Goal: Task Accomplishment & Management: Use online tool/utility

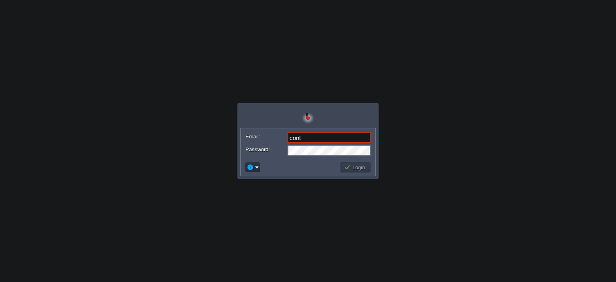
type input "[EMAIL_ADDRESS][DOMAIN_NAME]"
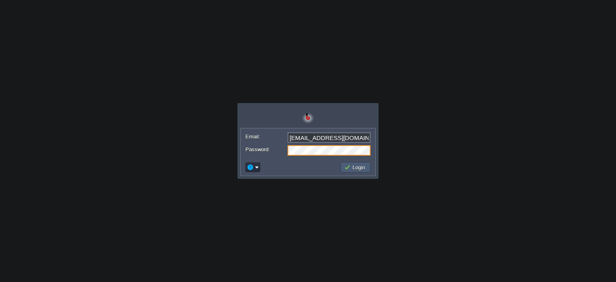
click at [353, 166] on button "Login" at bounding box center [355, 167] width 23 height 7
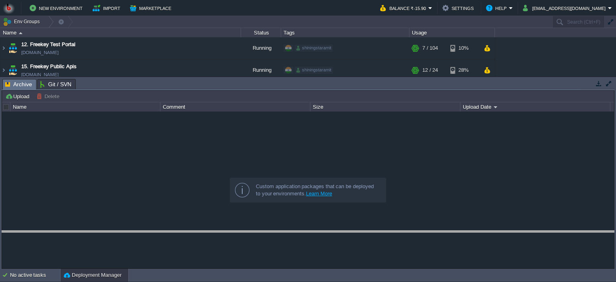
drag, startPoint x: 557, startPoint y: 83, endPoint x: 556, endPoint y: 234, distance: 151.5
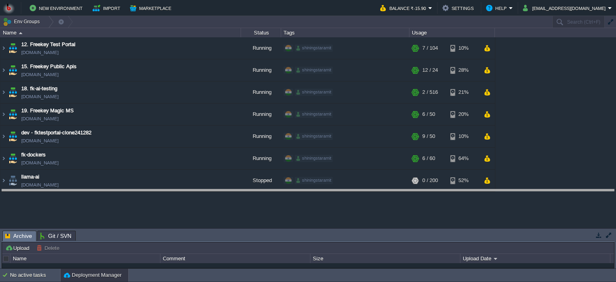
drag, startPoint x: 363, startPoint y: 240, endPoint x: 364, endPoint y: 198, distance: 41.3
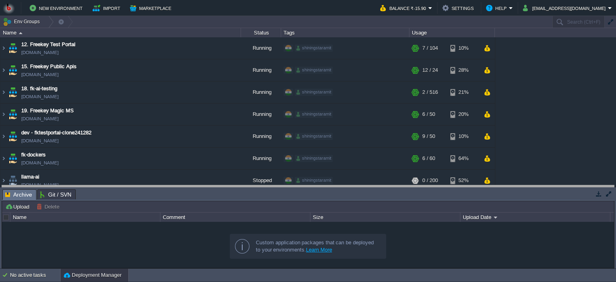
drag, startPoint x: 220, startPoint y: 195, endPoint x: 219, endPoint y: 191, distance: 4.1
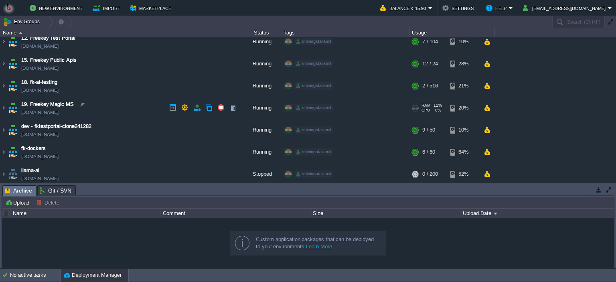
scroll to position [8, 0]
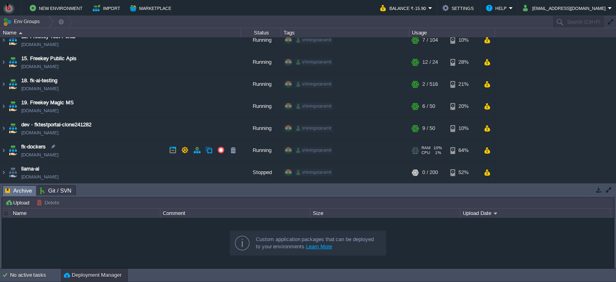
click at [119, 148] on td "fk-dockers fk-dockers.in1.bitss.cloud" at bounding box center [120, 150] width 240 height 22
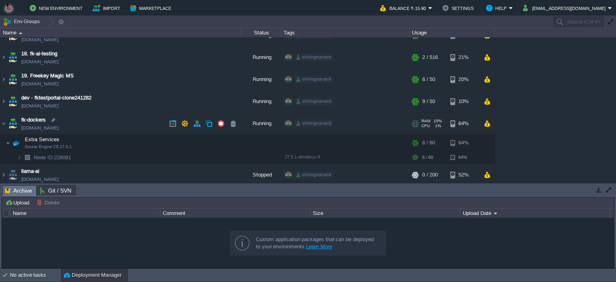
scroll to position [37, 0]
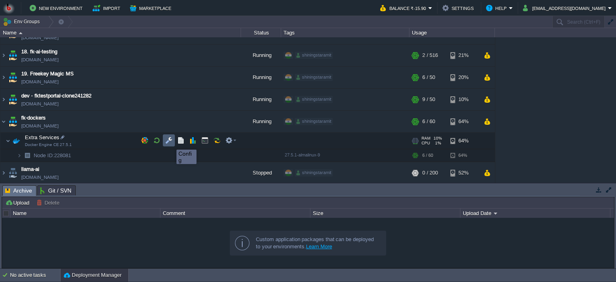
click at [168, 141] on button "button" at bounding box center [168, 140] width 7 height 7
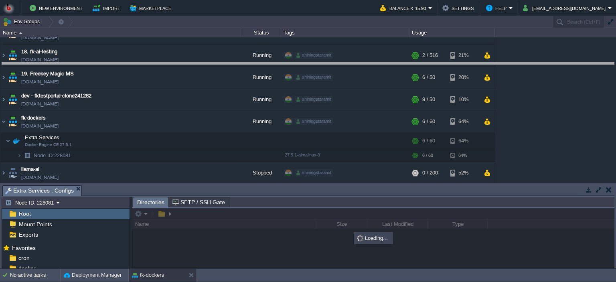
drag, startPoint x: 186, startPoint y: 192, endPoint x: 196, endPoint y: 69, distance: 123.1
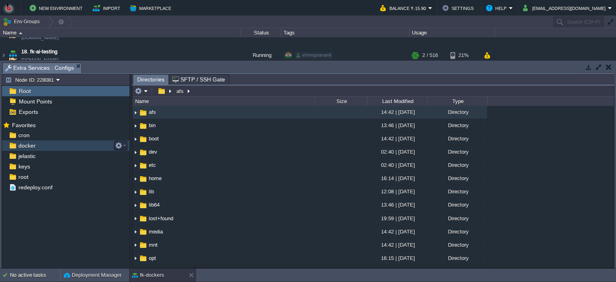
click at [47, 144] on div "docker" at bounding box center [65, 145] width 127 height 10
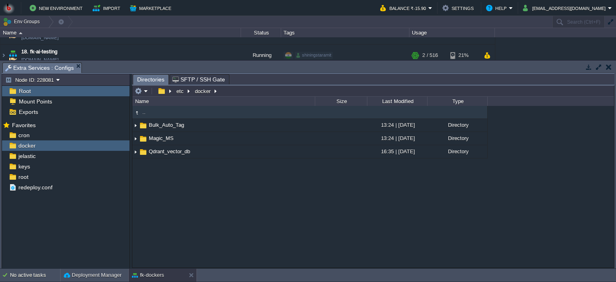
click at [161, 170] on div ".. Bulk_Auto_Tag 13:24 | 01 Jul 2025 Directory Magic_MS 13:24 | 01 Jul 2025 Dir…" at bounding box center [372, 187] width 481 height 162
click at [144, 91] on em at bounding box center [141, 90] width 13 height 7
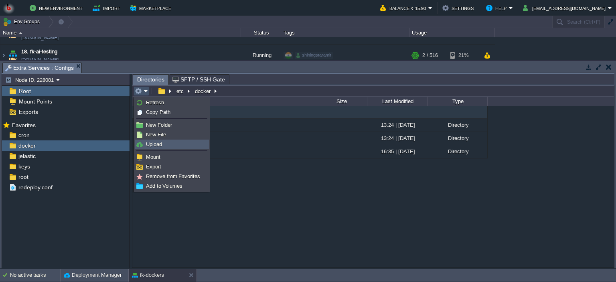
click at [156, 141] on span "Upload" at bounding box center [154, 144] width 16 height 6
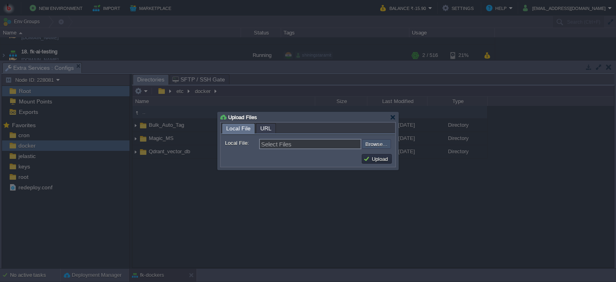
click at [369, 141] on input "file" at bounding box center [339, 144] width 101 height 10
type input "C:\fakepath\Pdf_Word.zip"
type input "Pdf_Word.zip"
click at [385, 160] on button "Upload" at bounding box center [376, 158] width 27 height 7
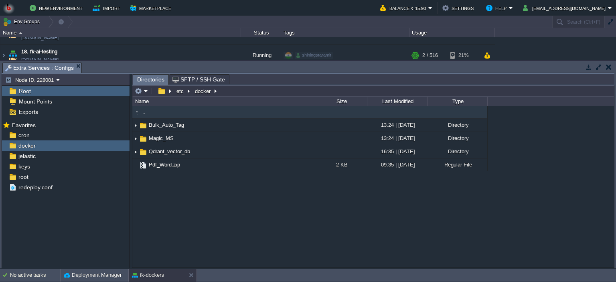
type input "/etc/docker"
click at [222, 91] on input "/etc/docker" at bounding box center [372, 90] width 481 height 11
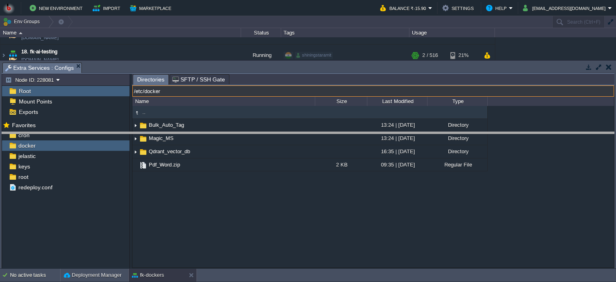
drag, startPoint x: 206, startPoint y: 71, endPoint x: 206, endPoint y: 141, distance: 70.1
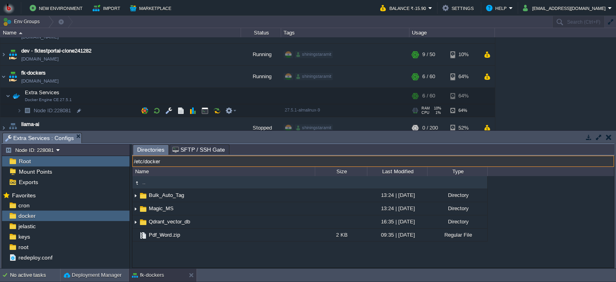
scroll to position [90, 0]
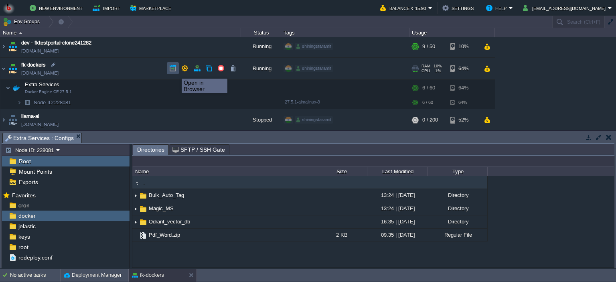
click at [171, 69] on button "button" at bounding box center [172, 68] width 7 height 7
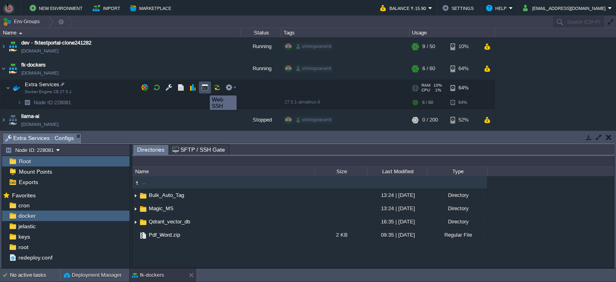
click at [204, 88] on button "button" at bounding box center [204, 87] width 7 height 7
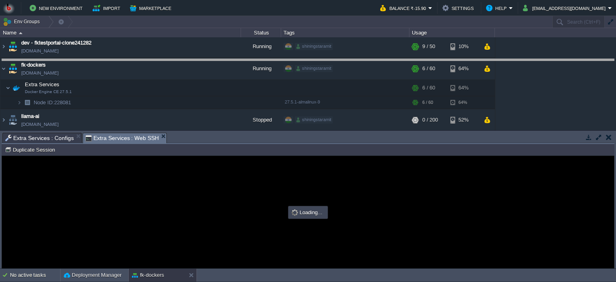
drag, startPoint x: 209, startPoint y: 137, endPoint x: 211, endPoint y: 64, distance: 73.8
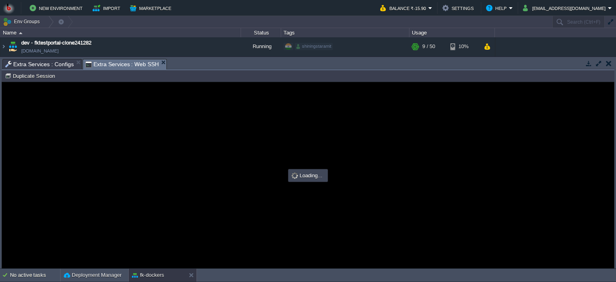
scroll to position [0, 0]
type input "#000000"
click at [30, 66] on span "Extra Services : Configs" at bounding box center [39, 64] width 69 height 10
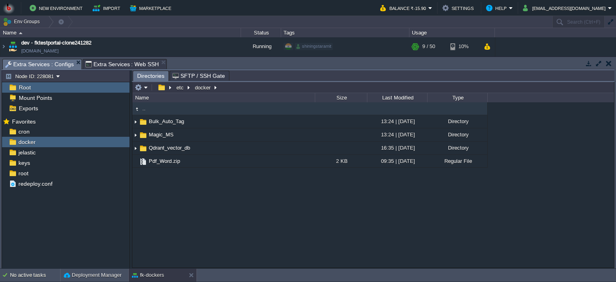
type input "/etc/docker"
click at [220, 88] on input "/etc/docker" at bounding box center [372, 87] width 481 height 11
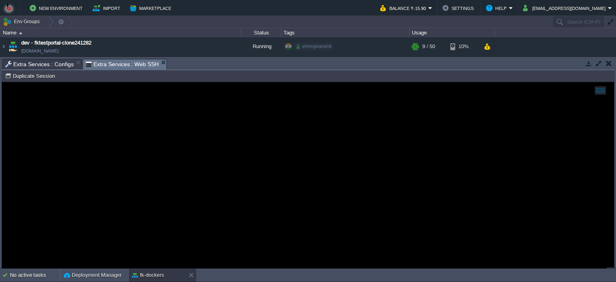
click at [114, 64] on span "Extra Services : Web SSH" at bounding box center [122, 64] width 74 height 10
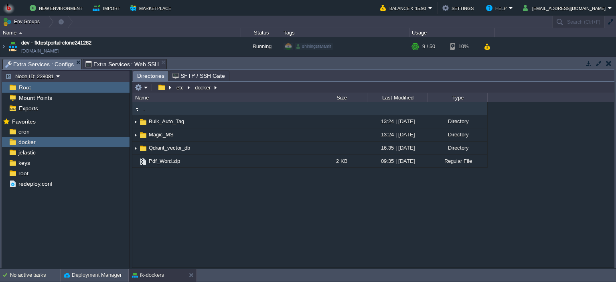
click at [34, 64] on span "Extra Services : Configs" at bounding box center [39, 64] width 69 height 10
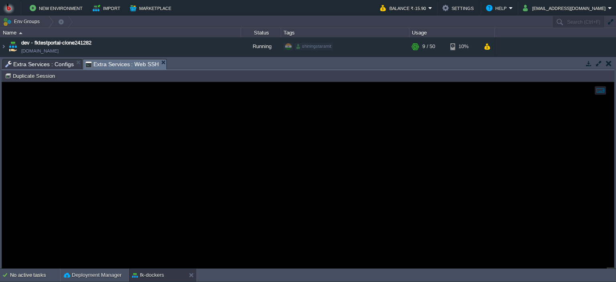
click at [123, 62] on span "Extra Services : Web SSH" at bounding box center [122, 64] width 74 height 10
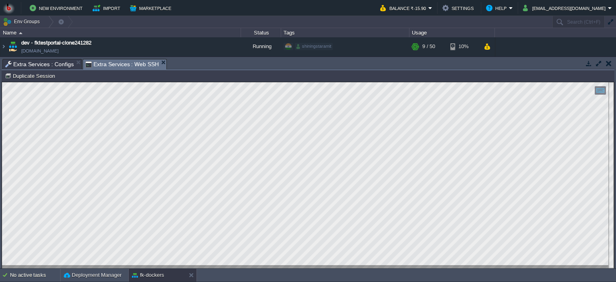
click at [30, 65] on span "Extra Services : Configs" at bounding box center [39, 64] width 69 height 10
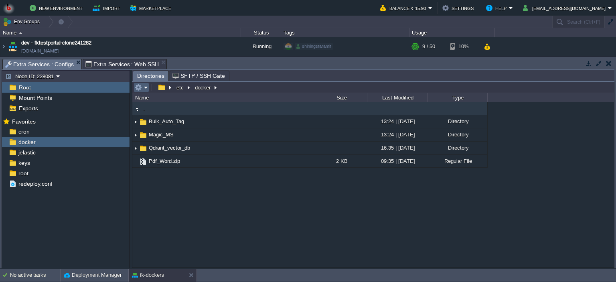
click at [138, 85] on button "button" at bounding box center [138, 87] width 7 height 7
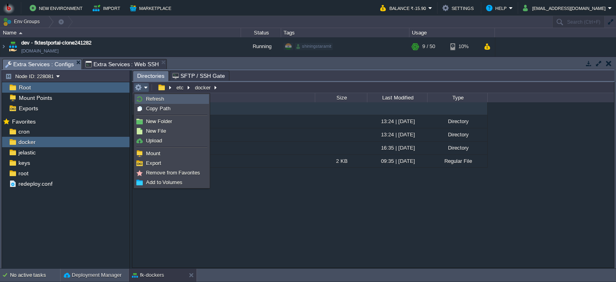
click at [143, 99] on link "Refresh" at bounding box center [171, 99] width 73 height 9
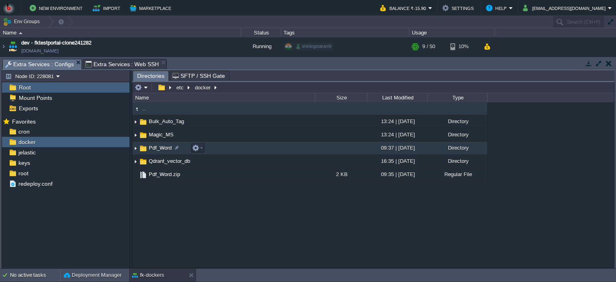
click at [228, 147] on td "Pdf_Word" at bounding box center [223, 147] width 182 height 13
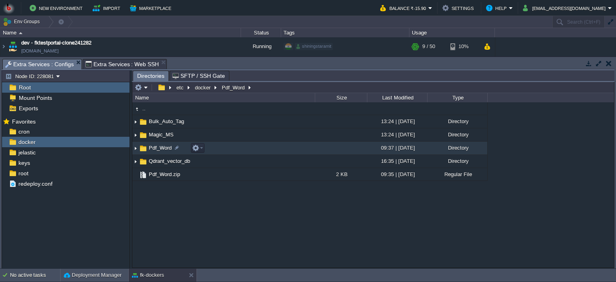
click at [228, 147] on td "Pdf_Word" at bounding box center [223, 147] width 182 height 13
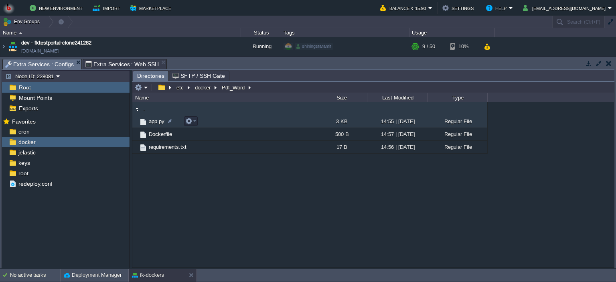
click at [224, 120] on td "app.py" at bounding box center [223, 121] width 182 height 13
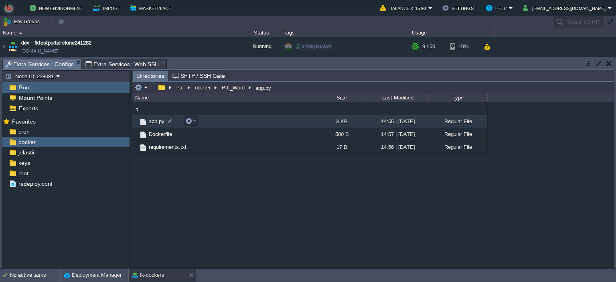
click at [224, 120] on td "app.py" at bounding box center [223, 121] width 182 height 13
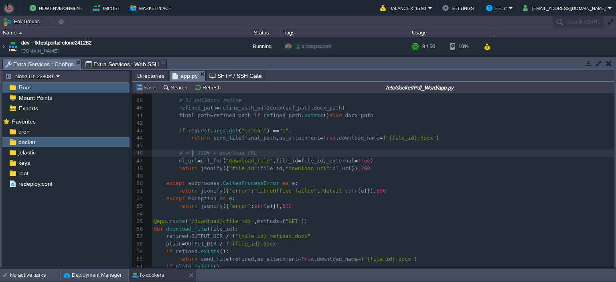
click at [193, 152] on div "71 import uuid 22 cv . convert ( str ( refined ), start = 0 , end = None ) 23 c…" at bounding box center [383, 157] width 462 height 378
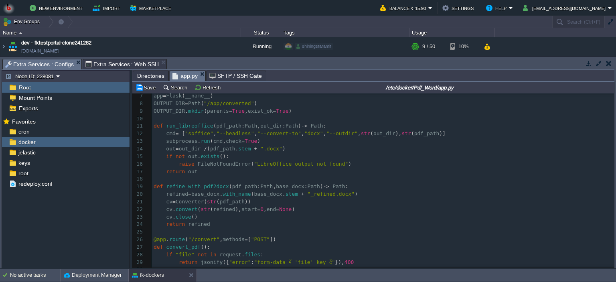
scroll to position [45, 0]
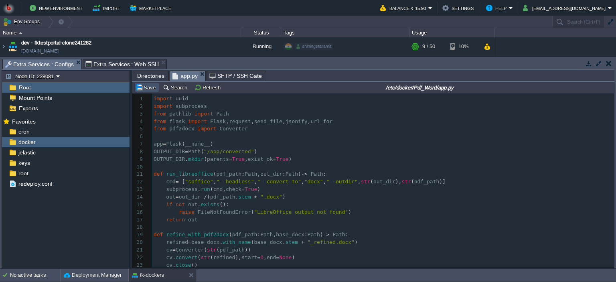
click at [149, 88] on button "Save" at bounding box center [146, 87] width 22 height 7
click at [145, 77] on span "Directories" at bounding box center [150, 76] width 27 height 10
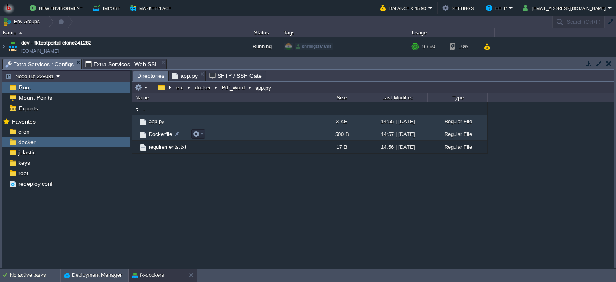
click at [252, 137] on td "Dockerfile" at bounding box center [223, 134] width 182 height 13
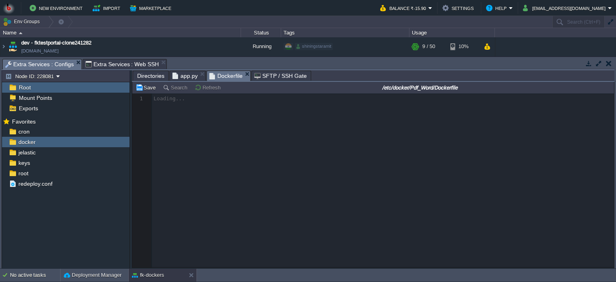
click at [252, 137] on div at bounding box center [372, 180] width 481 height 174
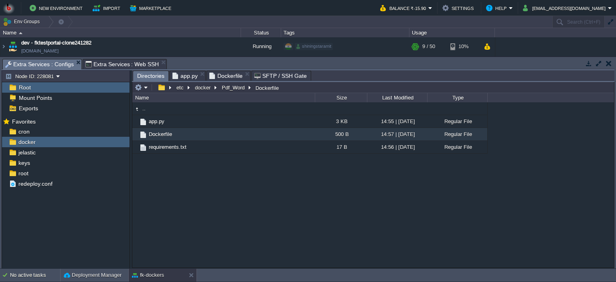
click at [150, 77] on span "Directories" at bounding box center [150, 76] width 27 height 10
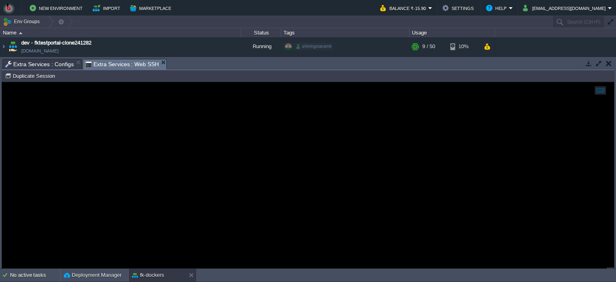
click at [111, 61] on span "Extra Services : Web SSH" at bounding box center [122, 64] width 74 height 10
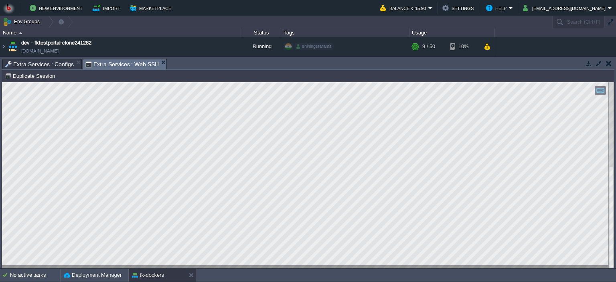
click at [201, 82] on html "Copy: Ctrl + Shift + C Paste: Ctrl + V Settings: Ctrl + Shift + Alt 0" at bounding box center [308, 82] width 612 height 0
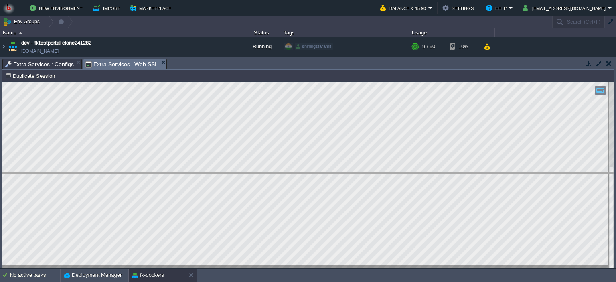
drag, startPoint x: 229, startPoint y: 62, endPoint x: 224, endPoint y: 176, distance: 113.5
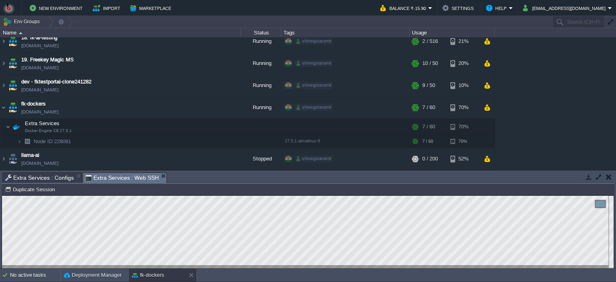
scroll to position [50, 0]
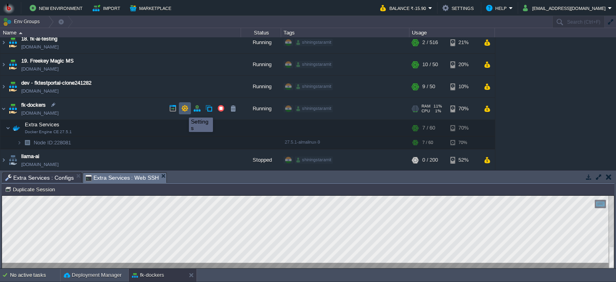
click at [185, 110] on button "button" at bounding box center [184, 108] width 7 height 7
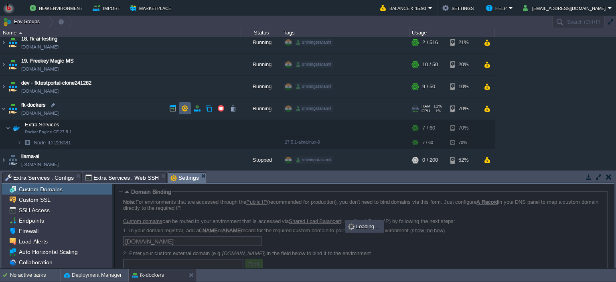
scroll to position [2, 0]
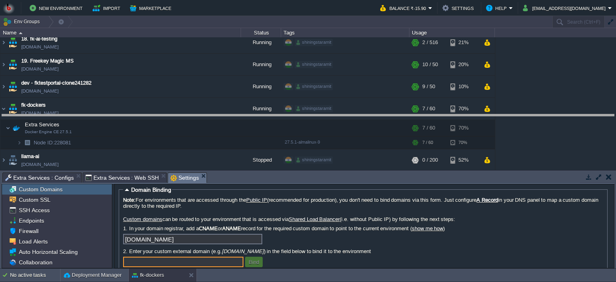
drag, startPoint x: 258, startPoint y: 177, endPoint x: 258, endPoint y: 119, distance: 58.1
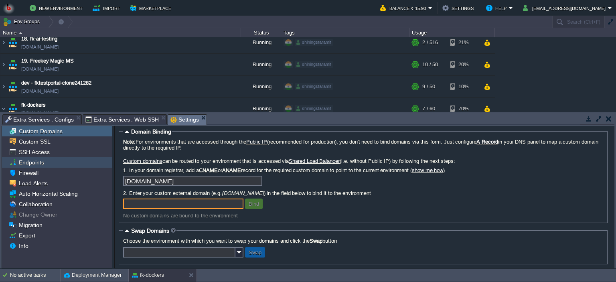
click at [43, 162] on span "Endpoints" at bounding box center [31, 162] width 28 height 7
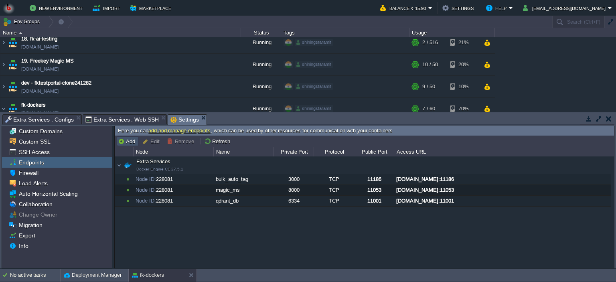
click at [123, 139] on button "Add" at bounding box center [128, 140] width 20 height 7
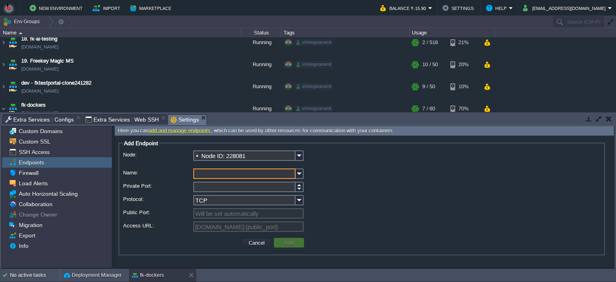
click at [209, 174] on input "Name:" at bounding box center [244, 173] width 102 height 10
type input "pdf_word"
click at [202, 188] on input "Private Port:" at bounding box center [244, 187] width 102 height 10
type input "5000"
click at [285, 242] on button "Add" at bounding box center [289, 242] width 14 height 7
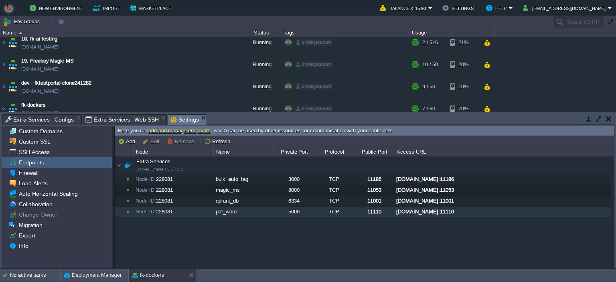
drag, startPoint x: 516, startPoint y: 210, endPoint x: 454, endPoint y: 213, distance: 62.2
click at [454, 213] on div "node228081-fk-dockers.in1.bitss.cloud:11110" at bounding box center [502, 211] width 216 height 10
click at [168, 240] on div "Extra Services Docker Engine CE 27.5.1 Extra Services Docker Engine CE 27.5.1 N…" at bounding box center [364, 212] width 499 height 112
click at [39, 173] on div "Firewall" at bounding box center [57, 173] width 110 height 10
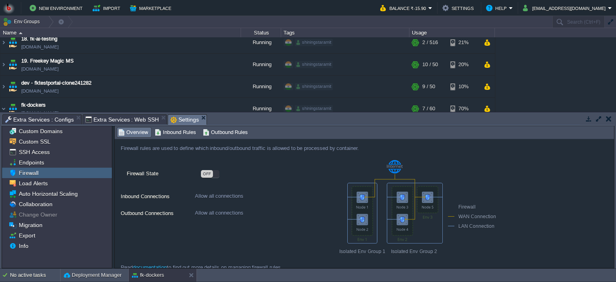
click at [209, 174] on div "OFF" at bounding box center [207, 174] width 12 height 8
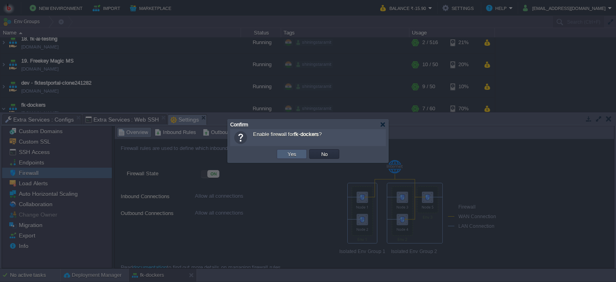
click at [280, 158] on td "Yes" at bounding box center [292, 154] width 30 height 10
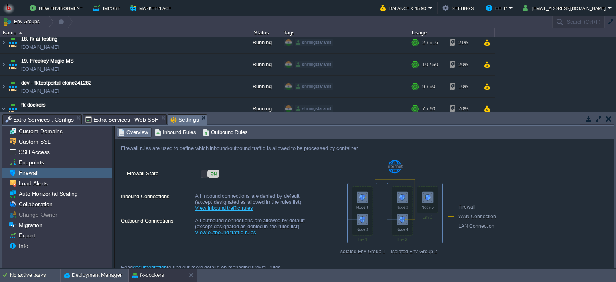
click at [215, 170] on div "ON" at bounding box center [213, 174] width 12 height 8
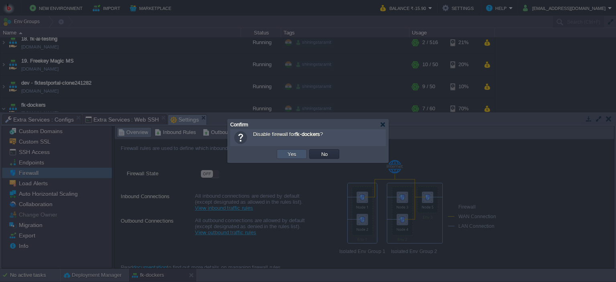
click at [290, 152] on button "Yes" at bounding box center [292, 153] width 14 height 7
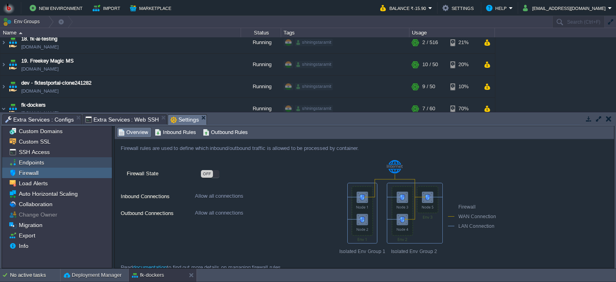
click at [40, 162] on span "Endpoints" at bounding box center [31, 162] width 28 height 7
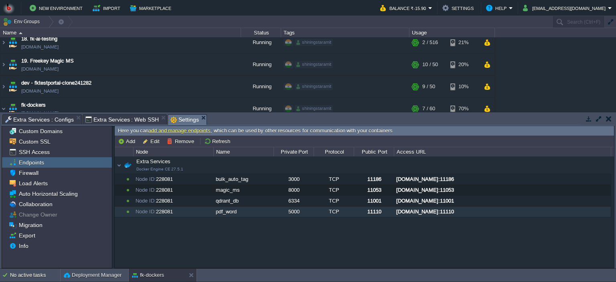
click at [229, 231] on div "Extra Services Docker Engine CE 27.5.1 Extra Services Docker Engine CE 27.5.1 N…" at bounding box center [364, 212] width 499 height 112
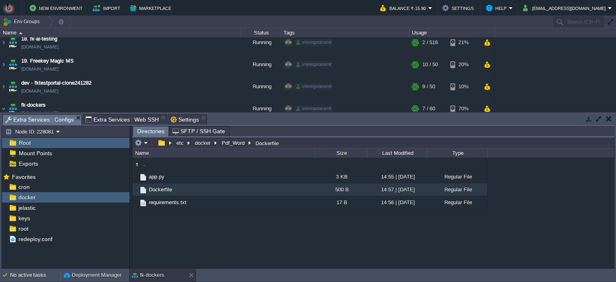
click at [45, 115] on span "Extra Services : Configs" at bounding box center [39, 120] width 69 height 10
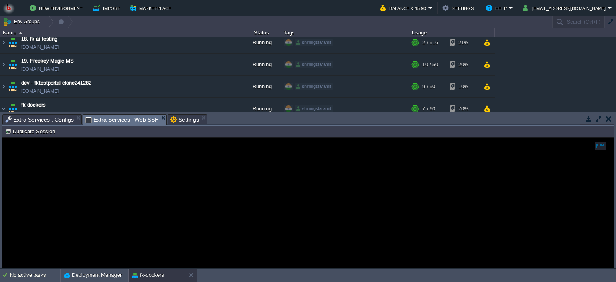
drag, startPoint x: 112, startPoint y: 117, endPoint x: 133, endPoint y: 25, distance: 93.6
click at [112, 117] on span "Extra Services : Web SSH" at bounding box center [122, 120] width 74 height 10
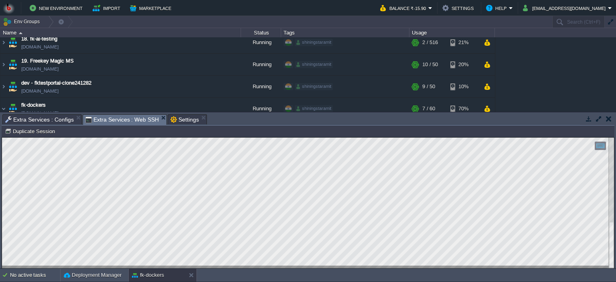
click at [40, 121] on span "Extra Services : Configs" at bounding box center [39, 120] width 69 height 10
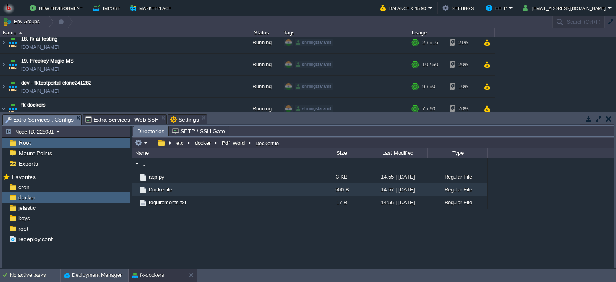
click at [178, 120] on span "Settings" at bounding box center [184, 120] width 28 height 10
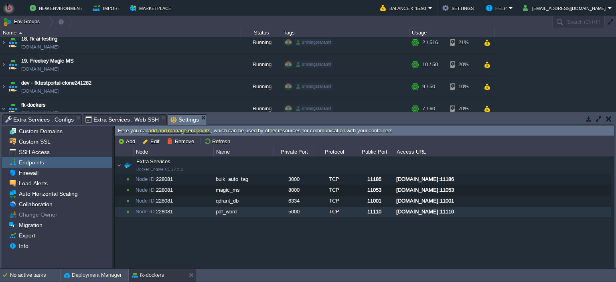
click at [295, 212] on div "5000" at bounding box center [293, 211] width 39 height 10
drag, startPoint x: 295, startPoint y: 210, endPoint x: 221, endPoint y: 212, distance: 74.2
click at [221, 212] on div "pdf_word" at bounding box center [243, 211] width 59 height 10
click at [149, 142] on button "Edit" at bounding box center [152, 140] width 20 height 7
type input "Node ID: 228081"
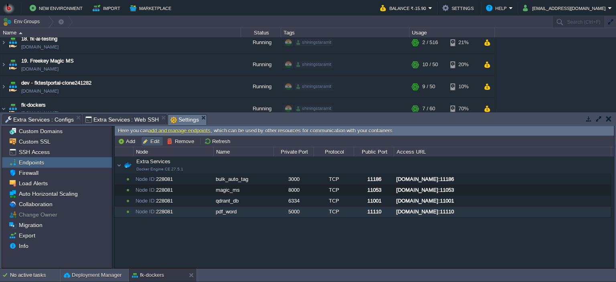
type input "pdf_word"
type input "5000"
type input "TCP"
type input "11110"
type input "node228081-fk-dockers.in1.bitss.cloud:{public_port}"
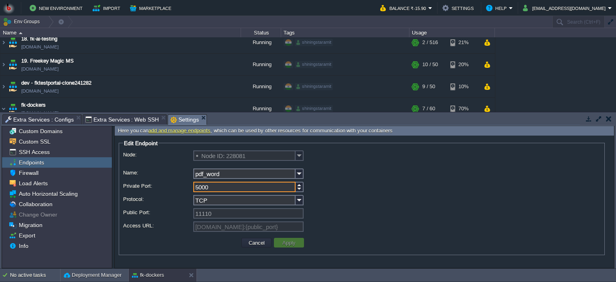
click at [209, 188] on input "5000" at bounding box center [244, 187] width 102 height 10
type input "5"
type input "3030"
click at [285, 243] on button "Apply" at bounding box center [289, 242] width 18 height 7
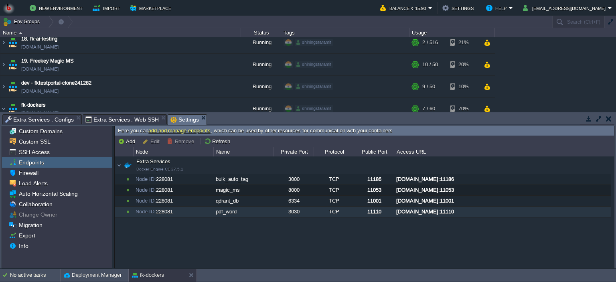
click at [469, 212] on div "node228081-fk-dockers.in1.bitss.cloud:11110" at bounding box center [502, 211] width 216 height 10
type input "node228081-fk-dockers.in1.bitss.cloud:11110"
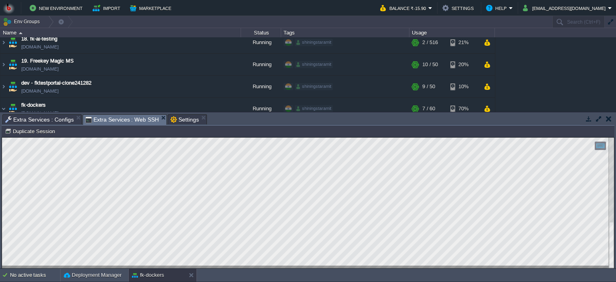
click at [118, 119] on span "Extra Services : Web SSH" at bounding box center [122, 120] width 74 height 10
click at [2, 137] on html "Copy: Ctrl + Shift + C Paste: Ctrl + V Settings: Ctrl + Shift + Alt 0" at bounding box center [308, 137] width 612 height 0
click at [61, 121] on span "Extra Services : Configs" at bounding box center [39, 120] width 69 height 10
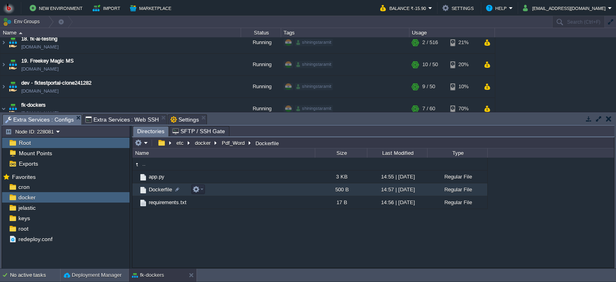
click at [230, 190] on td "Dockerfile" at bounding box center [223, 189] width 182 height 13
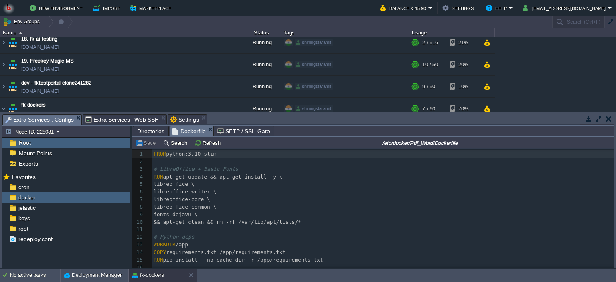
scroll to position [2, 0]
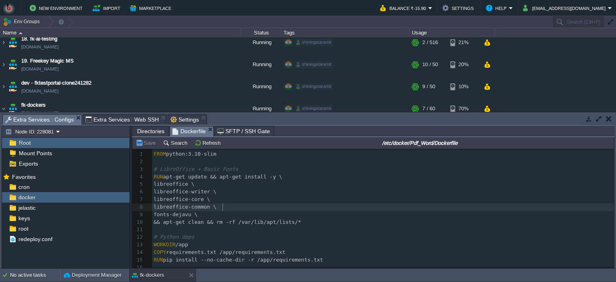
click at [266, 206] on pre "libreoffice-common \" at bounding box center [383, 207] width 462 height 8
type textarea "FROM python:3.10-slim # LibreOffice + Basic Fonts RUN apt-get update && apt-get…"
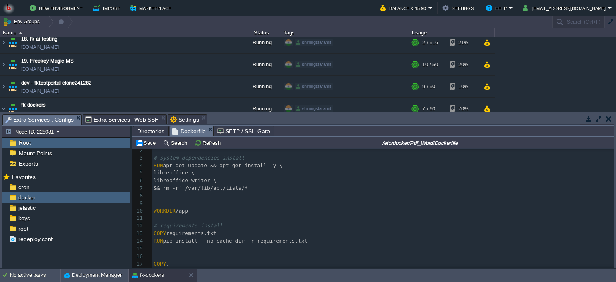
scroll to position [0, 0]
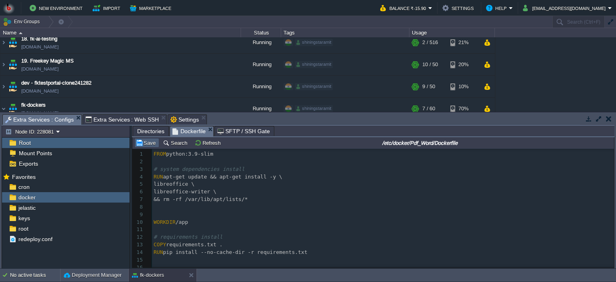
click at [145, 146] on button "Save" at bounding box center [146, 142] width 22 height 7
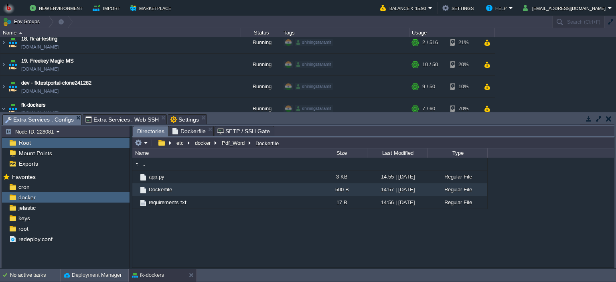
click at [146, 129] on span "Directories" at bounding box center [150, 131] width 27 height 10
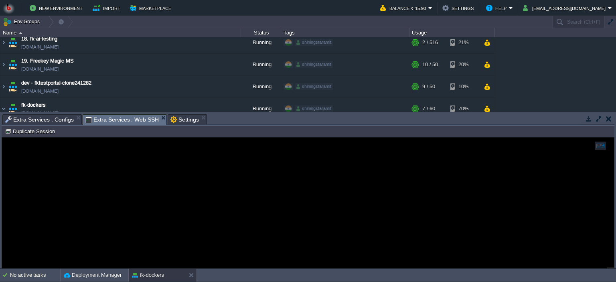
click at [127, 115] on span "Extra Services : Web SSH" at bounding box center [122, 120] width 74 height 10
click at [45, 119] on span "Extra Services : Configs" at bounding box center [39, 120] width 69 height 10
click at [108, 117] on span "Extra Services : Web SSH" at bounding box center [122, 120] width 74 height 10
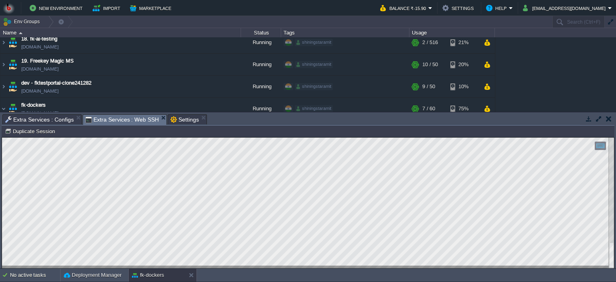
click at [2, 137] on html "Copy: Ctrl + Shift + C Paste: Ctrl + V Settings: Ctrl + Shift + Alt 0" at bounding box center [308, 137] width 612 height 0
click at [43, 118] on span "Extra Services : Configs" at bounding box center [39, 120] width 69 height 10
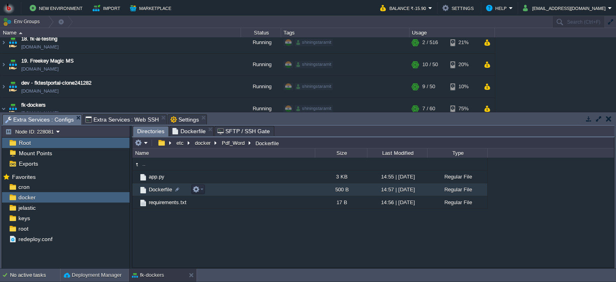
click at [236, 192] on td "Dockerfile" at bounding box center [223, 189] width 182 height 13
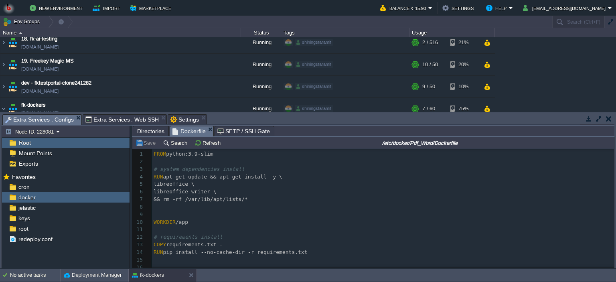
click at [269, 229] on pre "​" at bounding box center [383, 230] width 462 height 8
type textarea "FROM python:3.9-slim # system dependencies install RUN apt-get update && apt-ge…"
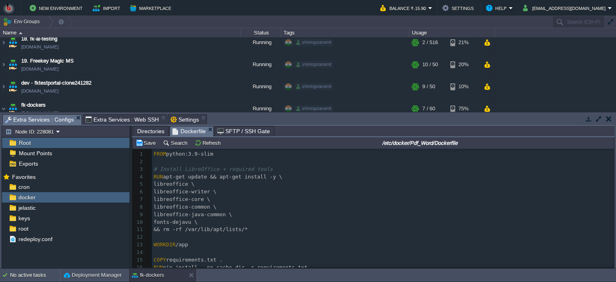
scroll to position [81, 0]
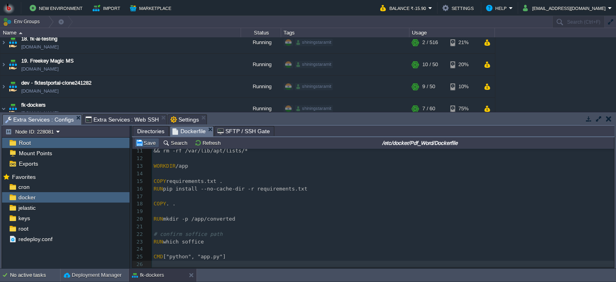
click at [147, 141] on button "Save" at bounding box center [146, 142] width 22 height 7
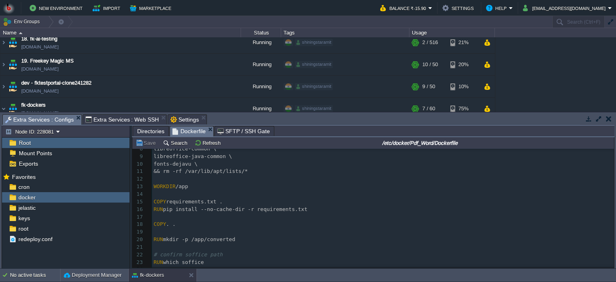
scroll to position [81, 0]
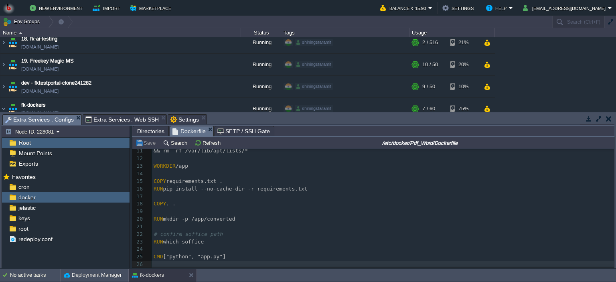
click at [123, 119] on span "Extra Services : Web SSH" at bounding box center [122, 120] width 74 height 10
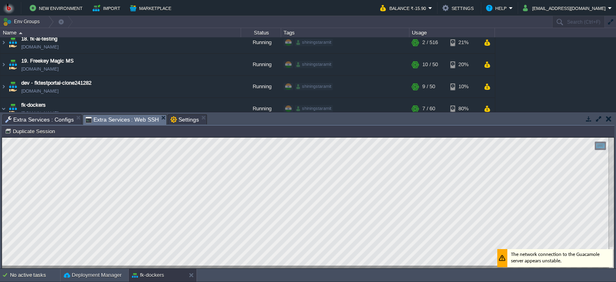
click at [83, 137] on html "Copy: Ctrl + Shift + C Paste: Ctrl + V Settings: Ctrl + Shift + Alt 0" at bounding box center [308, 137] width 612 height 0
click at [87, 266] on div at bounding box center [308, 202] width 612 height 131
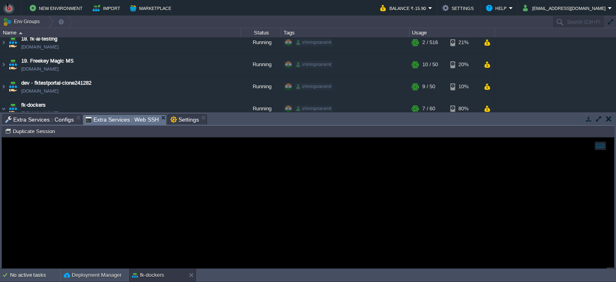
click at [44, 118] on span "Extra Services : Configs" at bounding box center [39, 120] width 69 height 10
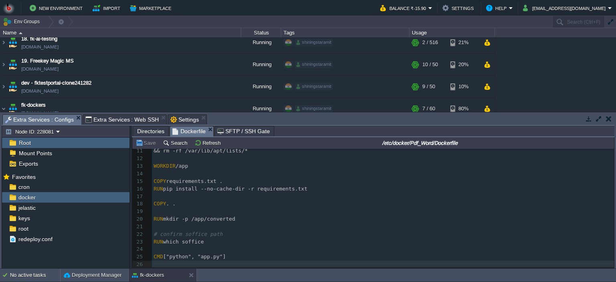
click at [151, 130] on span "Directories" at bounding box center [150, 131] width 27 height 10
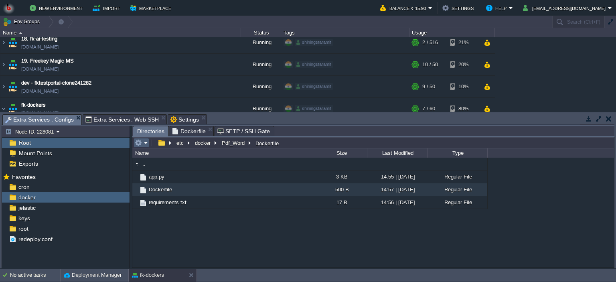
click at [143, 142] on em at bounding box center [141, 142] width 13 height 7
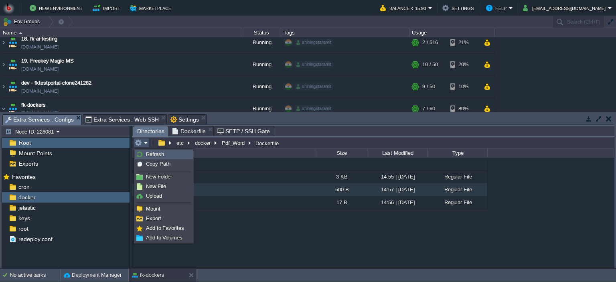
click at [148, 154] on span "Refresh" at bounding box center [155, 154] width 18 height 6
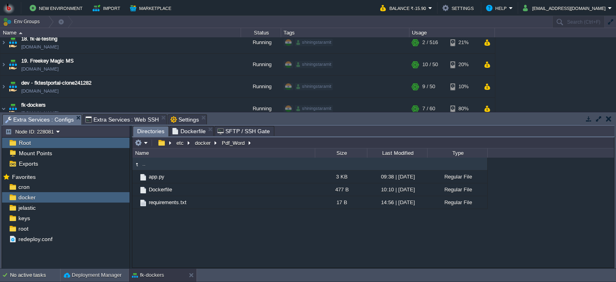
click at [198, 162] on td ".." at bounding box center [223, 164] width 182 height 13
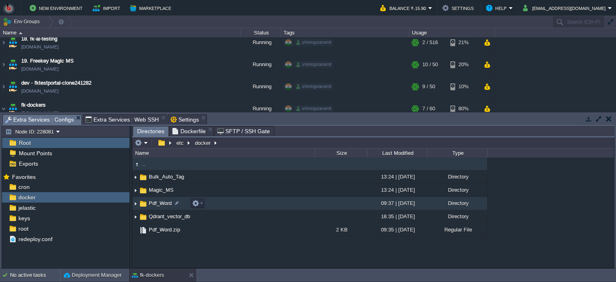
click at [244, 205] on td "Pdf_Word" at bounding box center [223, 203] width 182 height 13
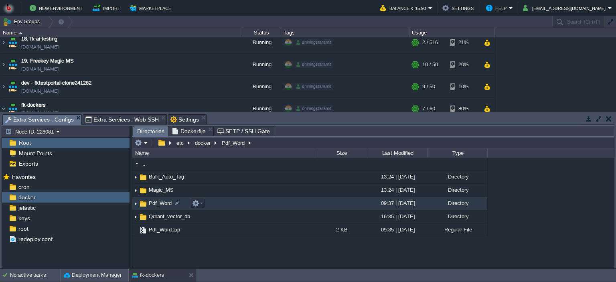
click at [244, 205] on td "Pdf_Word" at bounding box center [223, 203] width 182 height 13
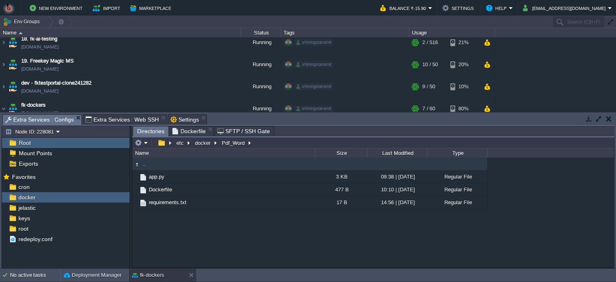
click at [227, 238] on div ".. app.py 3 KB 09:38 | 16 Aug 2025 Regular File Dockerfile 477 B 10:10 | 16 Aug…" at bounding box center [372, 213] width 481 height 110
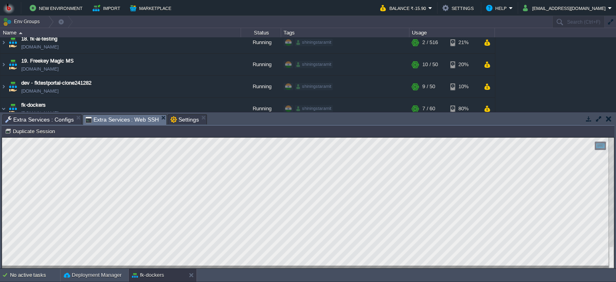
click at [125, 120] on span "Extra Services : Web SSH" at bounding box center [122, 120] width 74 height 10
click at [2, 137] on html "Copy: Ctrl + Shift + C Paste: Ctrl + V Settings: Ctrl + Shift + Alt 0" at bounding box center [308, 137] width 612 height 0
click at [29, 119] on span "Extra Services : Configs" at bounding box center [39, 120] width 69 height 10
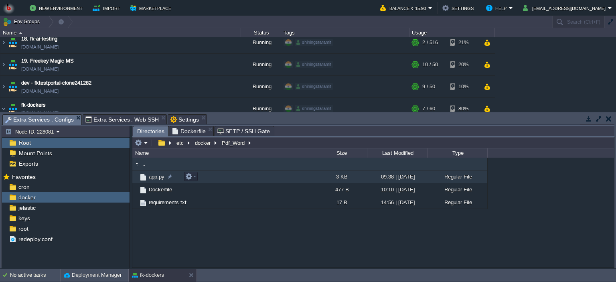
click at [253, 181] on td "app.py" at bounding box center [223, 176] width 182 height 13
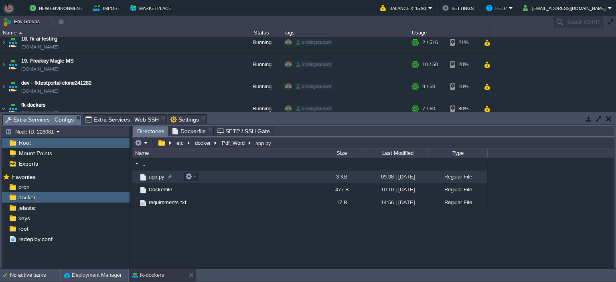
click at [253, 181] on td "app.py" at bounding box center [223, 176] width 182 height 13
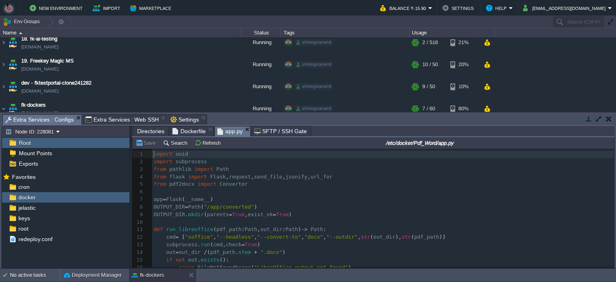
scroll to position [2, 0]
type textarea "-"
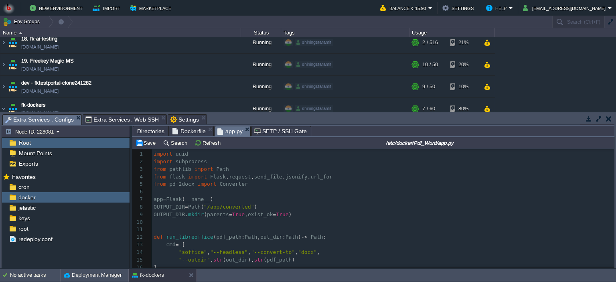
scroll to position [0, 0]
click at [140, 144] on button "Save" at bounding box center [146, 142] width 22 height 7
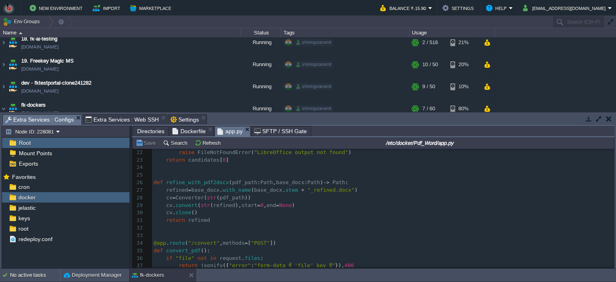
scroll to position [321, 0]
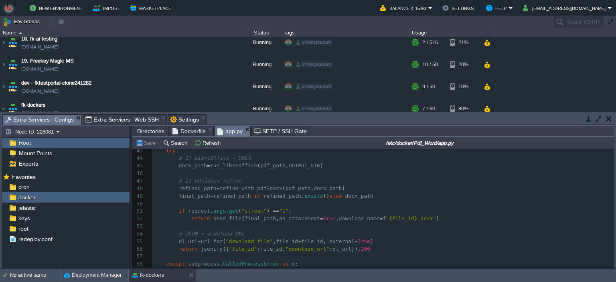
click at [119, 121] on span "Extra Services : Web SSH" at bounding box center [122, 120] width 74 height 10
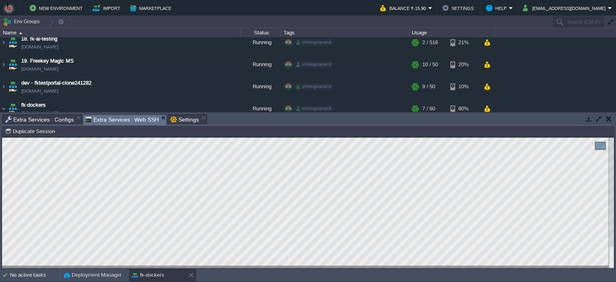
click at [2, 137] on html "Copy: Ctrl + Shift + C Paste: Ctrl + V Settings: Ctrl + Shift + Alt 0" at bounding box center [308, 137] width 612 height 0
click at [49, 118] on span "Extra Services : Configs" at bounding box center [39, 120] width 69 height 10
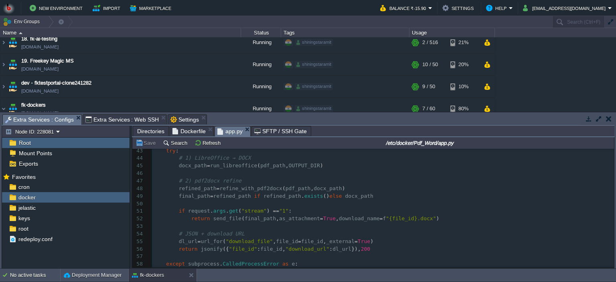
click at [232, 205] on pre "​" at bounding box center [383, 204] width 462 height 8
type textarea "-"
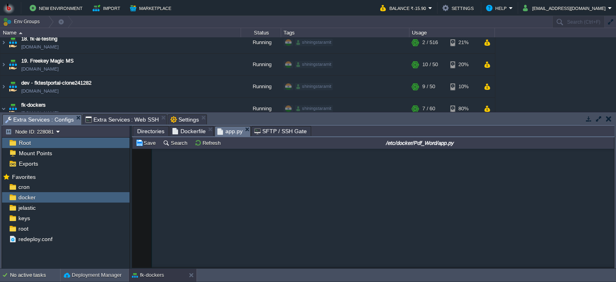
scroll to position [564, 0]
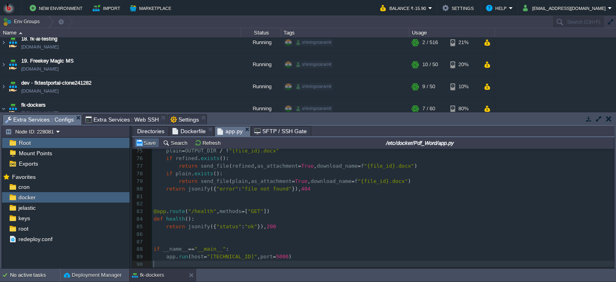
click at [150, 144] on button "Save" at bounding box center [146, 142] width 22 height 7
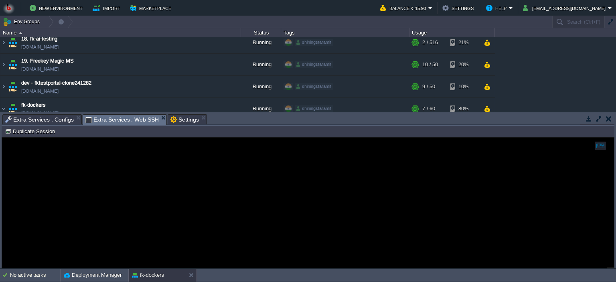
click at [125, 117] on span "Extra Services : Web SSH" at bounding box center [122, 120] width 74 height 10
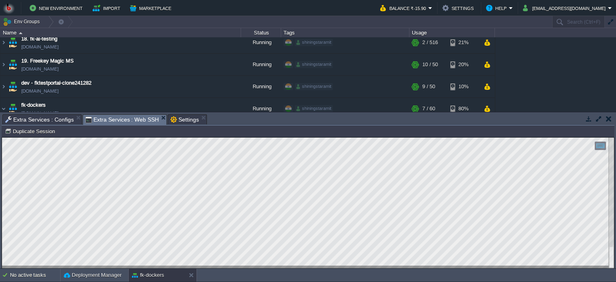
click at [104, 121] on span "Extra Services : Web SSH" at bounding box center [122, 120] width 74 height 10
click at [2, 137] on html "Copy: Ctrl + Shift + C Paste: Ctrl + V Settings: Ctrl + Shift + Alt 0" at bounding box center [308, 137] width 612 height 0
click at [48, 120] on span "Extra Services : Configs" at bounding box center [39, 120] width 69 height 10
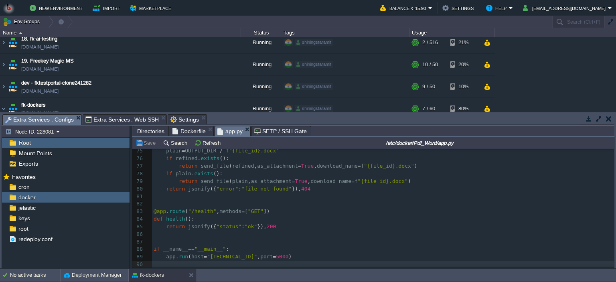
click at [311, 205] on pre "​" at bounding box center [383, 204] width 462 height 8
type textarea "-"
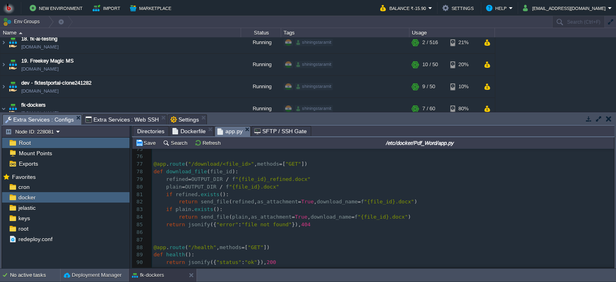
scroll to position [602, 0]
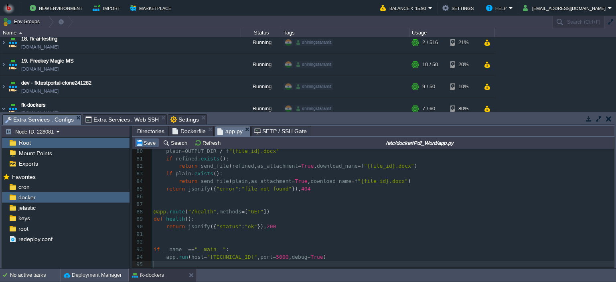
click at [141, 144] on button "Save" at bounding box center [146, 142] width 22 height 7
click at [127, 116] on span "Extra Services : Web SSH" at bounding box center [122, 120] width 74 height 10
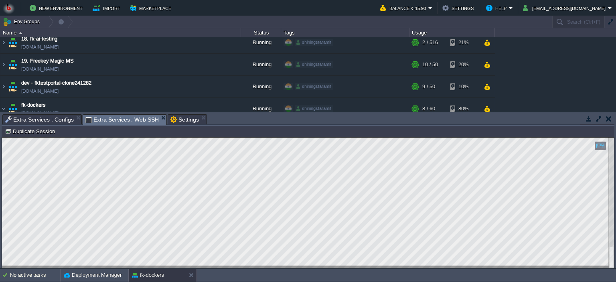
click at [175, 137] on html "Copy: Ctrl + Shift + C Paste: Ctrl + V Settings: Ctrl + Shift + Alt 0" at bounding box center [308, 137] width 612 height 0
click at [28, 118] on span "Extra Services : Configs" at bounding box center [39, 120] width 69 height 10
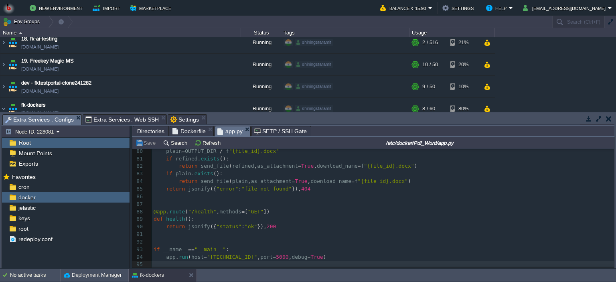
click at [151, 133] on span "Directories" at bounding box center [150, 131] width 27 height 10
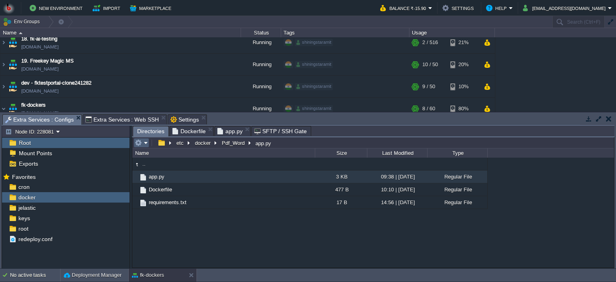
click at [147, 145] on em at bounding box center [141, 142] width 13 height 7
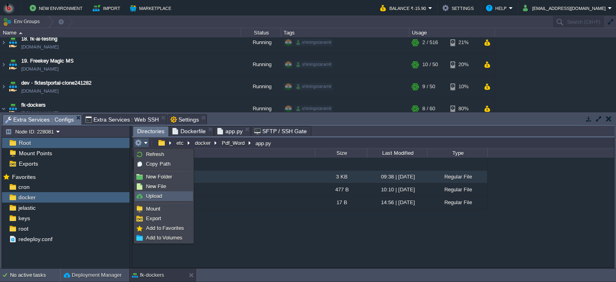
click at [158, 194] on span "Upload" at bounding box center [154, 196] width 16 height 6
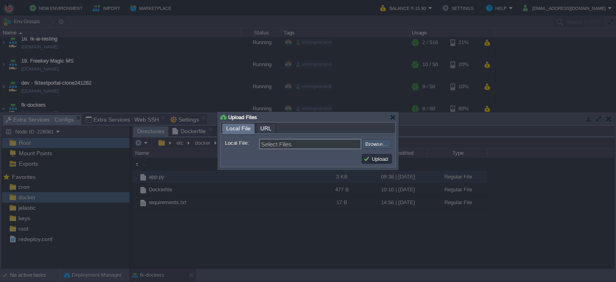
click at [374, 146] on input "file" at bounding box center [339, 144] width 101 height 10
type input "C:\fakepath\1755149240.pdf"
type input "1755149240.pdf"
click at [373, 159] on button "Upload" at bounding box center [376, 158] width 27 height 7
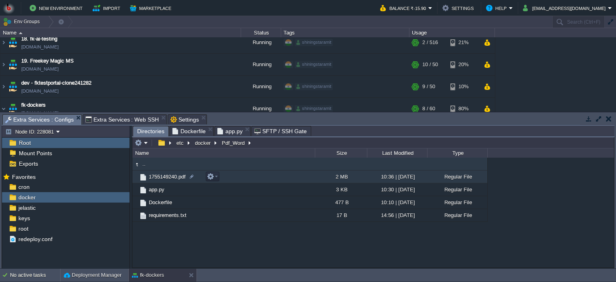
click at [227, 176] on td "1755149240.pdf" at bounding box center [223, 176] width 182 height 13
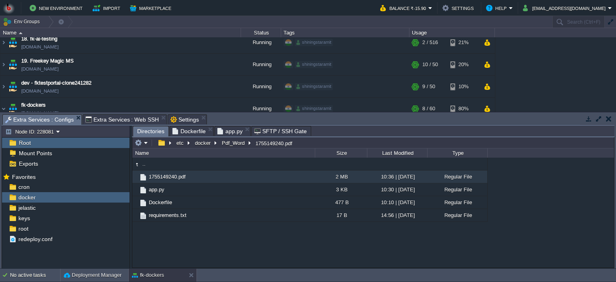
type input "/etc/docker/Pdf_Word/1755149240.pdf"
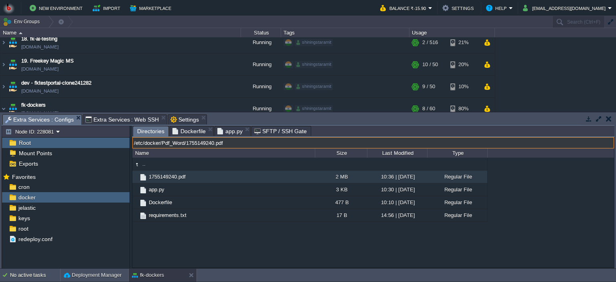
click at [300, 143] on input "/etc/docker/Pdf_Word/1755149240.pdf" at bounding box center [372, 142] width 481 height 11
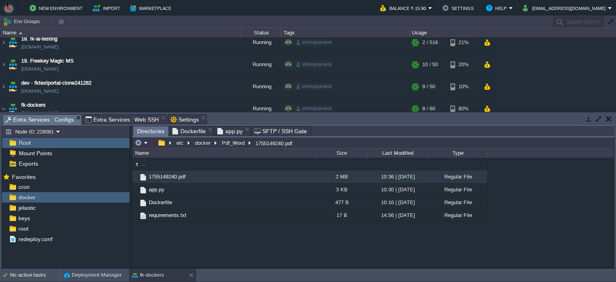
type input "/etc/docker/Pdf_Word/1755149240.pdf"
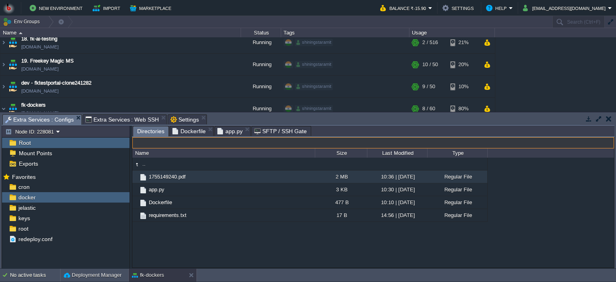
click at [106, 119] on span "Extra Services : Web SSH" at bounding box center [122, 120] width 74 height 10
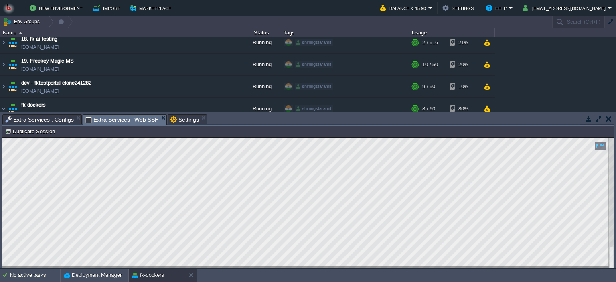
drag, startPoint x: 2, startPoint y: 232, endPoint x: 167, endPoint y: 267, distance: 168.8
click at [182, 137] on html "Copy: Ctrl + Shift + C Paste: Ctrl + V Settings: Ctrl + Shift + Alt 0" at bounding box center [308, 137] width 612 height 0
click at [186, 137] on html "Copy: Ctrl + Shift + C Paste: Ctrl + V Settings: Ctrl + Shift + Alt 0" at bounding box center [308, 137] width 612 height 0
click at [2, 137] on html "Copy: Ctrl + Shift + C Paste: Ctrl + V Settings: Ctrl + Shift + Alt 0" at bounding box center [308, 137] width 612 height 0
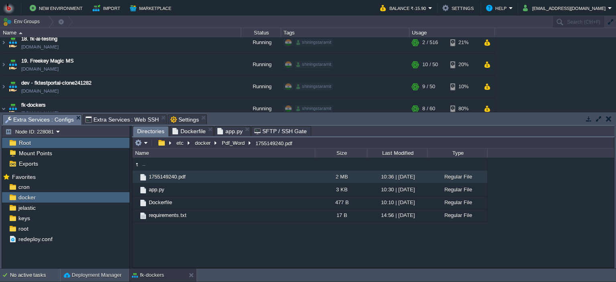
click at [48, 117] on span "Extra Services : Configs" at bounding box center [39, 120] width 69 height 10
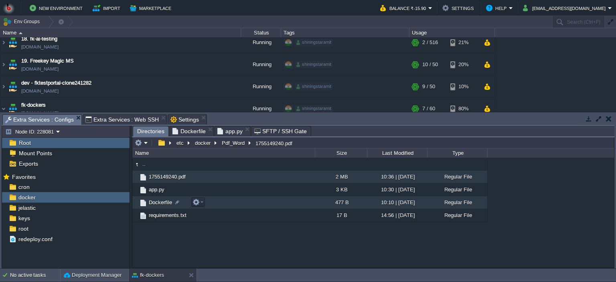
click at [233, 205] on td "Dockerfile" at bounding box center [223, 202] width 182 height 13
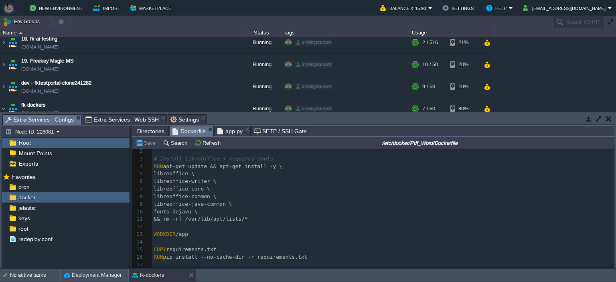
scroll to position [0, 0]
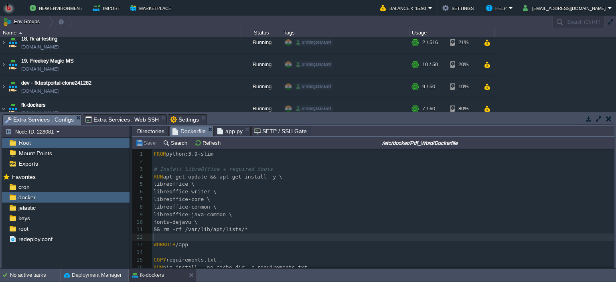
click at [344, 241] on pre "​" at bounding box center [383, 237] width 462 height 8
type textarea "FROM python:3.9-slim # Install LibreOffice + required tools RUN apt-get update …"
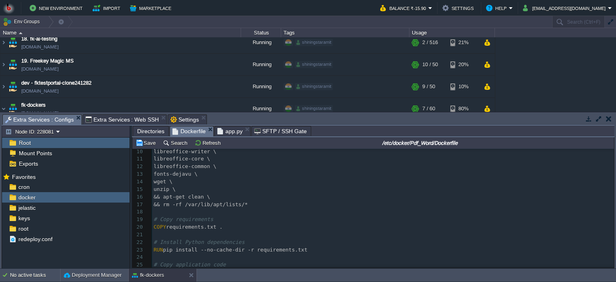
scroll to position [80, 0]
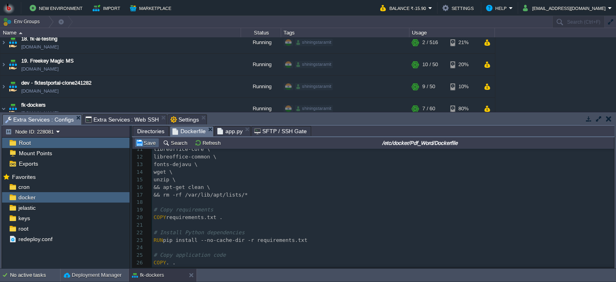
click at [149, 144] on button "Save" at bounding box center [146, 142] width 22 height 7
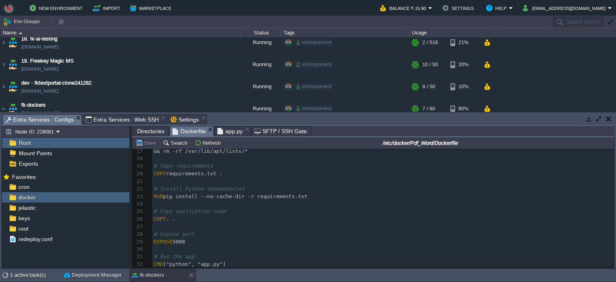
scroll to position [134, 0]
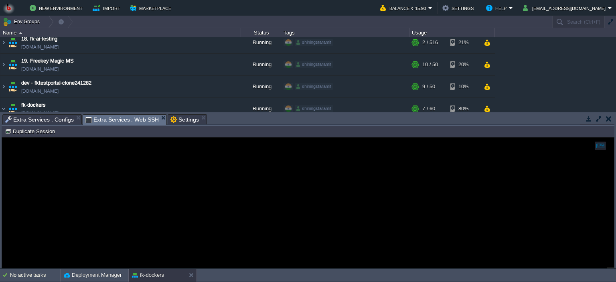
click at [123, 119] on span "Extra Services : Web SSH" at bounding box center [122, 120] width 74 height 10
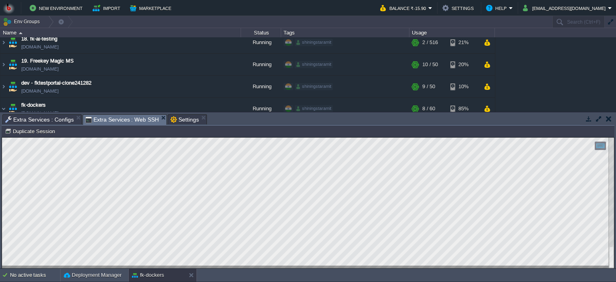
click at [2, 137] on html "Copy: Ctrl + Shift + C Paste: Ctrl + V Settings: Ctrl + Shift + Alt 0" at bounding box center [308, 137] width 612 height 0
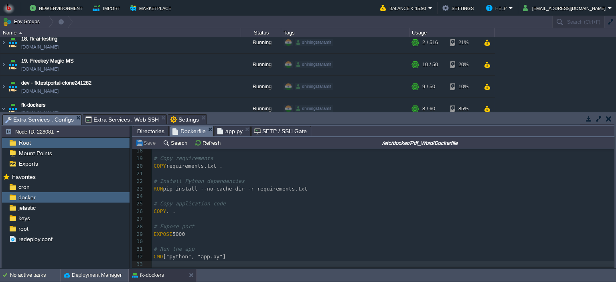
click at [38, 116] on span "Extra Services : Configs" at bounding box center [39, 120] width 69 height 10
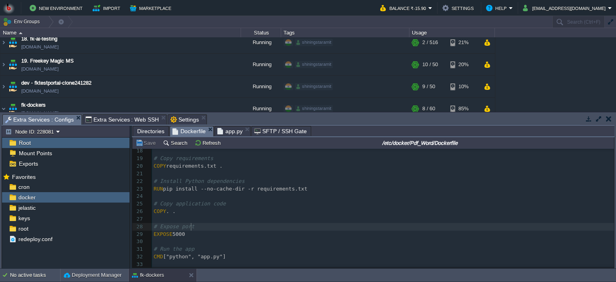
click at [203, 226] on pre "# Expose port" at bounding box center [383, 227] width 462 height 8
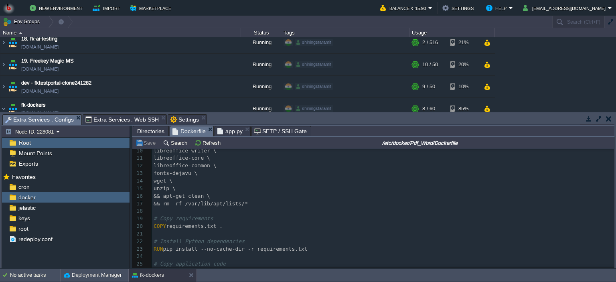
scroll to position [80, 0]
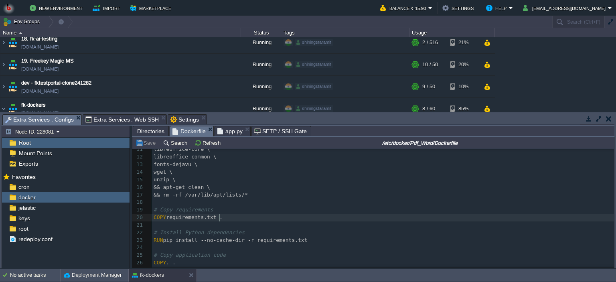
click at [282, 220] on pre "COPY requirements.txt ." at bounding box center [383, 218] width 462 height 8
type textarea "# Base image FROM python:3.10-slim # Set working directory WORKDIR /app # Syste…"
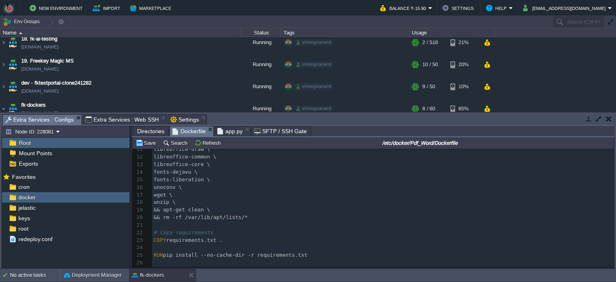
scroll to position [134, 0]
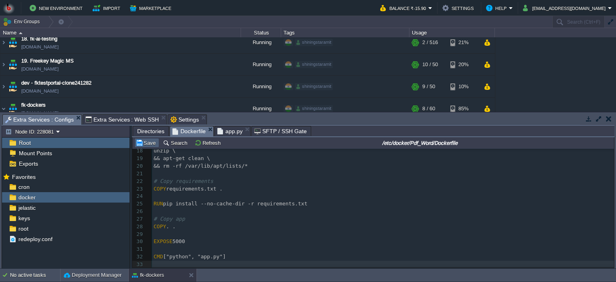
click at [150, 146] on button "Save" at bounding box center [146, 142] width 22 height 7
click at [105, 119] on span "Extra Services : Web SSH" at bounding box center [122, 120] width 74 height 10
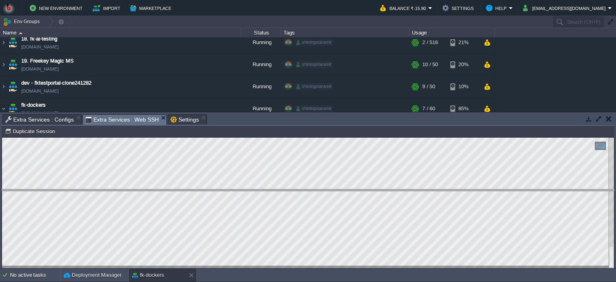
drag, startPoint x: 241, startPoint y: 120, endPoint x: 244, endPoint y: 196, distance: 75.8
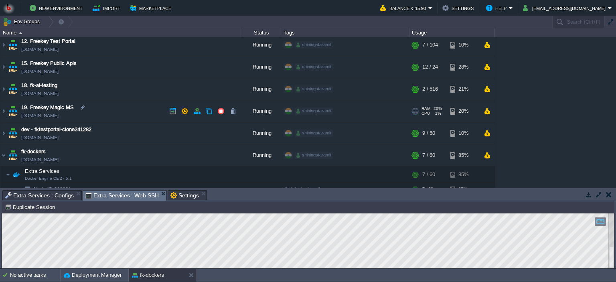
scroll to position [0, 0]
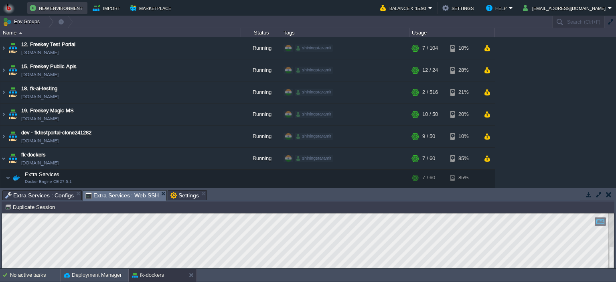
click at [61, 8] on button "New Environment" at bounding box center [57, 8] width 55 height 10
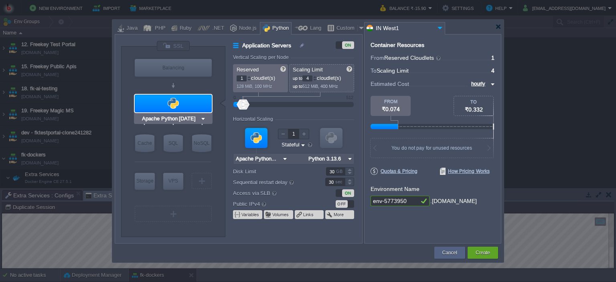
click at [165, 101] on div at bounding box center [173, 104] width 77 height 18
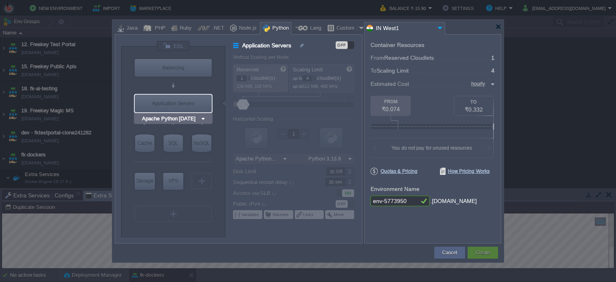
click at [165, 101] on div "Application Servers" at bounding box center [173, 104] width 77 height 18
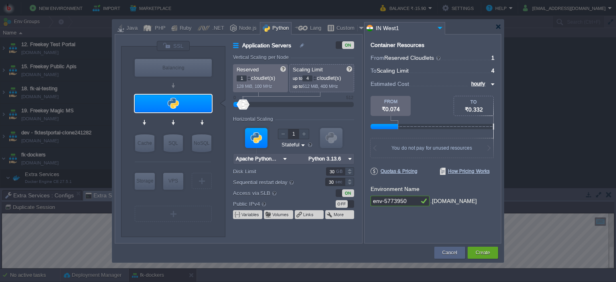
click at [258, 139] on div at bounding box center [256, 138] width 22 height 20
click at [357, 27] on div at bounding box center [361, 28] width 8 height 12
type input "Application Servers"
type input "16"
type input "Docker Image"
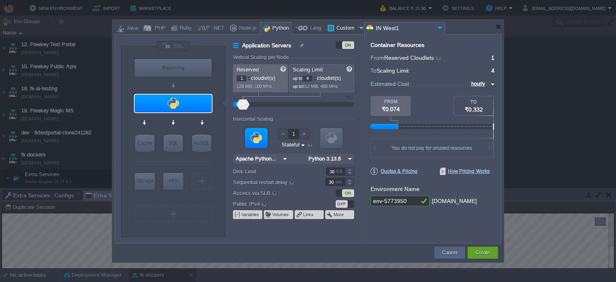
type input "Stateless"
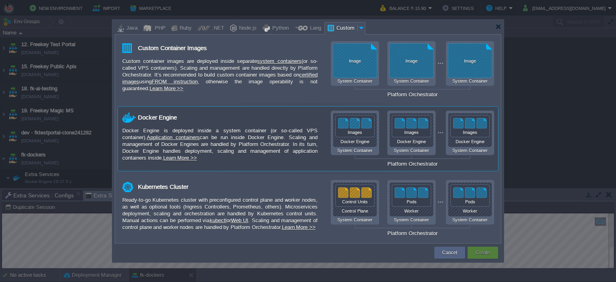
click at [215, 133] on div "Docker Engine is deployed inside a system container (or so-called VPS container…" at bounding box center [219, 144] width 195 height 34
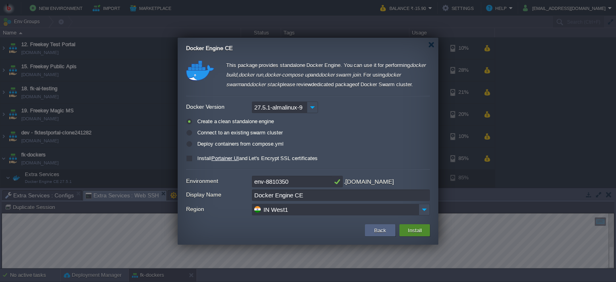
click at [418, 230] on button "Install" at bounding box center [414, 230] width 19 height 10
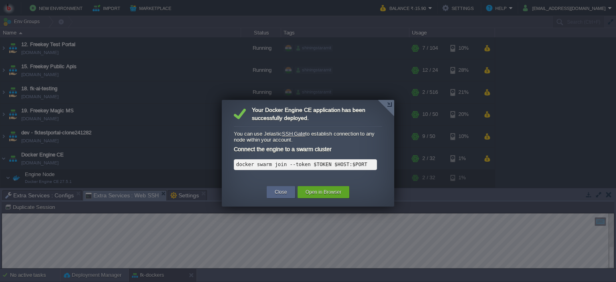
click at [355, 164] on code "docker swarm join --token $TOKEN $HOST:$PORT" at bounding box center [301, 165] width 131 height 6
click at [279, 190] on button "Close" at bounding box center [281, 192] width 12 height 8
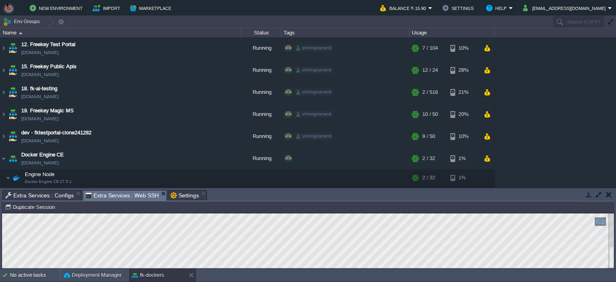
scroll to position [83, 0]
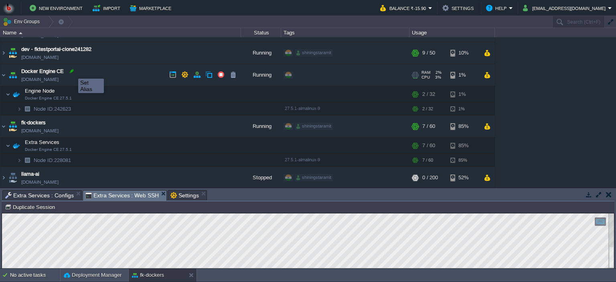
click at [72, 71] on div at bounding box center [71, 70] width 7 height 7
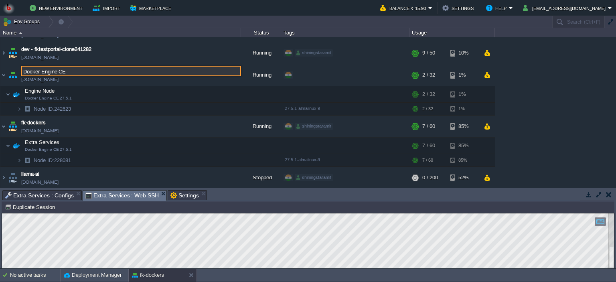
click at [83, 68] on input "Docker Engine CE" at bounding box center [131, 71] width 220 height 10
type input "Docker Testing"
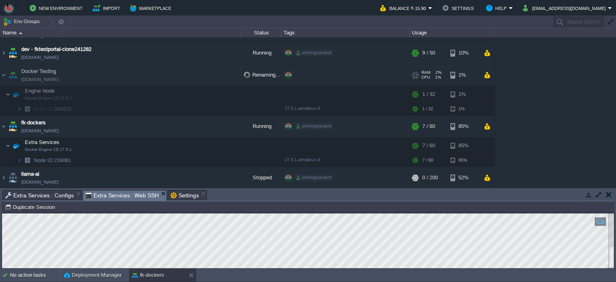
scroll to position [81, 0]
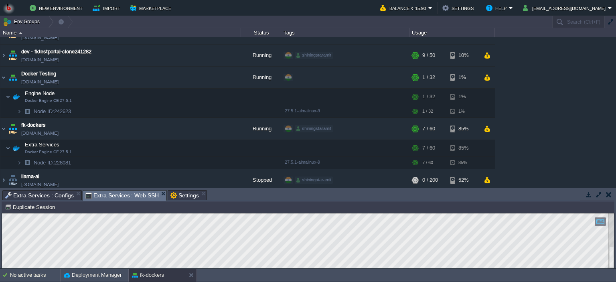
click at [45, 194] on span "Extra Services : Configs" at bounding box center [39, 195] width 69 height 10
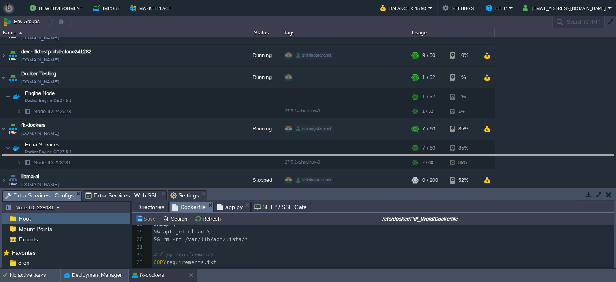
drag, startPoint x: 328, startPoint y: 196, endPoint x: 327, endPoint y: 161, distance: 35.3
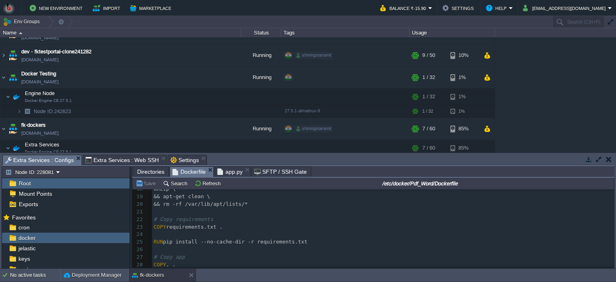
scroll to position [174, 0]
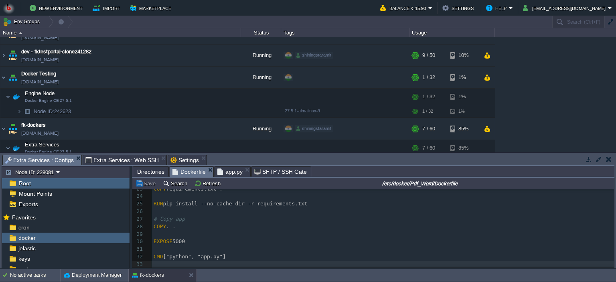
click at [283, 238] on pre "EXPOSE 5000" at bounding box center [383, 242] width 462 height 8
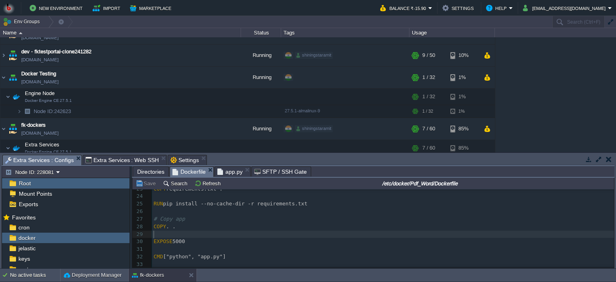
type textarea "FROM python:3.10-slim WORKDIR /app # Install full libreoffice + fonts + depende…"
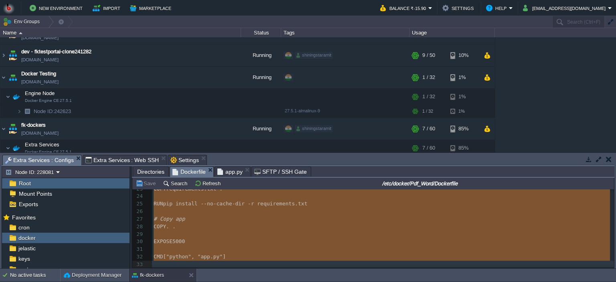
click at [227, 171] on span "app.py" at bounding box center [229, 172] width 25 height 10
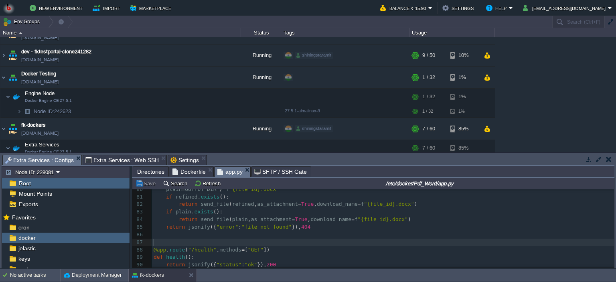
click at [293, 244] on pre "​" at bounding box center [383, 242] width 462 height 8
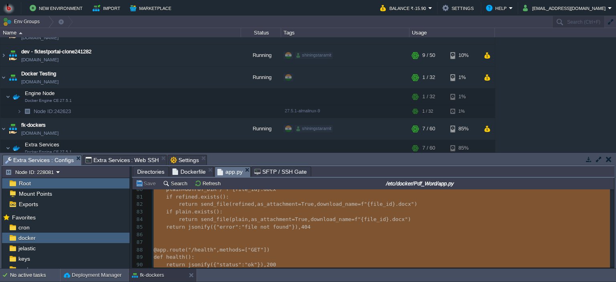
type textarea "-"
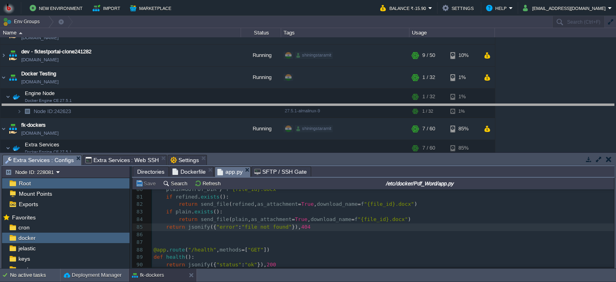
drag, startPoint x: 275, startPoint y: 158, endPoint x: 285, endPoint y: 106, distance: 53.6
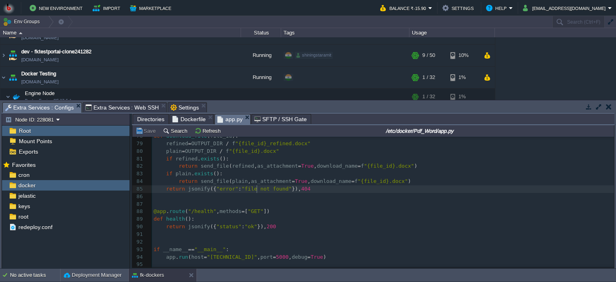
scroll to position [590, 0]
click at [154, 117] on span "Directories" at bounding box center [150, 119] width 27 height 10
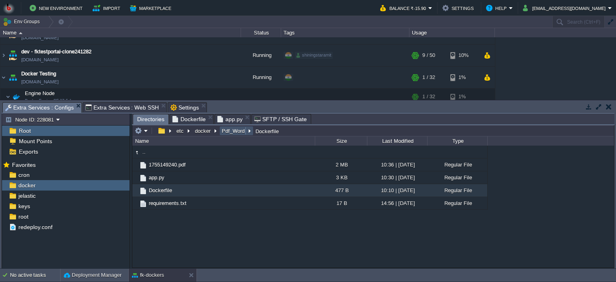
click at [231, 131] on button "Pdf_Word" at bounding box center [233, 130] width 26 height 7
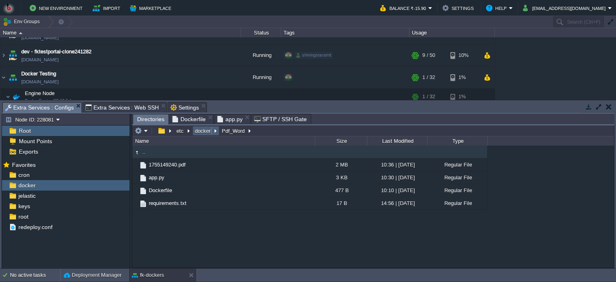
click at [194, 129] on button "docker" at bounding box center [203, 130] width 19 height 7
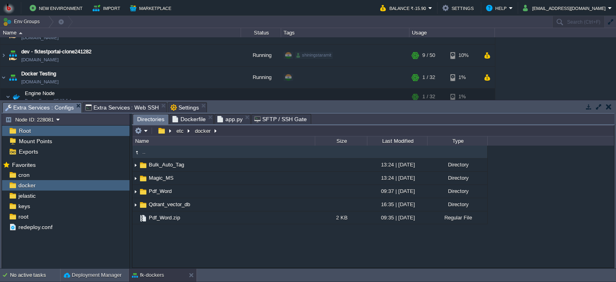
click at [199, 234] on div ".. Bulk_Auto_Tag 13:24 | 01 Jul 2025 Directory Magic_MS 13:24 | 01 Jul 2025 Dir…" at bounding box center [372, 206] width 481 height 122
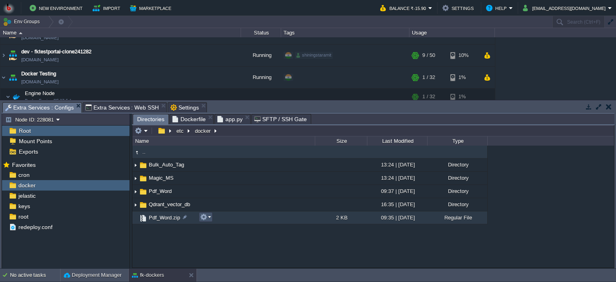
click at [206, 219] on button "button" at bounding box center [203, 216] width 7 height 7
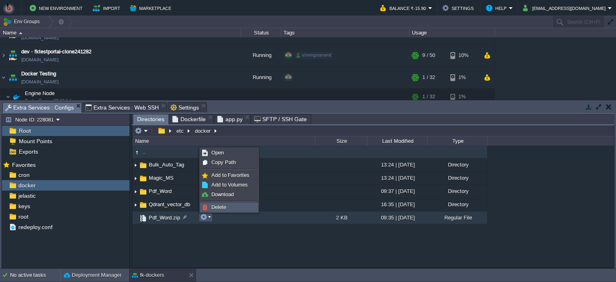
click at [214, 204] on span "Delete" at bounding box center [218, 207] width 15 height 6
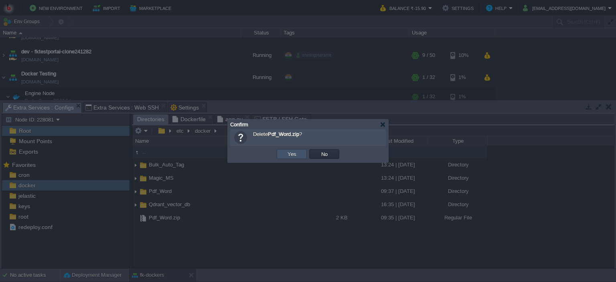
click at [288, 156] on button "Yes" at bounding box center [292, 153] width 14 height 7
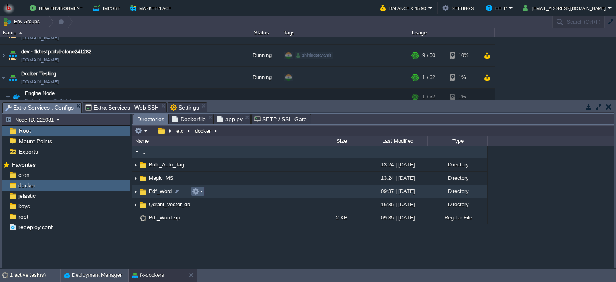
click at [200, 191] on em at bounding box center [197, 191] width 11 height 7
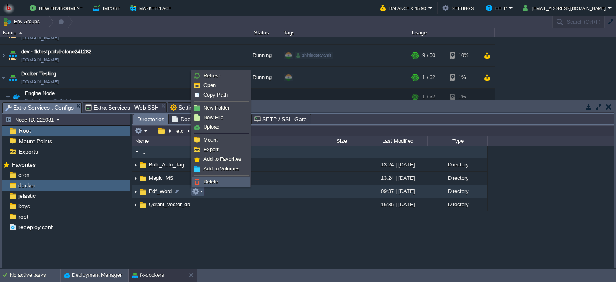
click at [199, 184] on img at bounding box center [197, 181] width 6 height 6
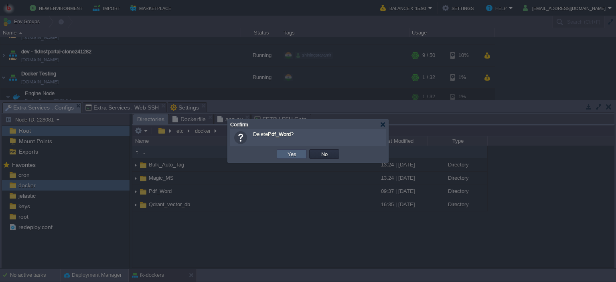
click at [291, 158] on td "Yes" at bounding box center [292, 154] width 30 height 10
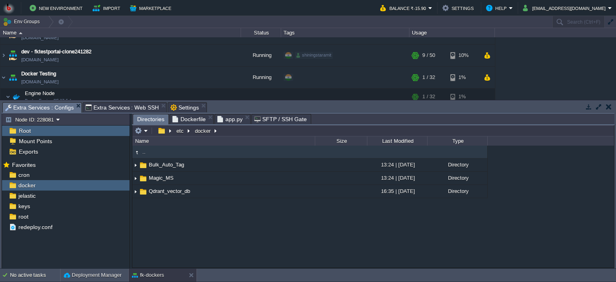
click at [607, 107] on button "button" at bounding box center [609, 106] width 6 height 7
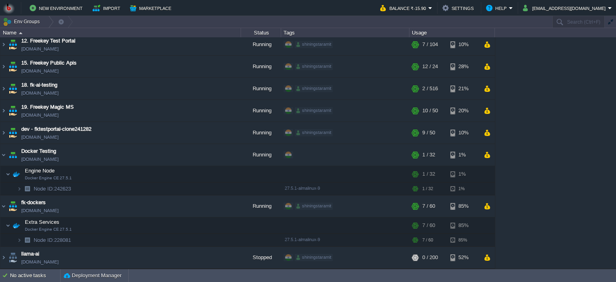
scroll to position [3, 0]
click at [2, 204] on img at bounding box center [3, 207] width 6 height 22
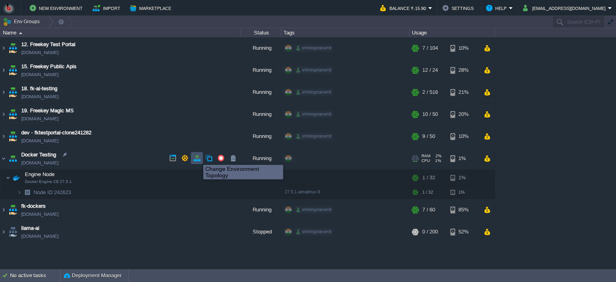
click at [197, 158] on button "button" at bounding box center [196, 157] width 7 height 7
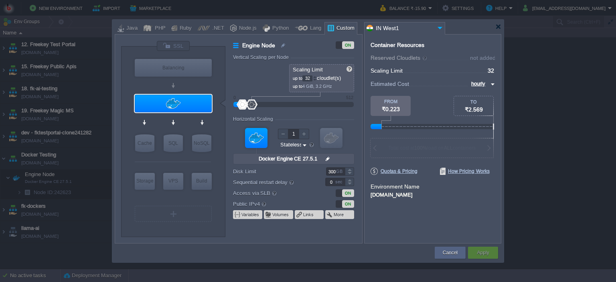
click at [338, 171] on div "GB" at bounding box center [340, 172] width 8 height 8
type input "115"
drag, startPoint x: 334, startPoint y: 181, endPoint x: 287, endPoint y: 195, distance: 49.3
click at [287, 195] on body "New Environment Import Marketplace Bonus ₹0.00 Upgrade Account Balance ₹-15.90 …" at bounding box center [308, 141] width 616 height 282
click at [483, 251] on button "Apply" at bounding box center [483, 252] width 12 height 8
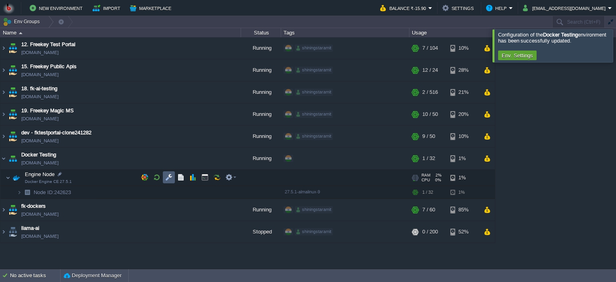
click at [170, 176] on button "button" at bounding box center [168, 177] width 7 height 7
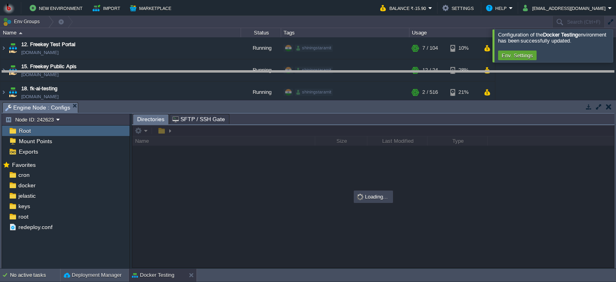
drag, startPoint x: 223, startPoint y: 104, endPoint x: 216, endPoint y: 72, distance: 32.3
click at [216, 72] on body "New Environment Import Marketplace Bonus ₹0.00 Upgrade Account Balance ₹-15.90 …" at bounding box center [308, 141] width 616 height 282
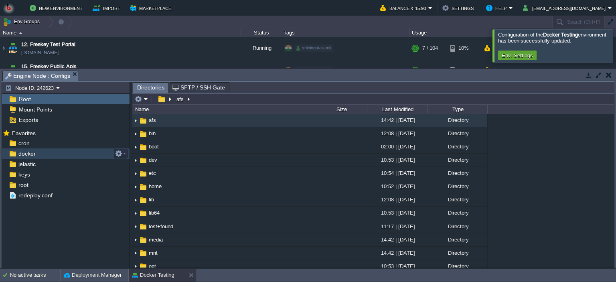
click at [73, 154] on div "docker" at bounding box center [65, 153] width 127 height 10
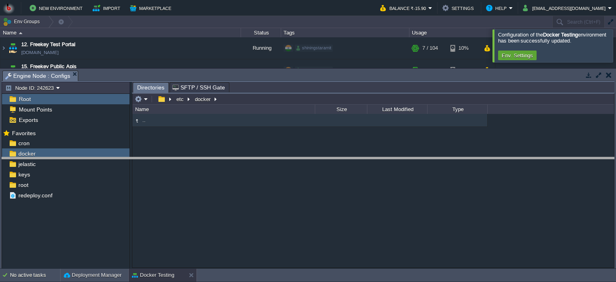
drag, startPoint x: 215, startPoint y: 76, endPoint x: 202, endPoint y: 163, distance: 87.6
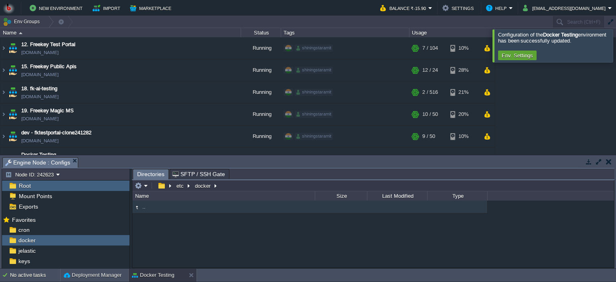
click at [610, 162] on button "button" at bounding box center [609, 161] width 6 height 7
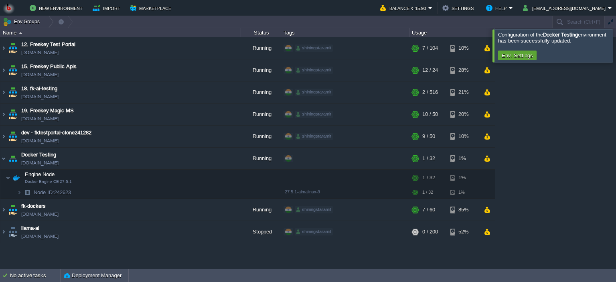
click at [615, 42] on div at bounding box center [625, 45] width 0 height 32
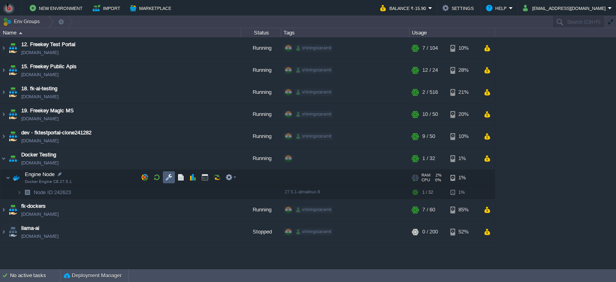
click at [165, 178] on button "button" at bounding box center [168, 177] width 7 height 7
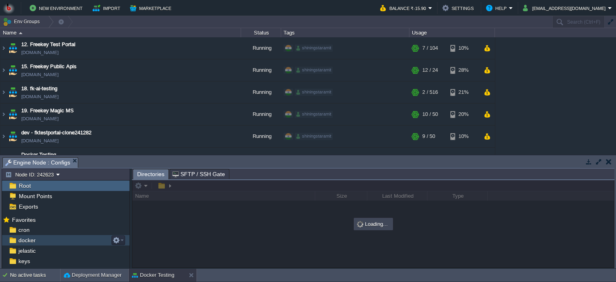
click at [37, 238] on div "docker" at bounding box center [65, 240] width 127 height 10
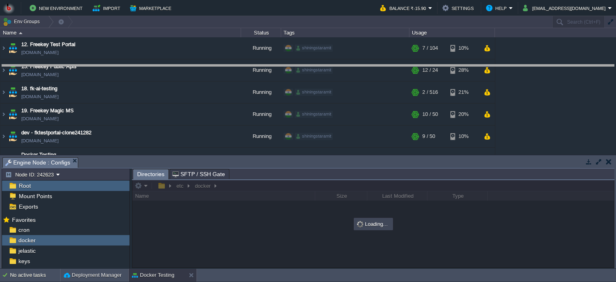
drag, startPoint x: 263, startPoint y: 161, endPoint x: 250, endPoint y: 66, distance: 95.4
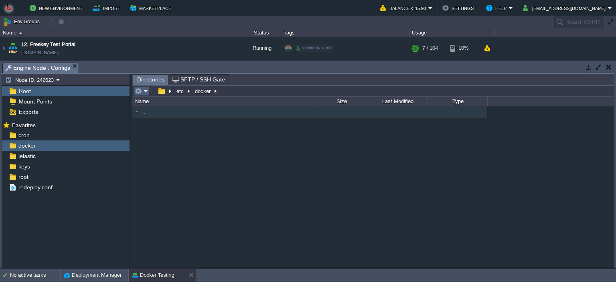
click at [145, 93] on em at bounding box center [141, 90] width 13 height 7
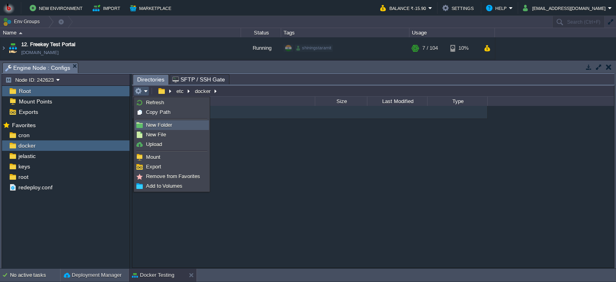
click at [158, 126] on span "New Folder" at bounding box center [159, 125] width 26 height 6
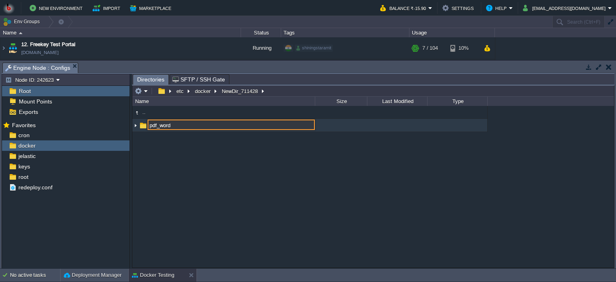
type input "pdf_word"
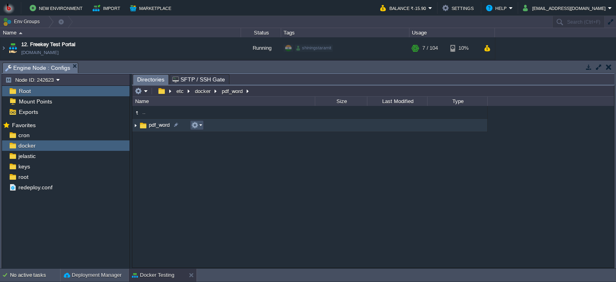
click at [192, 127] on button "button" at bounding box center [194, 124] width 7 height 7
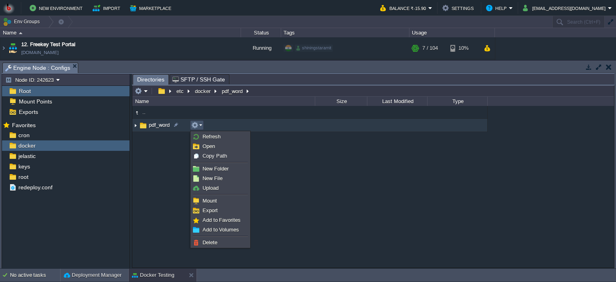
click at [299, 123] on td "pdf_word" at bounding box center [223, 125] width 182 height 13
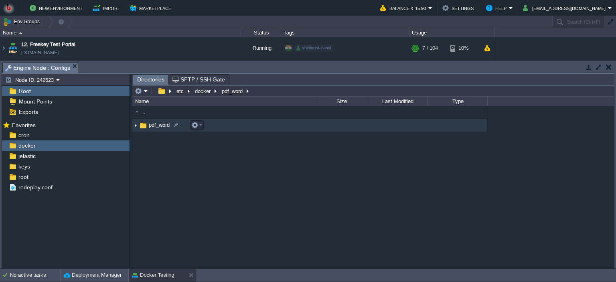
click at [299, 123] on td "pdf_word" at bounding box center [223, 125] width 182 height 13
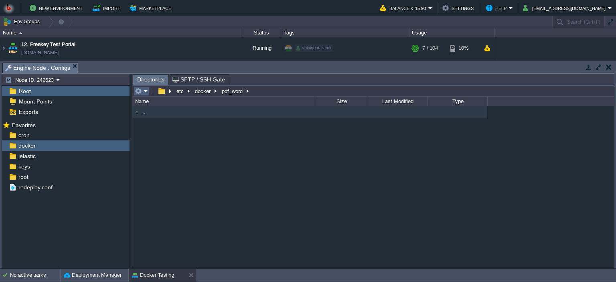
click at [145, 91] on em at bounding box center [141, 90] width 13 height 7
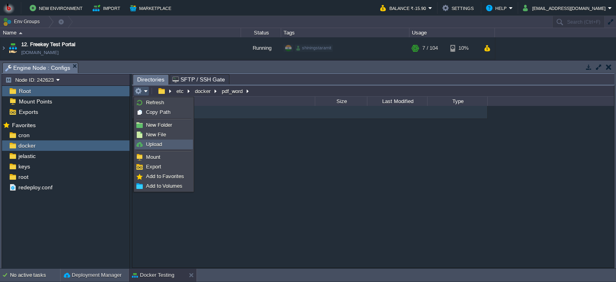
click at [160, 143] on span "Upload" at bounding box center [154, 144] width 16 height 6
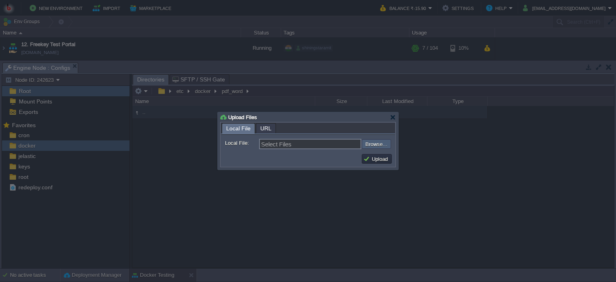
click at [374, 146] on input "file" at bounding box center [339, 144] width 101 height 10
type input "C:\fakepath\app.py"
type input "app.py, Dockerfile, requirements.txt"
click at [372, 159] on button "Upload" at bounding box center [376, 158] width 27 height 7
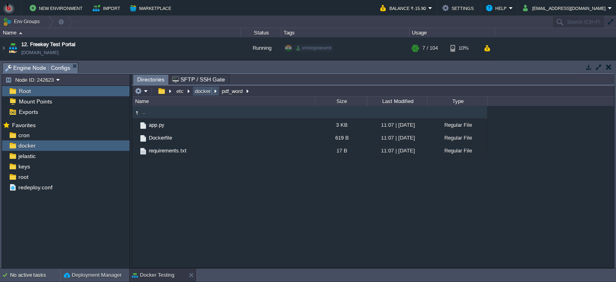
click at [199, 91] on button "docker" at bounding box center [203, 90] width 19 height 7
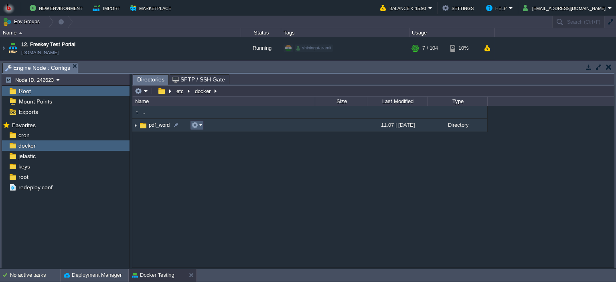
click at [198, 125] on em at bounding box center [196, 124] width 11 height 7
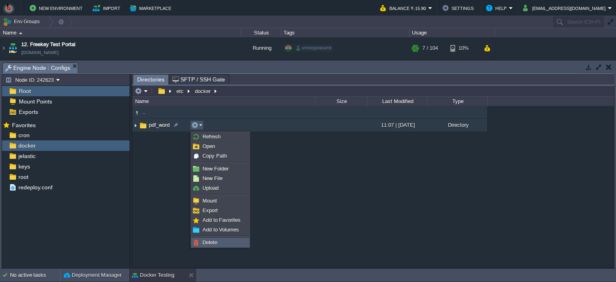
click at [198, 240] on img at bounding box center [196, 242] width 6 height 6
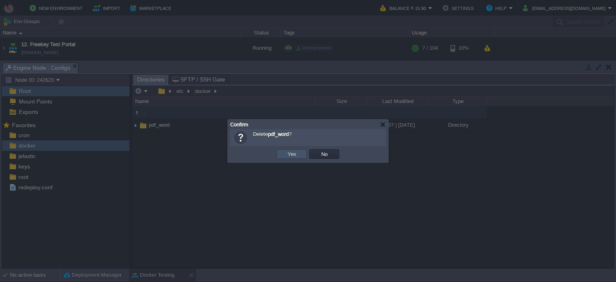
click at [289, 155] on button "Yes" at bounding box center [292, 153] width 14 height 7
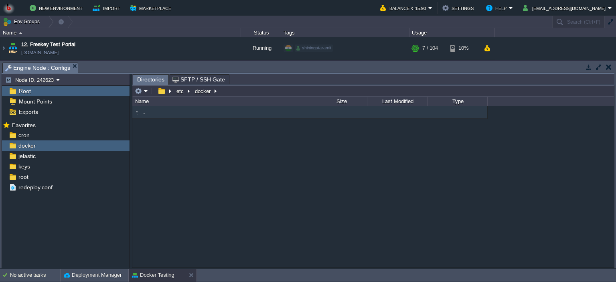
click at [608, 67] on button "button" at bounding box center [609, 66] width 6 height 7
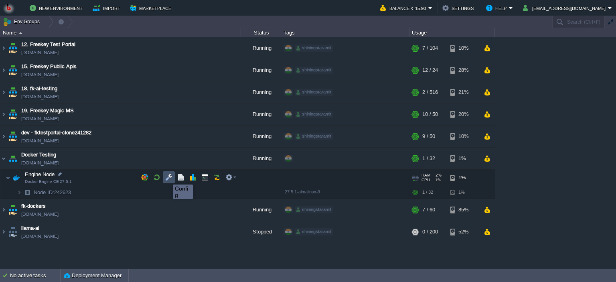
click at [167, 177] on button "button" at bounding box center [168, 177] width 7 height 7
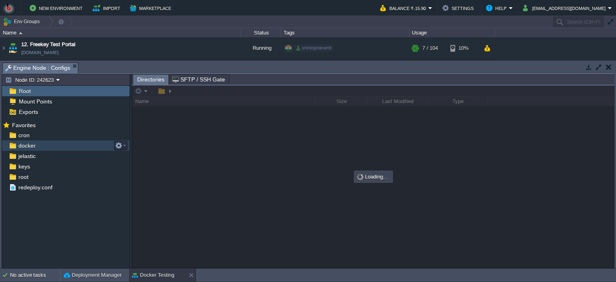
click at [58, 145] on div "docker" at bounding box center [65, 145] width 127 height 10
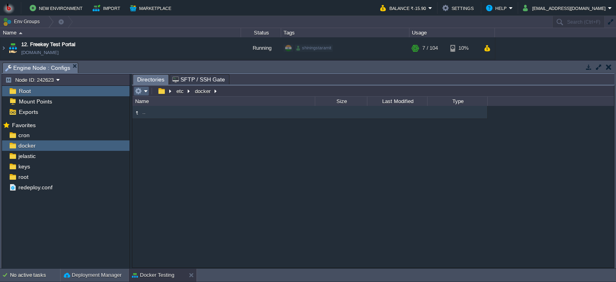
click at [147, 93] on em at bounding box center [141, 90] width 13 height 7
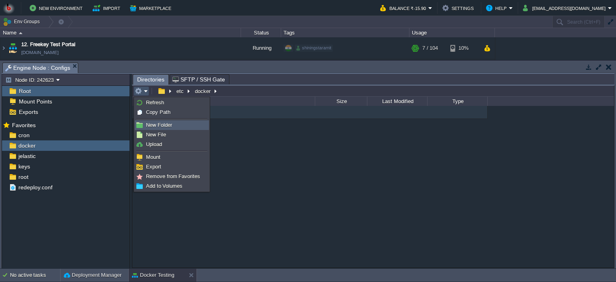
click at [151, 127] on span "New Folder" at bounding box center [159, 125] width 26 height 6
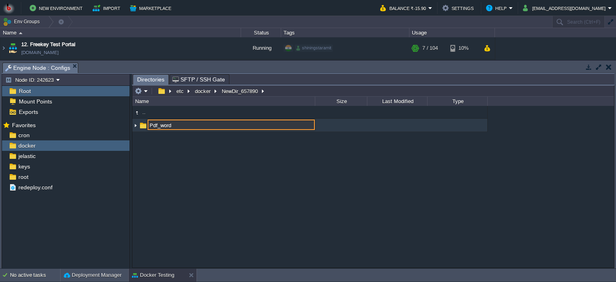
type input "Pdf_word"
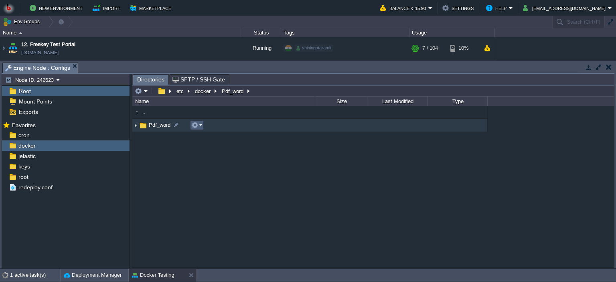
click at [196, 128] on button "button" at bounding box center [194, 124] width 7 height 7
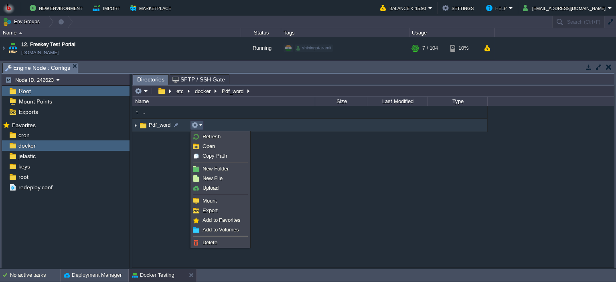
click at [280, 129] on td "Pdf_word" at bounding box center [223, 125] width 182 height 13
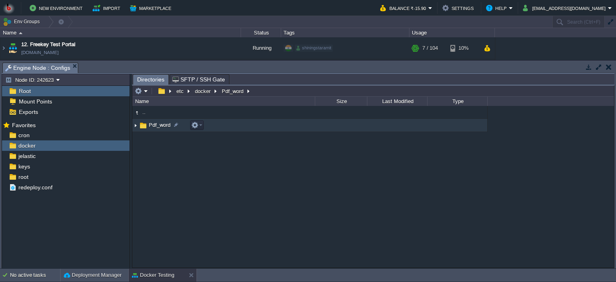
click at [280, 129] on td "Pdf_word" at bounding box center [223, 125] width 182 height 13
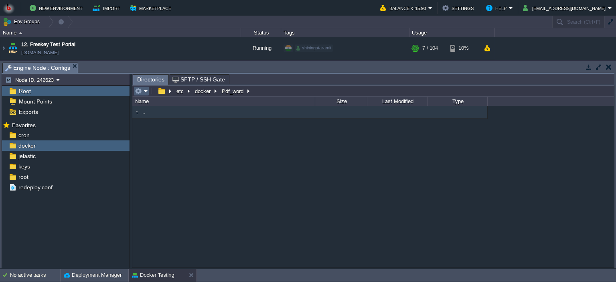
click at [144, 91] on em at bounding box center [141, 90] width 13 height 7
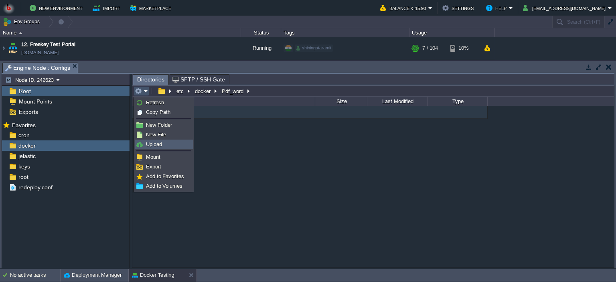
click at [153, 141] on span "Upload" at bounding box center [154, 144] width 16 height 6
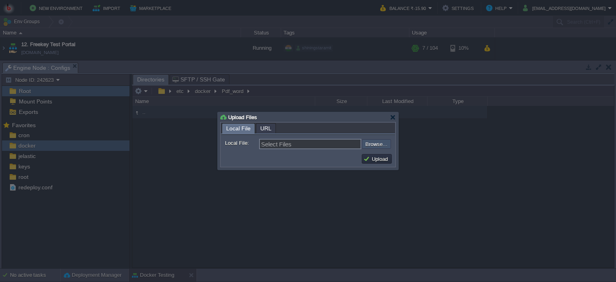
click at [367, 143] on input "file" at bounding box center [339, 144] width 101 height 10
type input "C:\fakepath\app.py"
type input "app.py, Dockerfile, requirements.txt"
click at [374, 158] on button "Upload" at bounding box center [376, 158] width 27 height 7
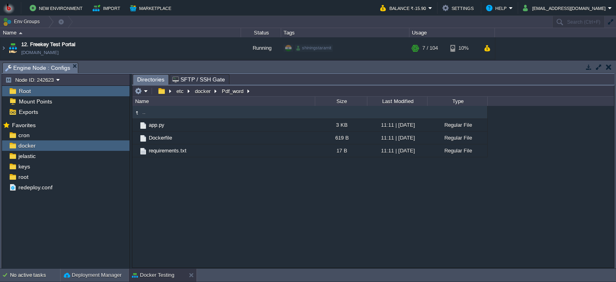
type input "/etc/docker/Pdf_word"
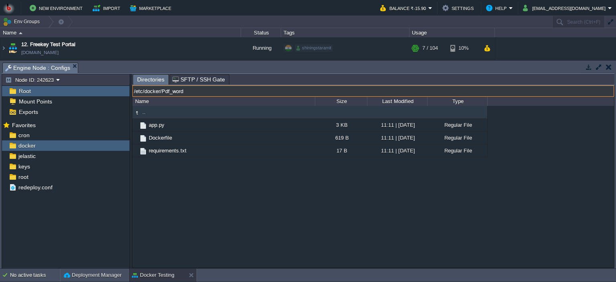
click at [266, 92] on input "/etc/docker/Pdf_word" at bounding box center [372, 90] width 481 height 11
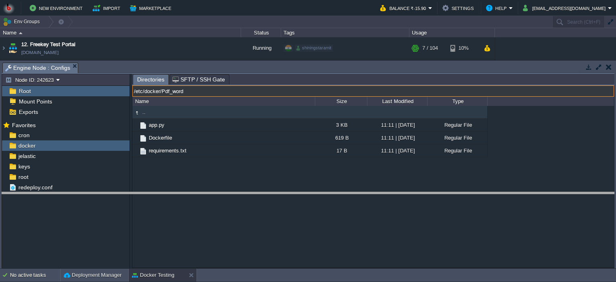
drag, startPoint x: 193, startPoint y: 71, endPoint x: 223, endPoint y: 200, distance: 132.9
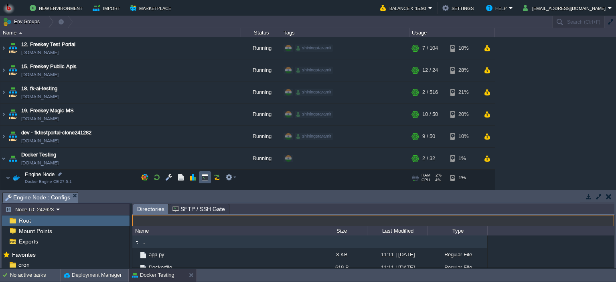
click at [204, 178] on button "button" at bounding box center [204, 177] width 7 height 7
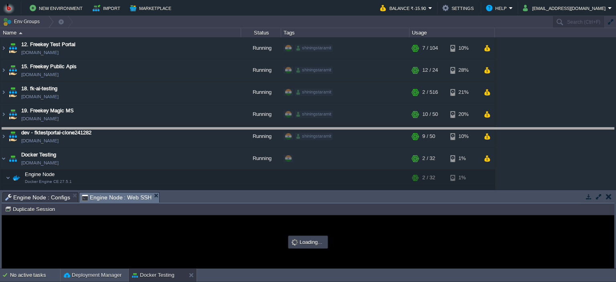
drag, startPoint x: 252, startPoint y: 199, endPoint x: 255, endPoint y: 109, distance: 90.2
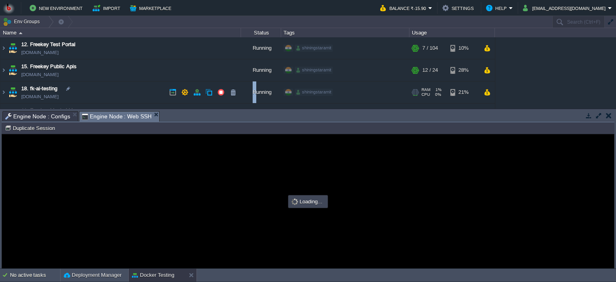
click at [253, 97] on table "12. Freekey Test Portal fktestportal.in1.bitss.cloud Running shiningstaramit + …" at bounding box center [247, 139] width 495 height 205
type input "#000000"
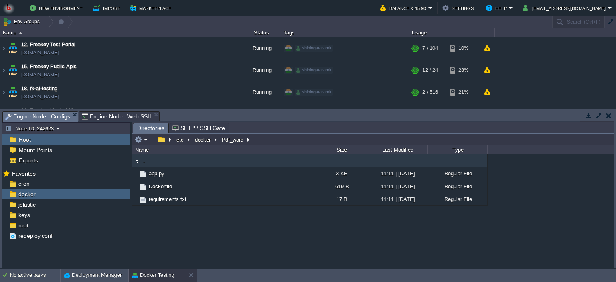
click at [54, 114] on span "Engine Node : Configs" at bounding box center [37, 116] width 65 height 10
click at [201, 139] on button "docker" at bounding box center [203, 139] width 19 height 7
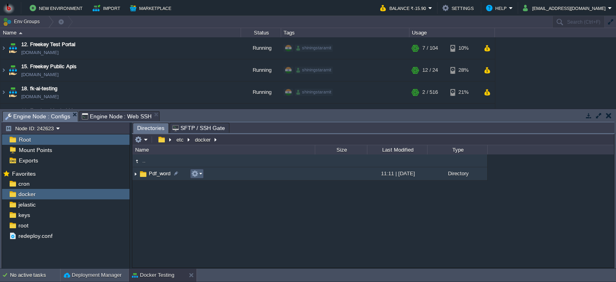
click at [200, 177] on em at bounding box center [196, 173] width 11 height 7
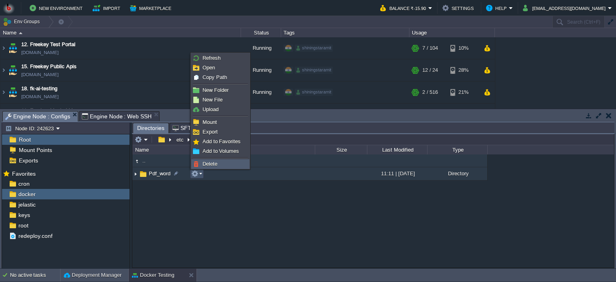
click at [213, 163] on span "Delete" at bounding box center [209, 164] width 15 height 6
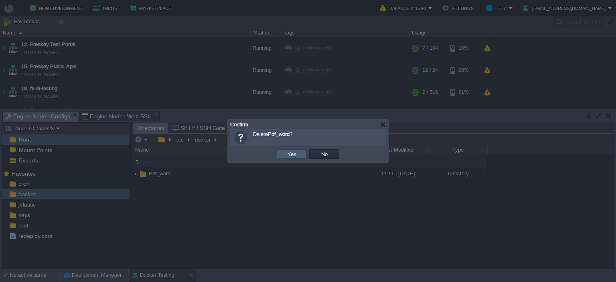
click at [286, 153] on button "Yes" at bounding box center [292, 153] width 14 height 7
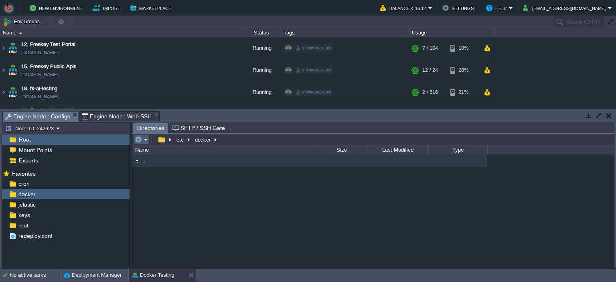
click at [146, 142] on em at bounding box center [141, 139] width 13 height 7
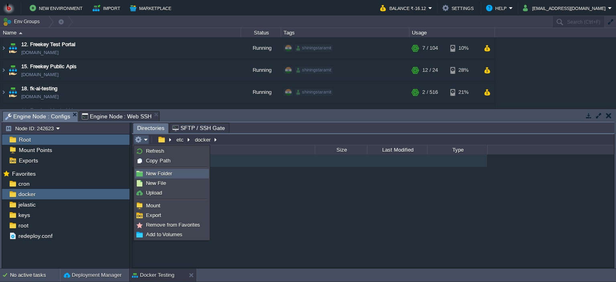
click at [160, 171] on span "New Folder" at bounding box center [159, 173] width 26 height 6
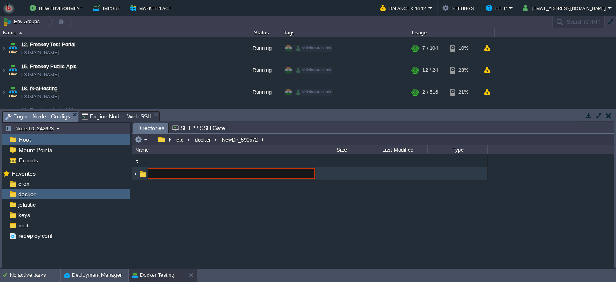
type input "W"
type input "Pdf_Word"
click at [232, 172] on td "Pdf_Word" at bounding box center [223, 173] width 182 height 13
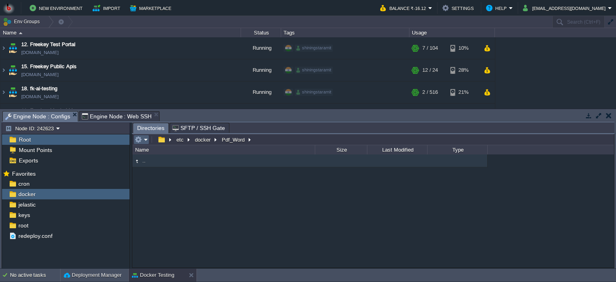
click at [146, 143] on em at bounding box center [141, 139] width 13 height 7
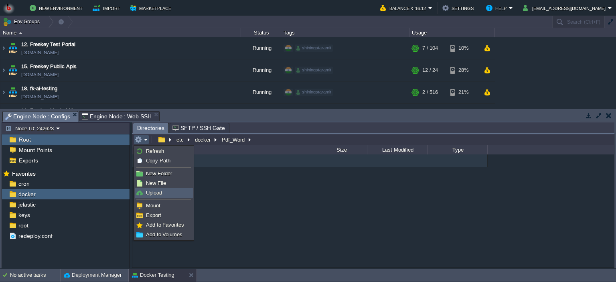
click at [160, 190] on span "Upload" at bounding box center [154, 193] width 16 height 6
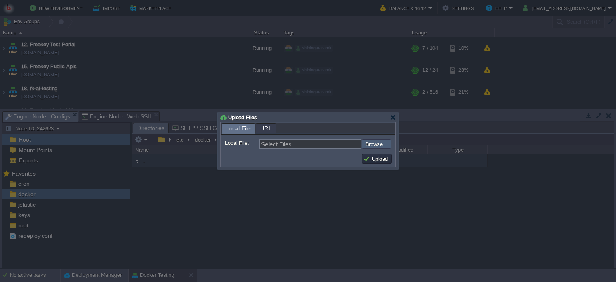
click at [370, 145] on input "file" at bounding box center [339, 144] width 101 height 10
type input "C:\fakepath\app.py"
type input "app.py, Dockerfile, requirements.txt"
click at [369, 156] on button "Upload" at bounding box center [376, 158] width 27 height 7
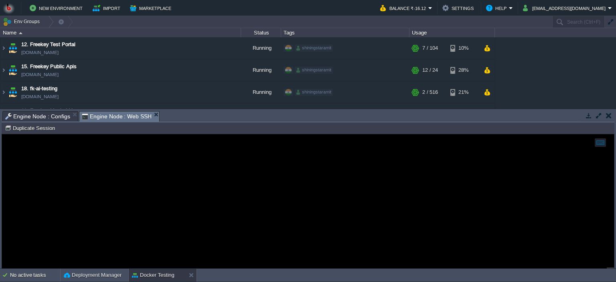
click at [105, 116] on span "Engine Node : Web SSH" at bounding box center [117, 116] width 70 height 10
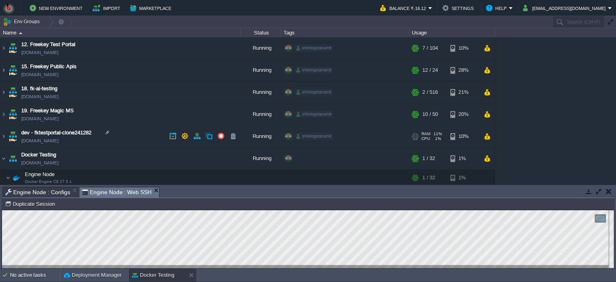
click at [147, 131] on td "dev - fktestportal-clone241282 fktestportal-clone241282.in1.bitss.cloud" at bounding box center [120, 136] width 240 height 22
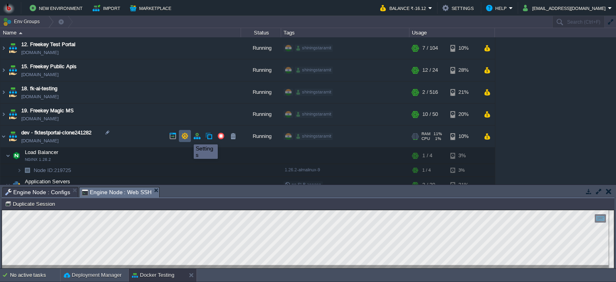
click at [188, 137] on button "button" at bounding box center [184, 135] width 7 height 7
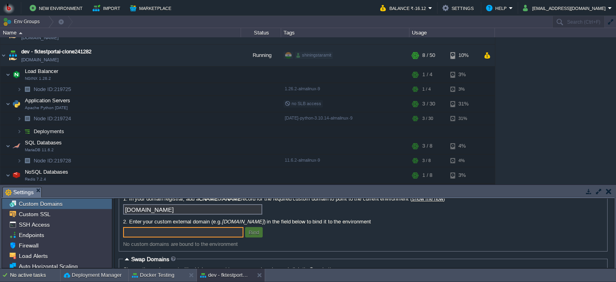
scroll to position [160, 0]
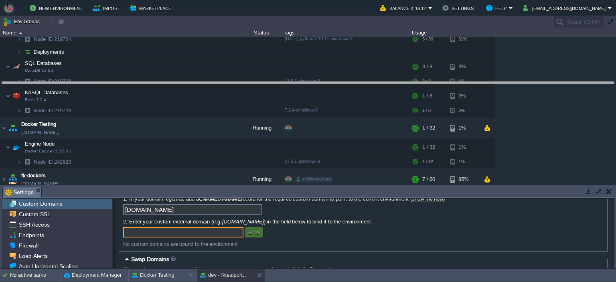
drag, startPoint x: 152, startPoint y: 190, endPoint x: 174, endPoint y: 84, distance: 108.0
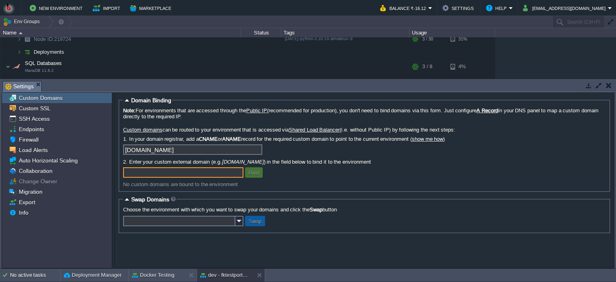
scroll to position [0, 0]
click at [64, 129] on div "Endpoints" at bounding box center [57, 129] width 110 height 10
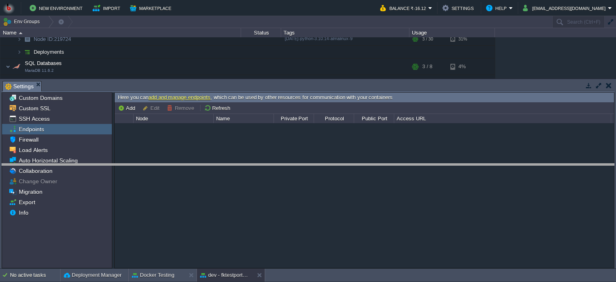
drag, startPoint x: 145, startPoint y: 87, endPoint x: 141, endPoint y: 173, distance: 85.8
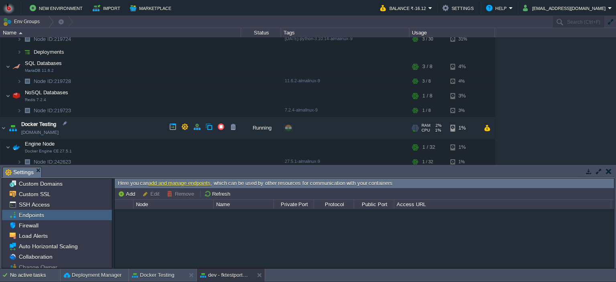
scroll to position [80, 0]
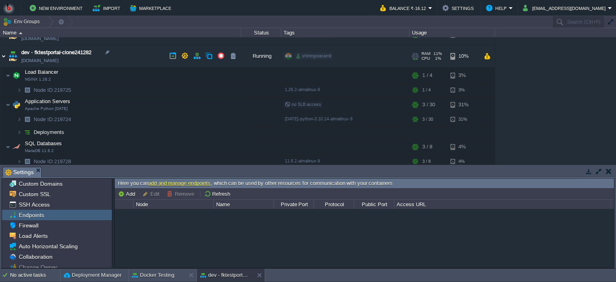
click at [4, 56] on img at bounding box center [3, 56] width 6 height 22
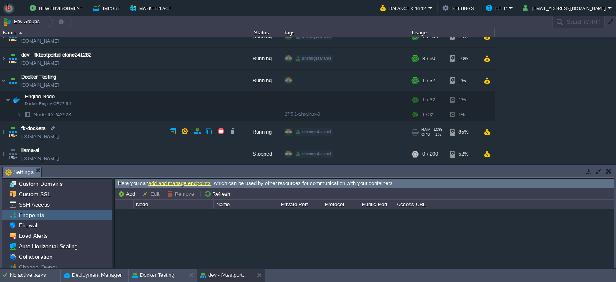
click at [118, 133] on td "fk-dockers fk-dockers.in1.bitss.cloud" at bounding box center [120, 132] width 240 height 22
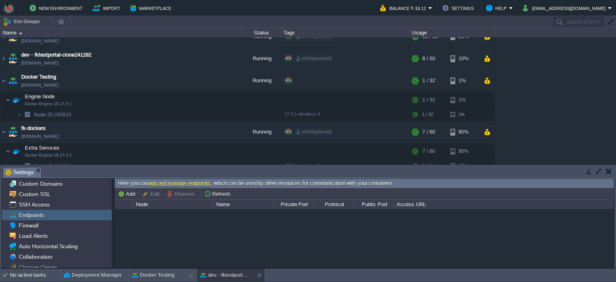
scroll to position [3, 0]
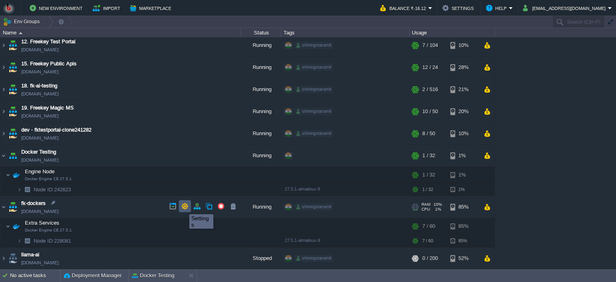
click at [183, 207] on button "button" at bounding box center [184, 205] width 7 height 7
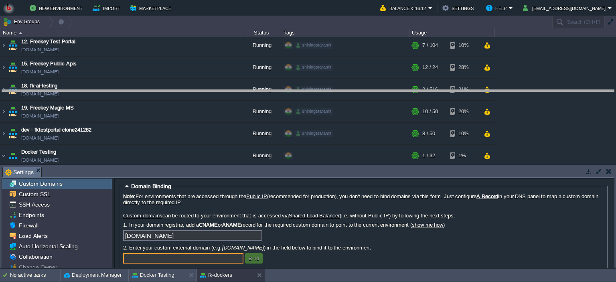
drag, startPoint x: 212, startPoint y: 171, endPoint x: 230, endPoint y: 94, distance: 79.0
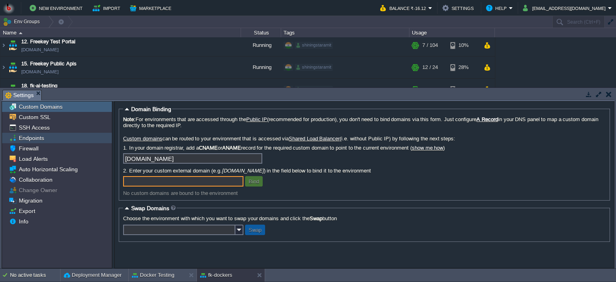
click at [38, 138] on span "Endpoints" at bounding box center [31, 137] width 28 height 7
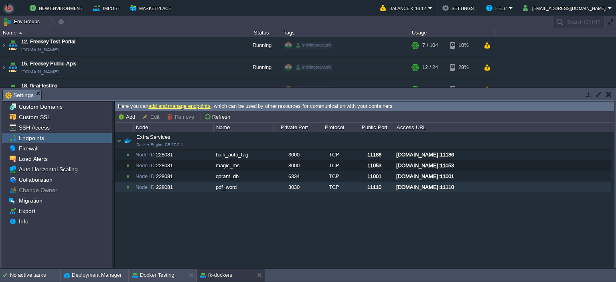
drag, startPoint x: 191, startPoint y: 188, endPoint x: 176, endPoint y: 188, distance: 14.9
click at [176, 188] on div "Node ID: 228081" at bounding box center [172, 187] width 79 height 10
click at [178, 117] on button "Remove" at bounding box center [182, 116] width 30 height 7
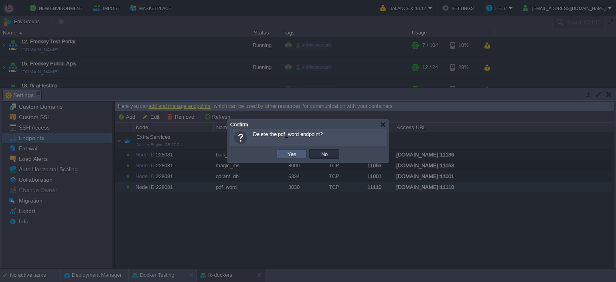
click at [283, 154] on td "Yes" at bounding box center [292, 154] width 30 height 10
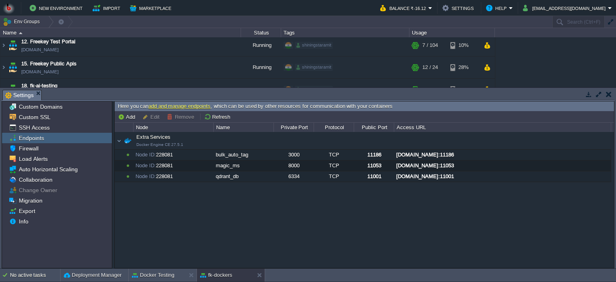
click at [269, 225] on div "Extra Services Docker Engine CE 27.5.1 Extra Services Docker Engine CE 27.5.1 N…" at bounding box center [364, 200] width 499 height 136
click at [606, 95] on button "button" at bounding box center [609, 94] width 6 height 7
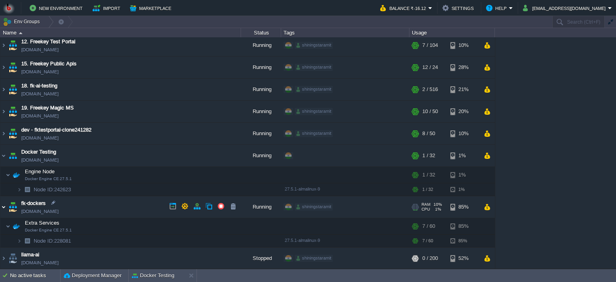
click at [2, 208] on img at bounding box center [3, 207] width 6 height 22
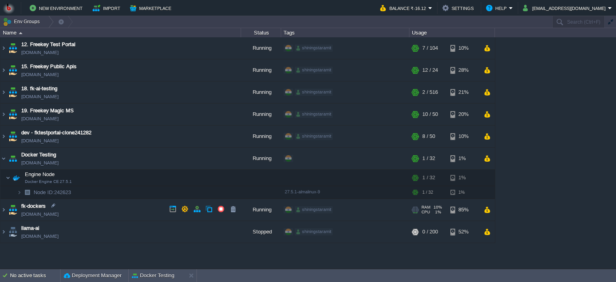
click at [111, 210] on td "fk-dockers fk-dockers.in1.bitss.cloud" at bounding box center [120, 210] width 240 height 22
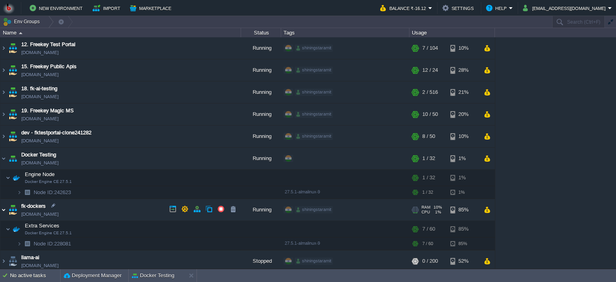
click at [4, 208] on img at bounding box center [3, 210] width 6 height 22
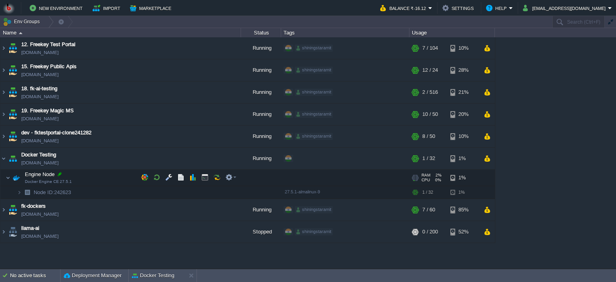
click at [59, 173] on div at bounding box center [59, 173] width 7 height 7
type input "Engine Node"
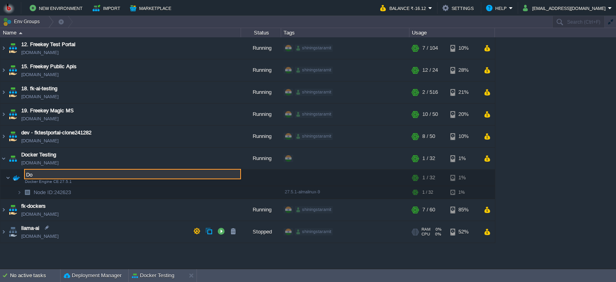
type input "D"
type input "O"
type input "Other Services"
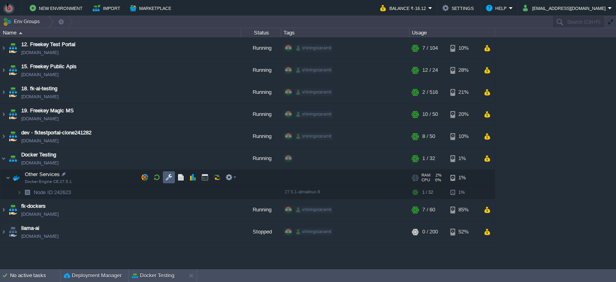
click at [170, 177] on button "button" at bounding box center [168, 177] width 7 height 7
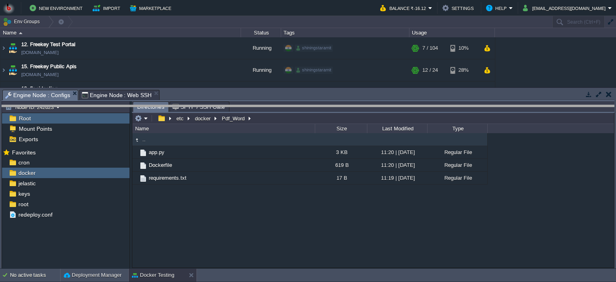
drag, startPoint x: 213, startPoint y: 97, endPoint x: 214, endPoint y: 113, distance: 15.3
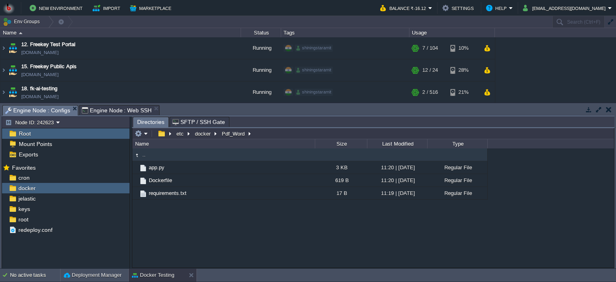
click at [114, 105] on span "Engine Node : Web SSH" at bounding box center [117, 110] width 70 height 10
click at [34, 113] on span "Engine Node : Configs" at bounding box center [37, 110] width 65 height 10
click at [199, 226] on div ".. app.py 3 KB 11:20 | 16 Aug 2025 Regular File Dockerfile 619 B 11:20 | 16 Aug…" at bounding box center [372, 207] width 481 height 119
click at [202, 134] on button "docker" at bounding box center [203, 133] width 19 height 7
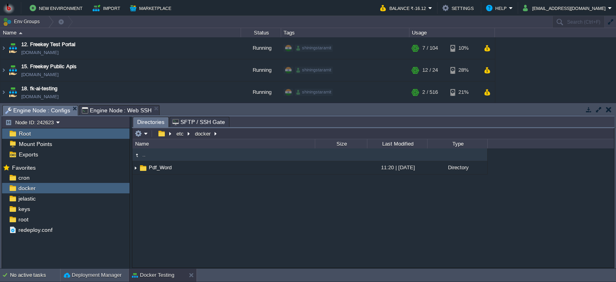
type input "/etc/docker"
click at [233, 134] on input "/etc/docker" at bounding box center [372, 133] width 481 height 11
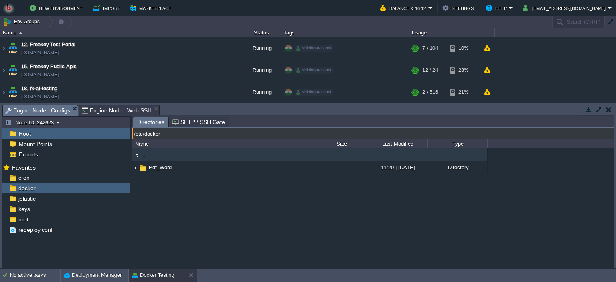
click at [233, 134] on input "/etc/docker" at bounding box center [372, 133] width 481 height 11
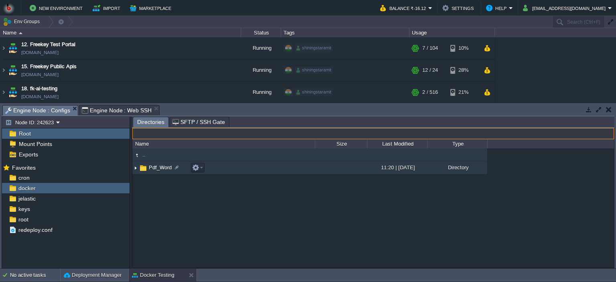
click at [232, 167] on td "Pdf_Word" at bounding box center [223, 167] width 182 height 13
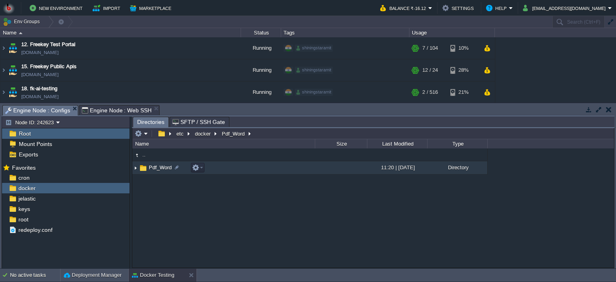
click at [232, 167] on td "Pdf_Word" at bounding box center [223, 167] width 182 height 13
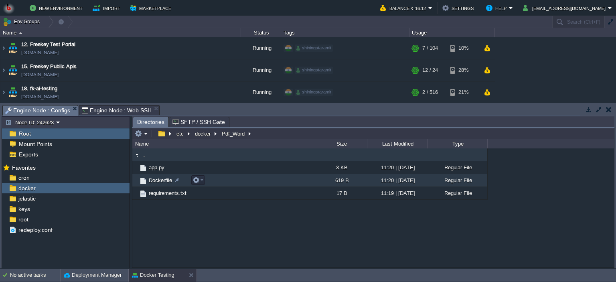
click at [247, 182] on td "Dockerfile" at bounding box center [223, 180] width 182 height 13
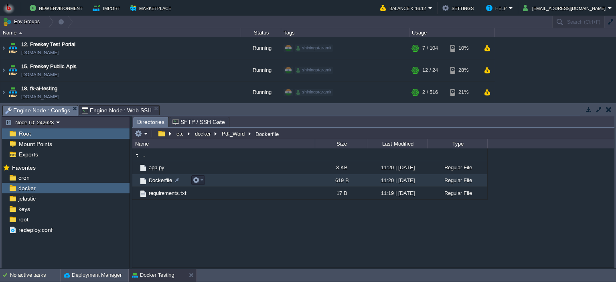
click at [247, 182] on td "Dockerfile" at bounding box center [223, 180] width 182 height 13
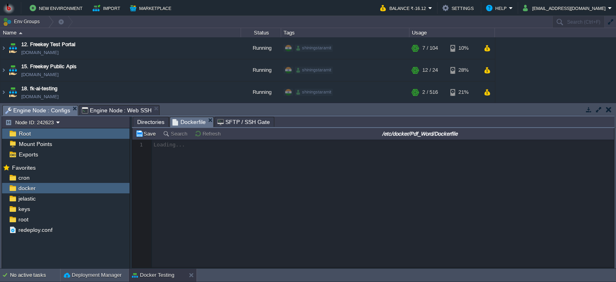
scroll to position [2, 0]
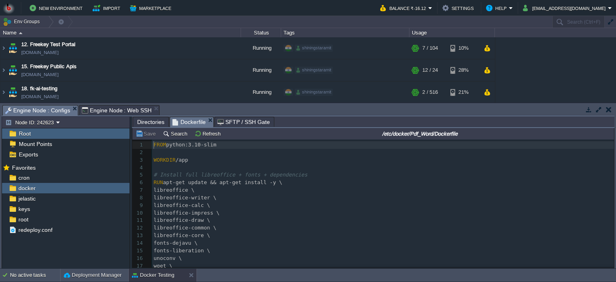
click at [157, 122] on span "Directories" at bounding box center [150, 122] width 27 height 10
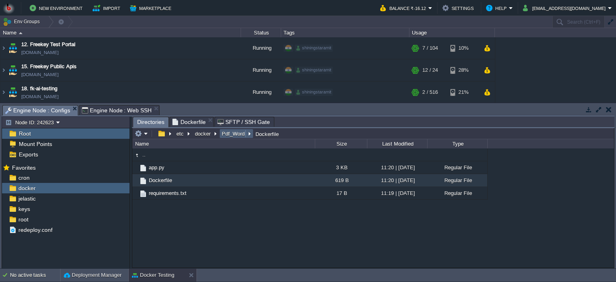
click at [240, 133] on button "Pdf_Word" at bounding box center [233, 133] width 26 height 7
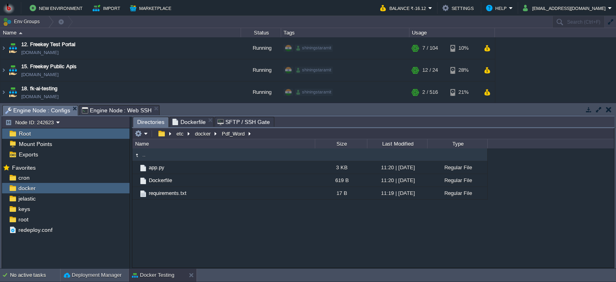
type input "/etc/docker/Pdf_Word"
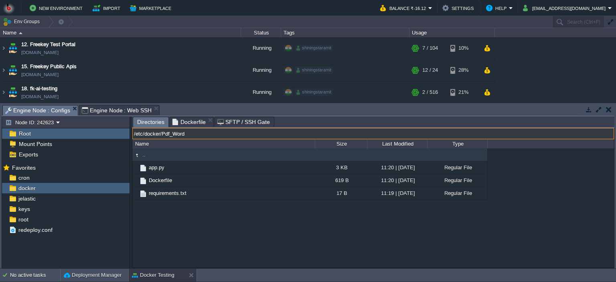
click at [269, 133] on input "/etc/docker/Pdf_Word" at bounding box center [372, 133] width 481 height 11
click at [93, 109] on span "Engine Node : Web SSH" at bounding box center [117, 110] width 70 height 10
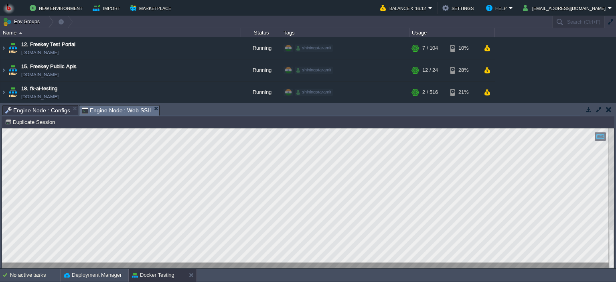
drag, startPoint x: 2, startPoint y: 349, endPoint x: 197, endPoint y: 265, distance: 212.0
click at [189, 267] on div at bounding box center [308, 198] width 612 height 140
click at [185, 128] on html "Copy: Ctrl + Shift + C Paste: Ctrl + V Settings: Ctrl + Shift + Alt 0" at bounding box center [308, 128] width 612 height 0
click at [34, 106] on span "Engine Node : Configs" at bounding box center [37, 110] width 65 height 10
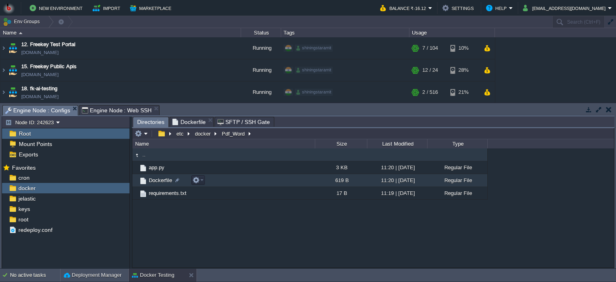
click at [222, 180] on td "Dockerfile" at bounding box center [223, 180] width 182 height 13
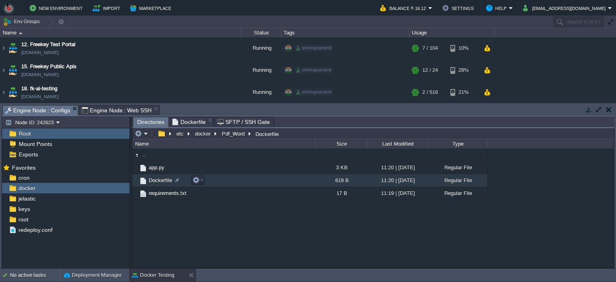
click at [223, 181] on td "Dockerfile" at bounding box center [223, 180] width 182 height 13
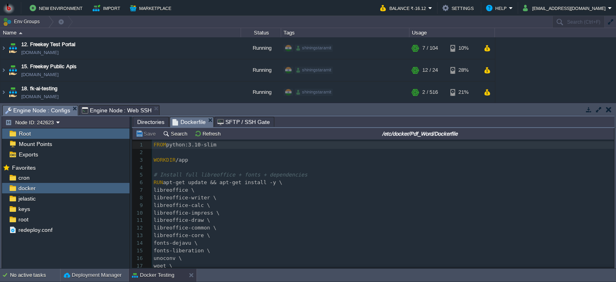
click at [262, 209] on pre "libreoffice-calc \" at bounding box center [383, 206] width 462 height 8
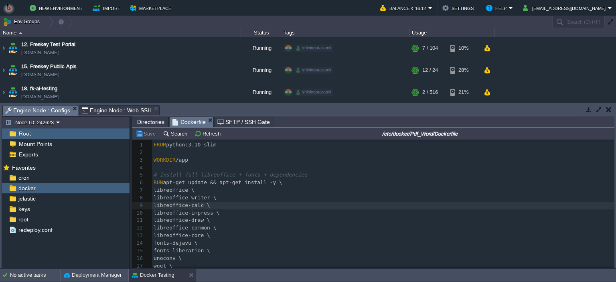
type textarea "FROM python:3.10-slim WORKDIR /app # Install full libreoffice + fonts + depende…"
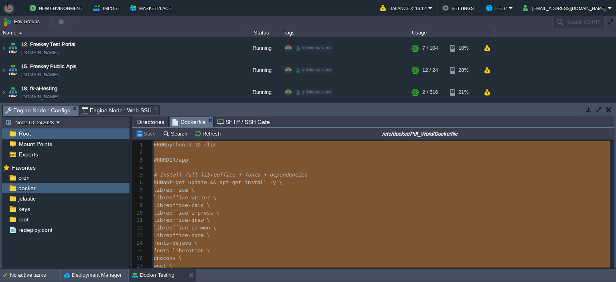
scroll to position [72, 0]
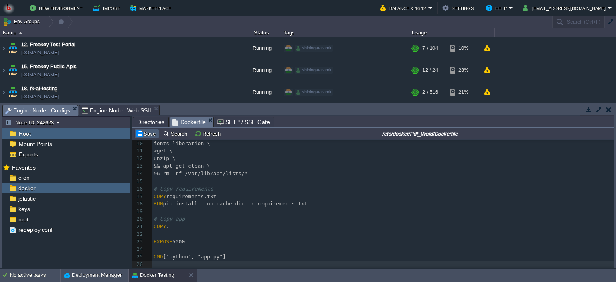
click at [147, 135] on button "Save" at bounding box center [146, 133] width 22 height 7
click at [108, 109] on span "Engine Node : Web SSH" at bounding box center [117, 110] width 70 height 10
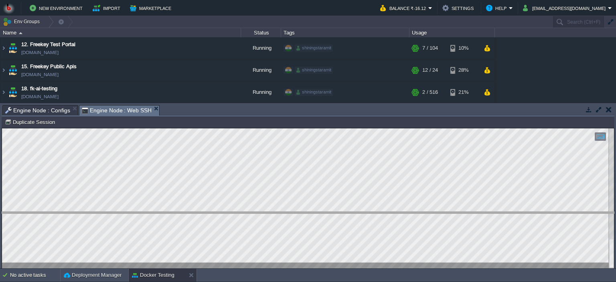
drag, startPoint x: 311, startPoint y: 110, endPoint x: 311, endPoint y: 217, distance: 106.6
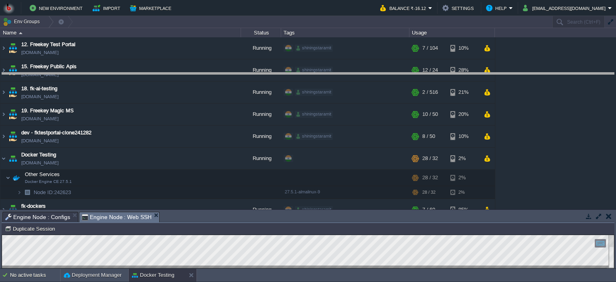
drag, startPoint x: 491, startPoint y: 218, endPoint x: 489, endPoint y: 79, distance: 139.1
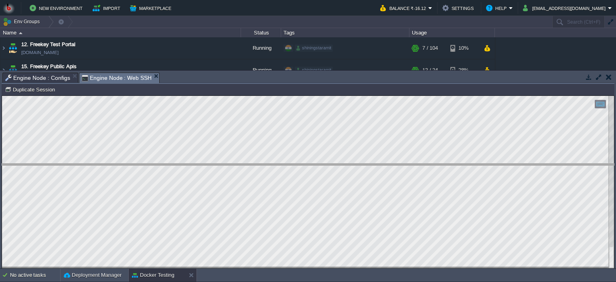
drag, startPoint x: 208, startPoint y: 79, endPoint x: 210, endPoint y: 171, distance: 91.8
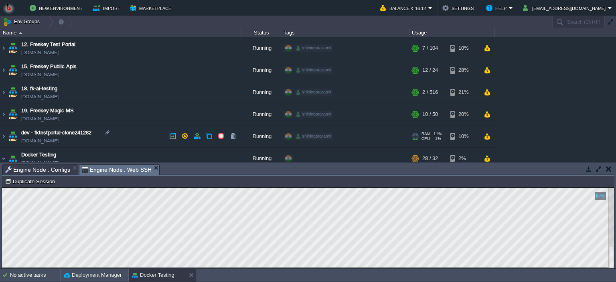
scroll to position [80, 0]
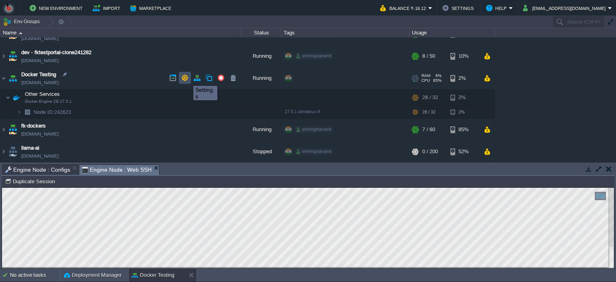
click at [186, 78] on button "button" at bounding box center [184, 77] width 7 height 7
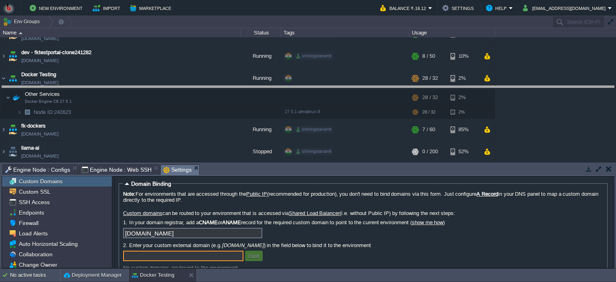
drag, startPoint x: 248, startPoint y: 166, endPoint x: 252, endPoint y: 88, distance: 78.6
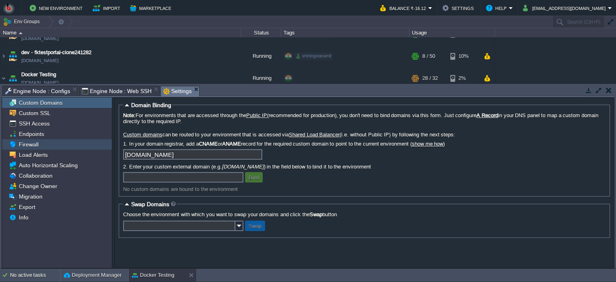
click at [35, 144] on span "Firewall" at bounding box center [28, 144] width 22 height 7
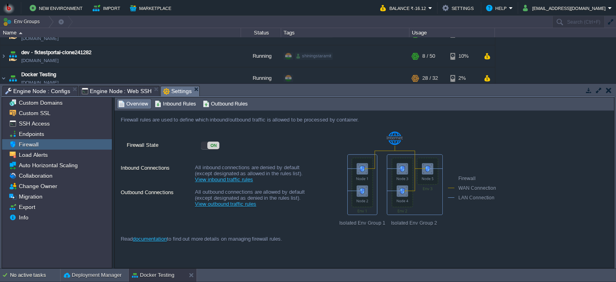
click at [211, 143] on div "ON" at bounding box center [213, 145] width 12 height 8
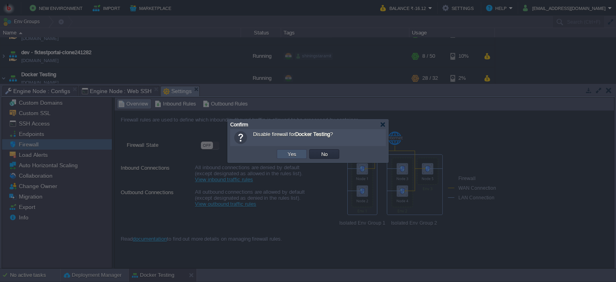
click at [291, 154] on button "Yes" at bounding box center [292, 153] width 14 height 7
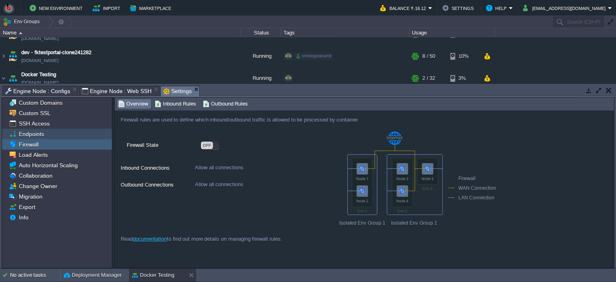
click at [51, 134] on div "Endpoints" at bounding box center [57, 134] width 110 height 10
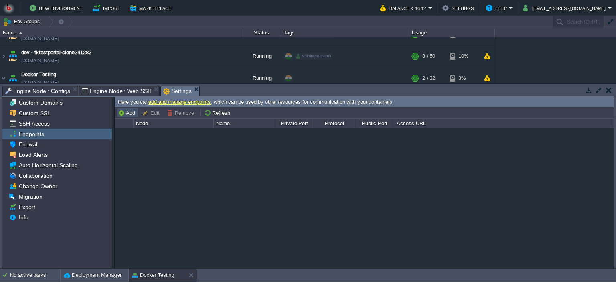
click at [127, 112] on button "Add" at bounding box center [128, 112] width 20 height 7
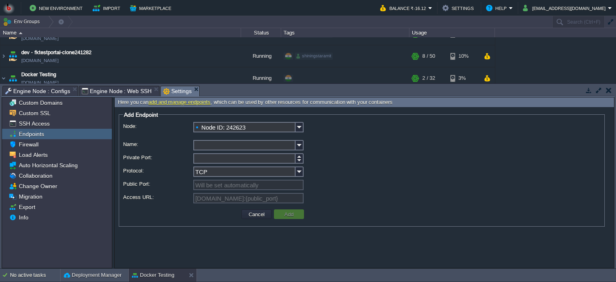
click at [208, 145] on input "Name:" at bounding box center [244, 145] width 102 height 10
type input "Pdf_Word"
click at [206, 156] on input "Private Port:" at bounding box center [244, 158] width 102 height 10
type input "5000"
click at [288, 214] on button "Add" at bounding box center [289, 213] width 14 height 7
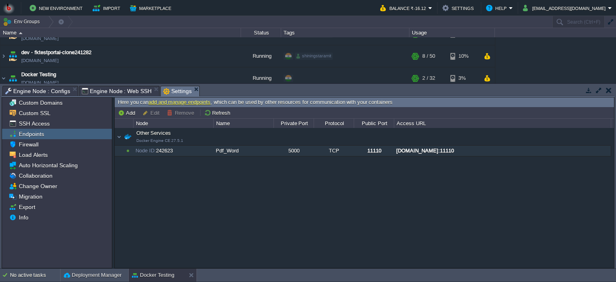
click at [460, 150] on div "[DOMAIN_NAME]:11110" at bounding box center [502, 150] width 216 height 10
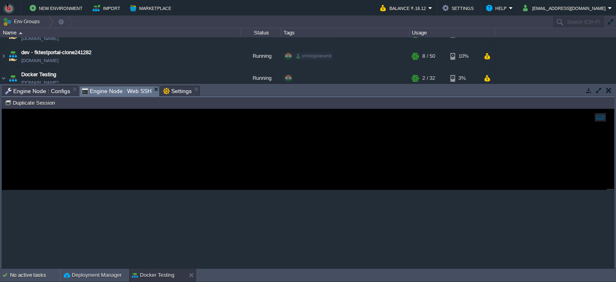
click at [101, 90] on span "Engine Node : Web SSH" at bounding box center [117, 91] width 70 height 10
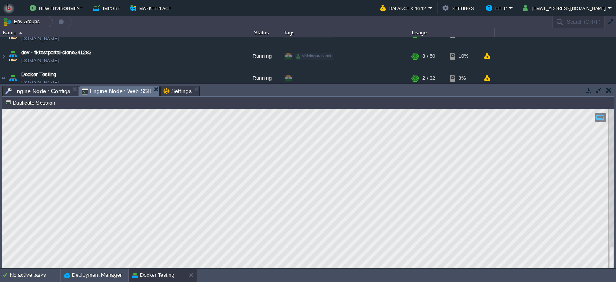
click at [43, 91] on span "Engine Node : Configs" at bounding box center [37, 91] width 65 height 10
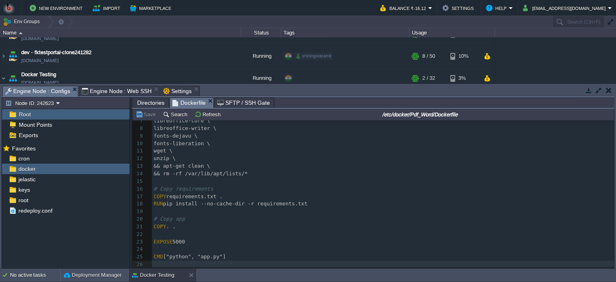
scroll to position [53, 0]
click at [170, 88] on span "Settings" at bounding box center [177, 91] width 28 height 10
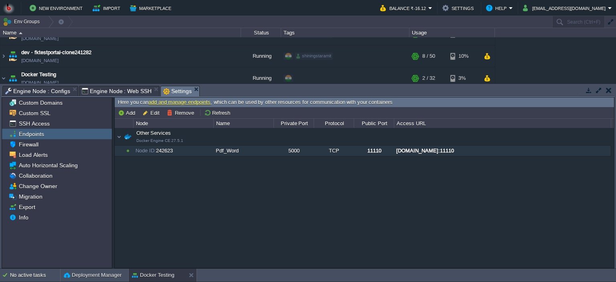
click at [259, 202] on div "Other Services Docker Engine CE 27.5.1 Other Services Docker Engine CE 27.5.1 N…" at bounding box center [364, 198] width 499 height 140
click at [439, 149] on div "[DOMAIN_NAME]:11110" at bounding box center [502, 150] width 216 height 10
type input "[DOMAIN_NAME]:11110"
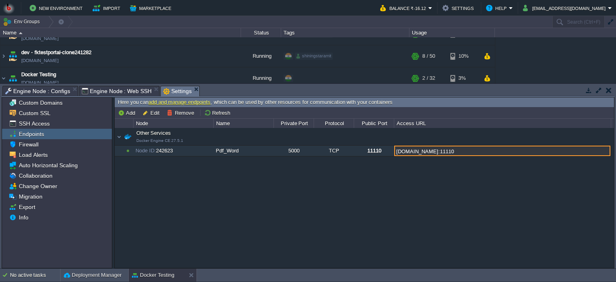
click at [377, 208] on div "Other Services Docker Engine CE 27.5.1 Other Services Docker Engine CE 27.5.1 N…" at bounding box center [364, 198] width 499 height 140
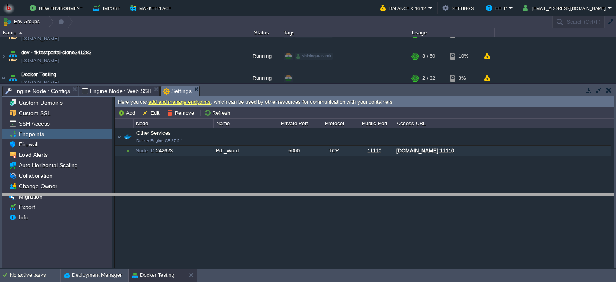
drag, startPoint x: 261, startPoint y: 88, endPoint x: 261, endPoint y: 99, distance: 11.2
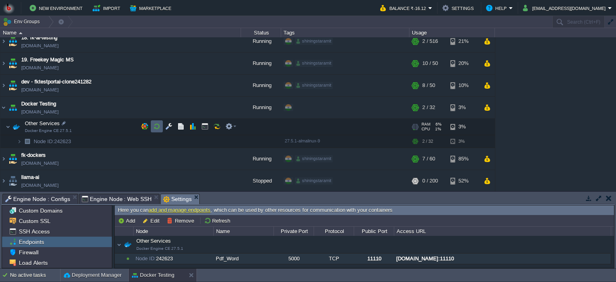
click at [157, 125] on button "button" at bounding box center [156, 126] width 7 height 7
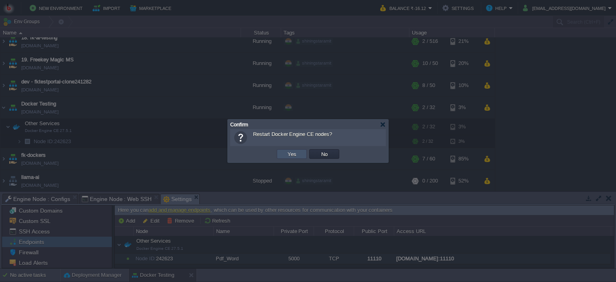
click at [285, 155] on button "Yes" at bounding box center [292, 153] width 14 height 7
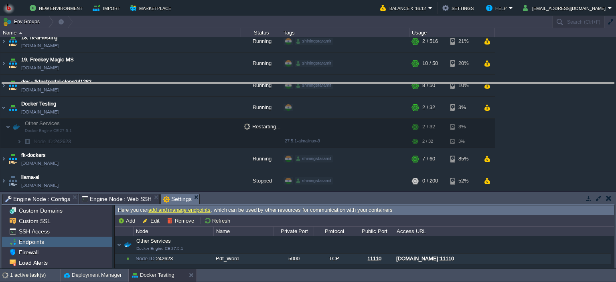
drag, startPoint x: 307, startPoint y: 200, endPoint x: 301, endPoint y: 89, distance: 111.6
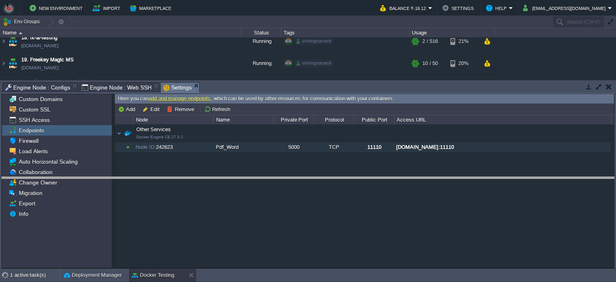
drag, startPoint x: 250, startPoint y: 86, endPoint x: 248, endPoint y: 181, distance: 94.6
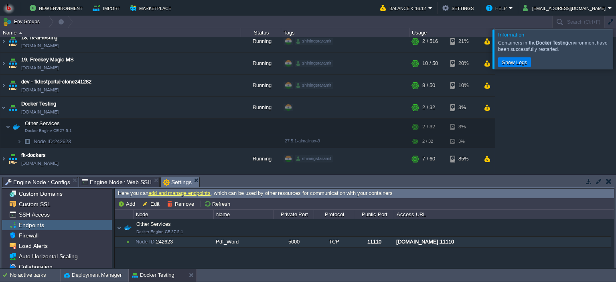
click at [615, 54] on div at bounding box center [625, 48] width 0 height 39
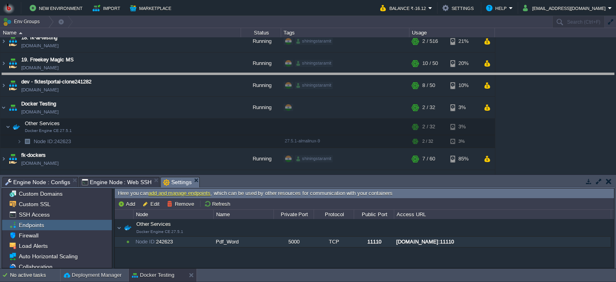
drag, startPoint x: 308, startPoint y: 182, endPoint x: 300, endPoint y: 79, distance: 104.1
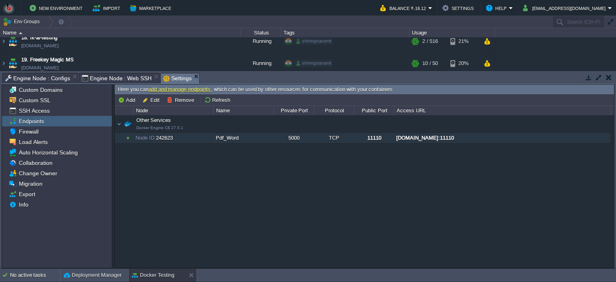
click at [120, 77] on span "Engine Node : Web SSH" at bounding box center [117, 78] width 70 height 10
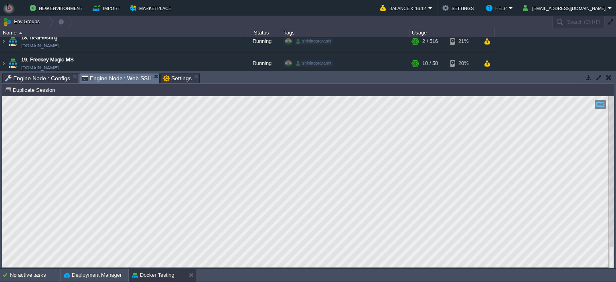
click at [2, 96] on html "Copy: Ctrl + Shift + C Paste: Ctrl + V Settings: Ctrl + Shift + Alt 0" at bounding box center [308, 96] width 612 height 0
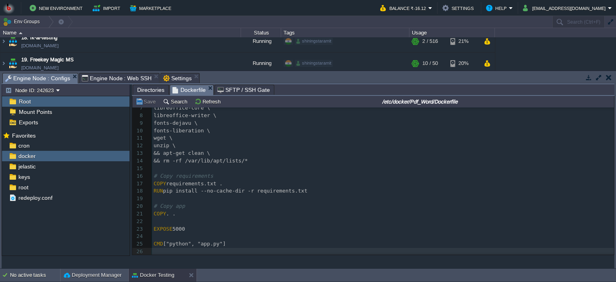
click at [43, 78] on span "Engine Node : Configs" at bounding box center [37, 78] width 65 height 10
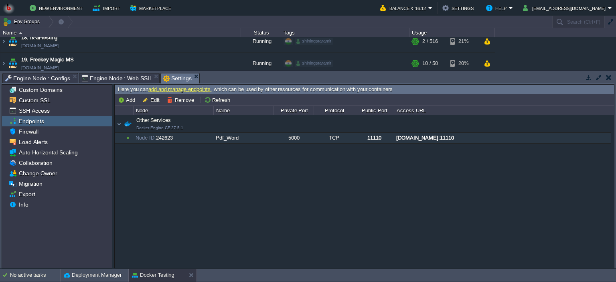
drag, startPoint x: 175, startPoint y: 75, endPoint x: 174, endPoint y: 81, distance: 5.7
click at [175, 75] on span "Settings" at bounding box center [177, 78] width 28 height 10
click at [189, 192] on div "Other Services Docker Engine CE 27.5.1 Other Services Docker Engine CE 27.5.1 N…" at bounding box center [364, 191] width 499 height 153
drag, startPoint x: 537, startPoint y: 136, endPoint x: 163, endPoint y: 134, distance: 374.3
click at [163, 134] on tr "Other Services Docker Engine CE 27.5.1 Node ID: 242623 Pdf_Word 5000 TCP 11110 …" at bounding box center [363, 138] width 496 height 10
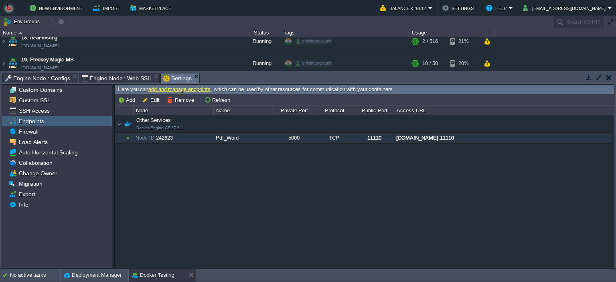
click at [165, 137] on div "Node ID: 242623" at bounding box center [172, 138] width 79 height 10
click at [166, 137] on div "Node ID: 242623" at bounding box center [172, 138] width 79 height 10
click at [143, 97] on button "Edit" at bounding box center [152, 99] width 20 height 7
type input "Node ID: 242623"
type input "Pdf_Word"
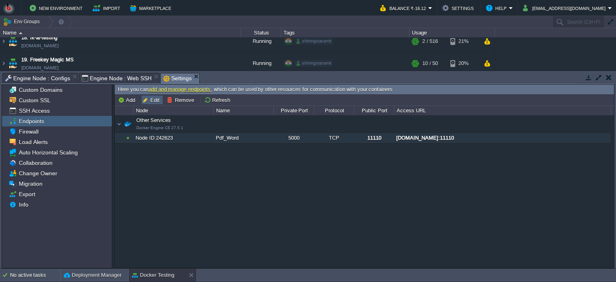
type input "5000"
type input "TCP"
type input "11110"
type input "[DOMAIN_NAME]:{public_port}"
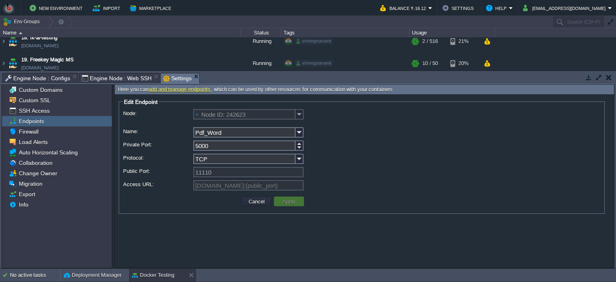
click at [227, 209] on div "Cancel Apply" at bounding box center [361, 201] width 477 height 16
click at [253, 202] on button "Cancel" at bounding box center [256, 201] width 21 height 7
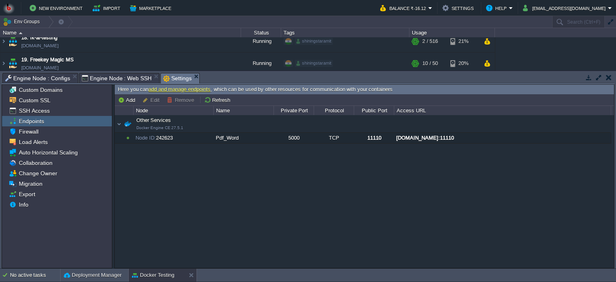
click at [236, 193] on div "Other Services Docker Engine CE 27.5.1 Other Services Docker Engine CE 27.5.1 N…" at bounding box center [364, 191] width 499 height 153
click at [162, 120] on span "Other Services Docker Engine CE 27.5.1" at bounding box center [146, 123] width 47 height 13
click at [164, 124] on span "Other Services Docker Engine CE 27.5.1" at bounding box center [146, 123] width 47 height 13
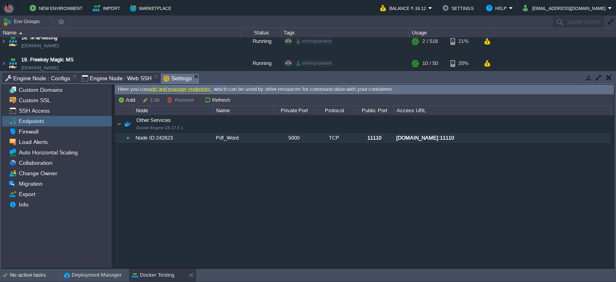
click at [165, 137] on div "Node ID: 242623" at bounding box center [172, 138] width 79 height 10
click at [155, 98] on button "Edit" at bounding box center [152, 99] width 20 height 7
type input "Node ID: 242623"
type input "Pdf_Word"
type input "5000"
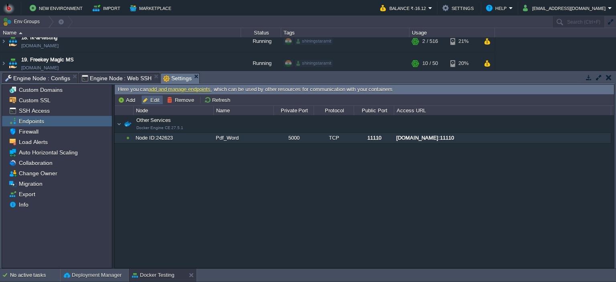
type input "TCP"
type input "11110"
type input "[DOMAIN_NAME]:{public_port}"
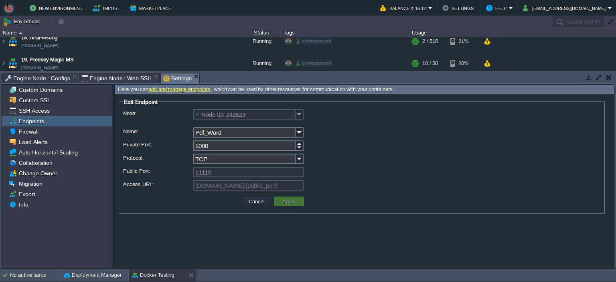
click at [313, 251] on form "Edit Endpoint Node: Node ID: 242623 Name: Pdf_Word Private Port: 5000 Protocol:…" at bounding box center [364, 181] width 499 height 174
click at [258, 202] on button "Cancel" at bounding box center [256, 201] width 21 height 7
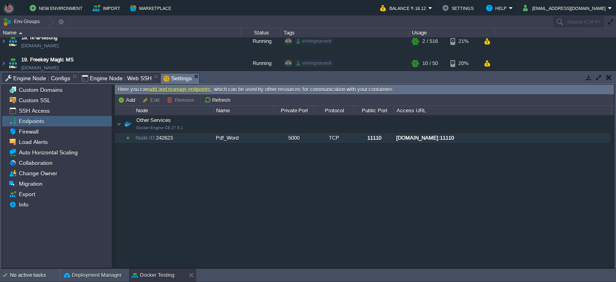
click at [426, 139] on div "[DOMAIN_NAME]:11110" at bounding box center [502, 138] width 216 height 10
click at [103, 78] on span "Engine Node : Web SSH" at bounding box center [117, 78] width 70 height 10
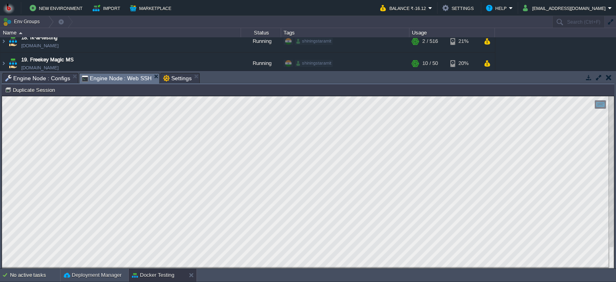
click at [199, 96] on html "Copy: Ctrl + Shift + C Paste: Ctrl + V Settings: Ctrl + Shift + Alt 0" at bounding box center [308, 96] width 612 height 0
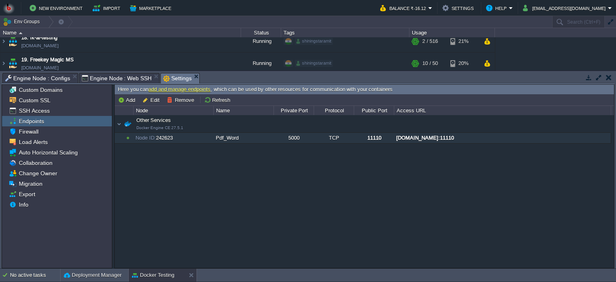
click at [168, 77] on span "Settings" at bounding box center [177, 78] width 28 height 10
click at [428, 137] on div "[DOMAIN_NAME]:11110" at bounding box center [502, 138] width 216 height 10
click at [40, 131] on div "Firewall" at bounding box center [57, 131] width 110 height 10
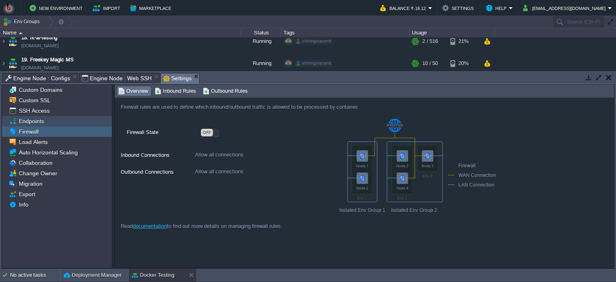
click at [33, 118] on span "Endpoints" at bounding box center [31, 120] width 28 height 7
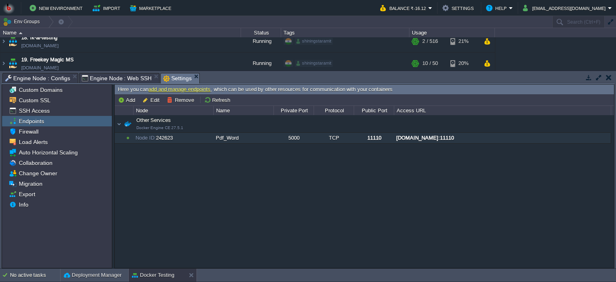
click at [293, 219] on div "Other Services Docker Engine CE 27.5.1 Other Services Docker Engine CE 27.5.1 N…" at bounding box center [364, 191] width 499 height 153
click at [114, 73] on div "Engine Node : Web SSH" at bounding box center [119, 78] width 81 height 10
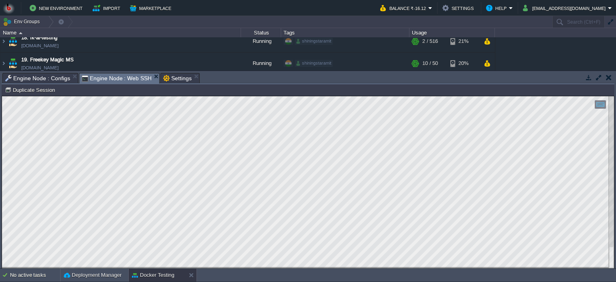
click at [2, 96] on html "Copy: Ctrl + Shift + C Paste: Ctrl + V Settings: Ctrl + Shift + Alt 0" at bounding box center [308, 96] width 612 height 0
click at [131, 76] on span "Engine Node : Web SSH" at bounding box center [117, 78] width 70 height 10
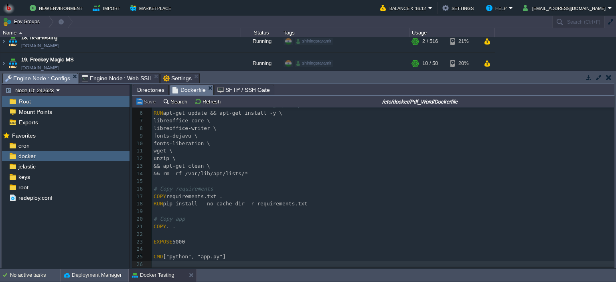
click at [40, 75] on span "Engine Node : Configs" at bounding box center [37, 78] width 65 height 10
click at [119, 75] on span "Engine Node : Web SSH" at bounding box center [117, 78] width 70 height 10
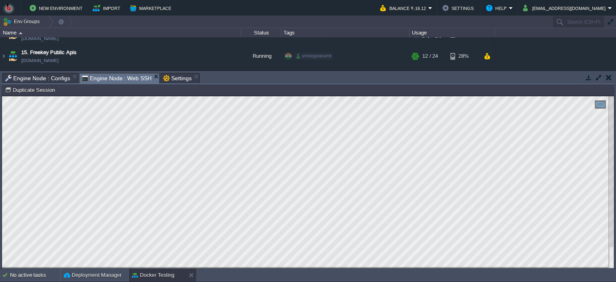
scroll to position [0, 0]
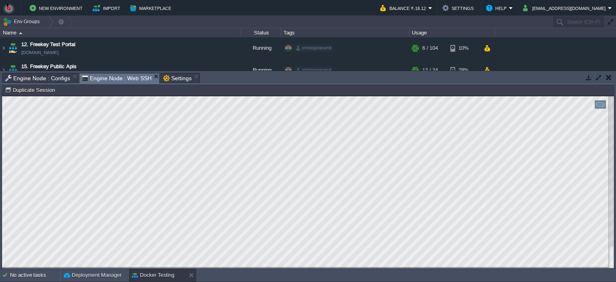
click at [2, 96] on html "Copy: Ctrl + Shift + C Paste: Ctrl + V Settings: Ctrl + Shift + Alt 0" at bounding box center [308, 96] width 612 height 0
click at [218, 96] on html "Copy: Ctrl + Shift + C Paste: Ctrl + V Settings: Ctrl + Shift + Alt 0" at bounding box center [308, 96] width 612 height 0
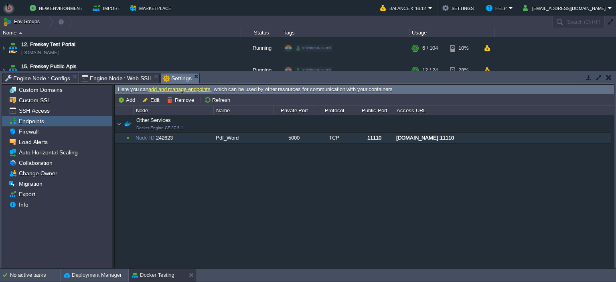
click at [167, 75] on span "Settings" at bounding box center [177, 78] width 28 height 10
click at [185, 88] on link "add and manage endpoints" at bounding box center [179, 89] width 62 height 6
click at [213, 191] on div "Other Services Docker Engine CE 27.5.1 Other Services Docker Engine CE 27.5.1 N…" at bounding box center [364, 191] width 499 height 153
click at [165, 138] on div "Node ID: 242623" at bounding box center [172, 138] width 79 height 10
click at [234, 137] on div "Pdf_Word" at bounding box center [243, 138] width 59 height 10
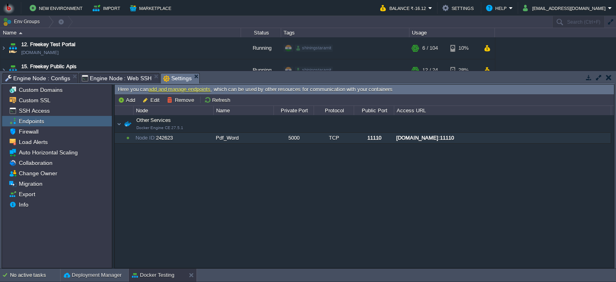
click at [293, 136] on div "5000" at bounding box center [293, 138] width 39 height 10
click at [335, 137] on div "TCP" at bounding box center [333, 138] width 39 height 10
click at [383, 137] on div "11110" at bounding box center [373, 138] width 39 height 10
click at [446, 137] on div "[DOMAIN_NAME]:11110" at bounding box center [502, 138] width 216 height 10
type input "[DOMAIN_NAME]:11110"
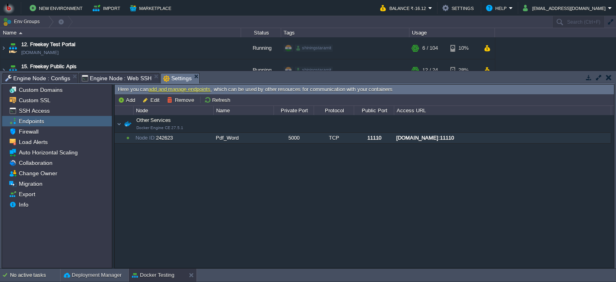
click at [221, 207] on div "Other Services Docker Engine CE 27.5.1 Other Services Docker Engine CE 27.5.1 N…" at bounding box center [364, 191] width 499 height 153
click at [43, 133] on div "Firewall" at bounding box center [57, 131] width 110 height 10
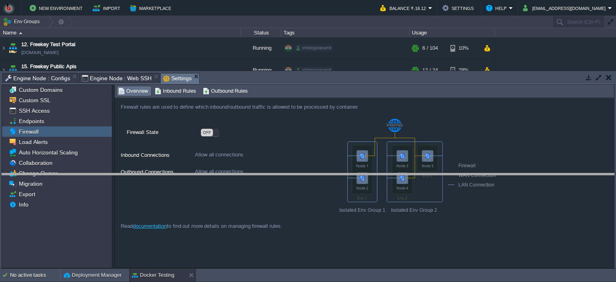
drag, startPoint x: 234, startPoint y: 81, endPoint x: 239, endPoint y: 194, distance: 113.2
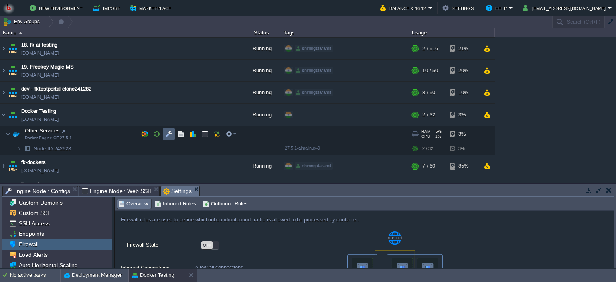
scroll to position [59, 0]
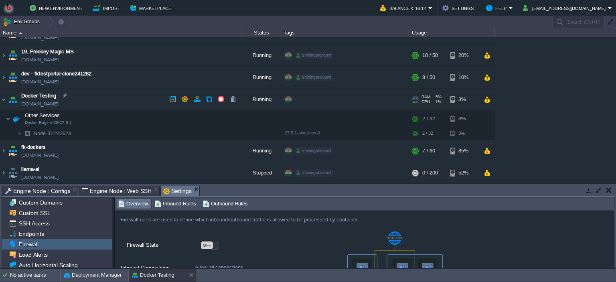
click at [96, 102] on td "Docker Testing env-8810350.in1.bitss.cloud" at bounding box center [120, 100] width 240 height 22
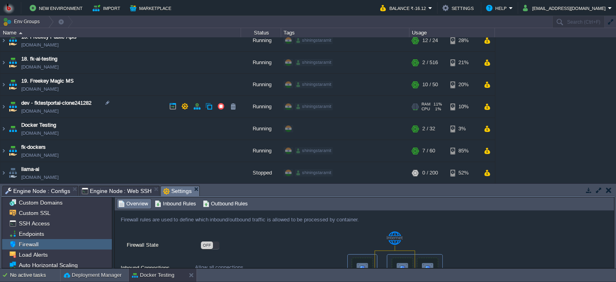
click at [91, 102] on span "dev - fktestportal-clone241282" at bounding box center [56, 103] width 70 height 8
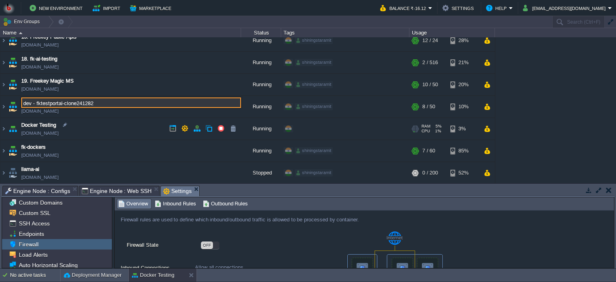
click at [117, 127] on td "Docker Testing env-8810350.in1.bitss.cloud" at bounding box center [120, 129] width 240 height 22
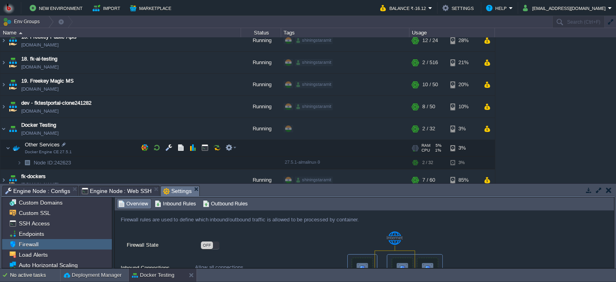
scroll to position [59, 0]
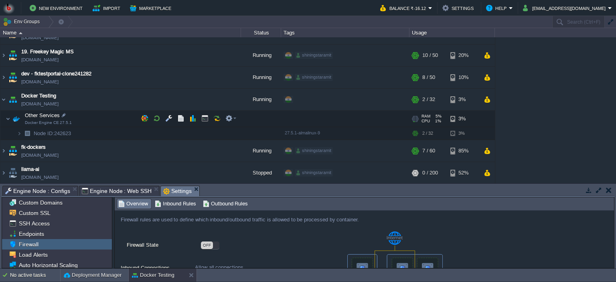
click at [110, 117] on td "Other Services Docker Engine CE 27.5.1" at bounding box center [120, 119] width 240 height 16
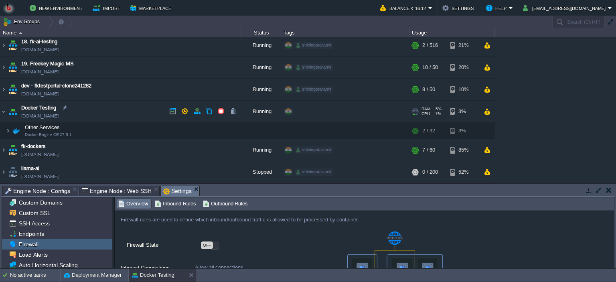
scroll to position [46, 0]
click at [110, 117] on td "Docker Testing env-8810350.in1.bitss.cloud" at bounding box center [120, 112] width 240 height 22
click at [109, 112] on td "Docker Testing env-8810350.in1.bitss.cloud" at bounding box center [120, 112] width 240 height 22
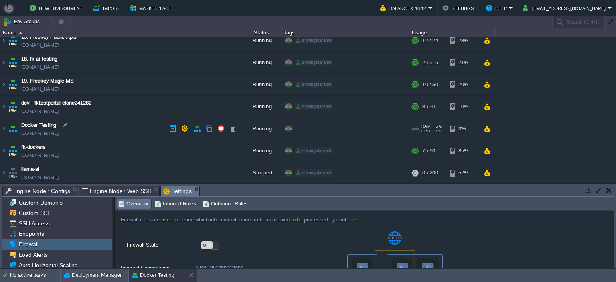
click at [105, 123] on td "Docker Testing env-8810350.in1.bitss.cloud" at bounding box center [120, 129] width 240 height 22
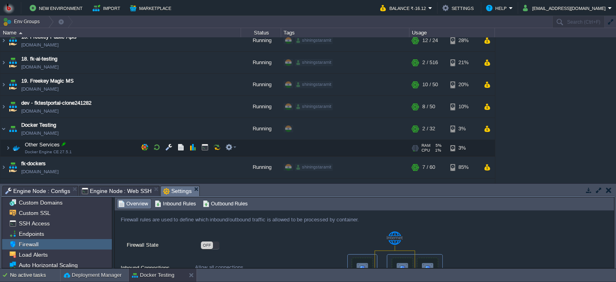
click at [63, 144] on div at bounding box center [63, 143] width 7 height 7
type input "Other Services"
click at [92, 151] on td "Other Services Docker Engine CE 27.5.1" at bounding box center [120, 148] width 240 height 16
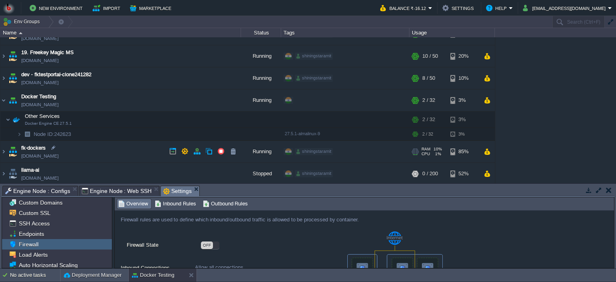
scroll to position [59, 0]
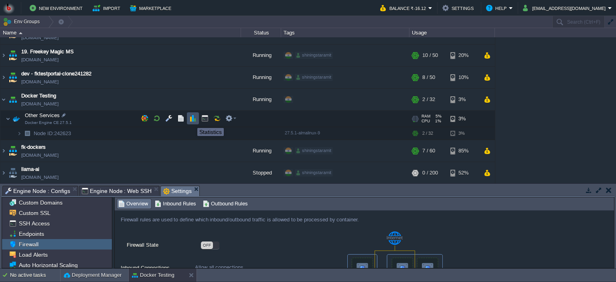
click at [191, 121] on button "button" at bounding box center [192, 118] width 7 height 7
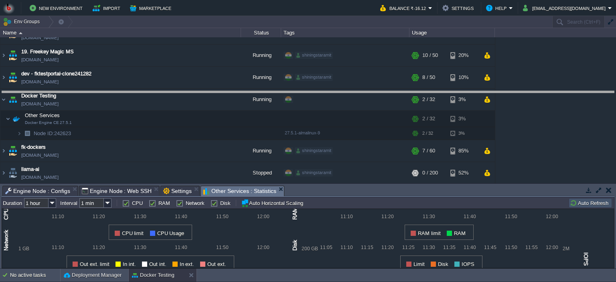
drag, startPoint x: 329, startPoint y: 195, endPoint x: 336, endPoint y: 97, distance: 98.1
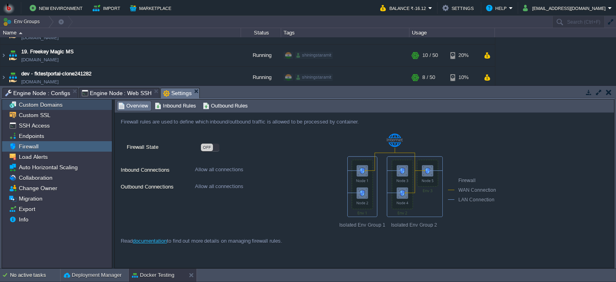
click at [43, 105] on span "Custom Domains" at bounding box center [40, 104] width 46 height 7
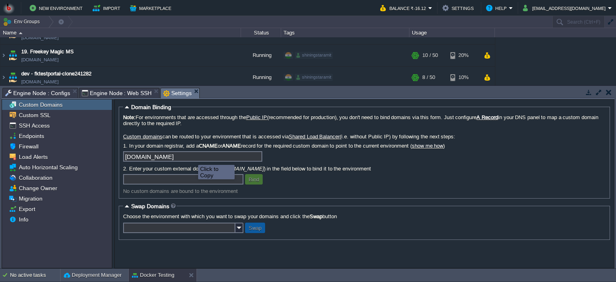
click at [212, 158] on input "[DOMAIN_NAME]" at bounding box center [192, 156] width 139 height 10
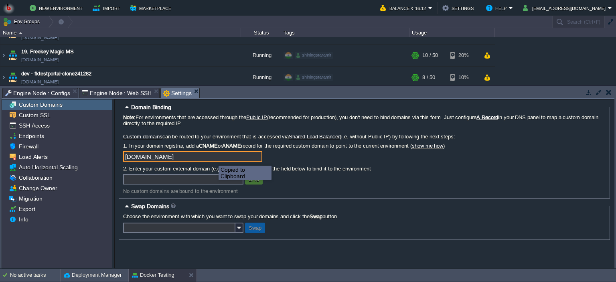
click at [209, 158] on input "[DOMAIN_NAME]" at bounding box center [192, 156] width 139 height 10
click at [178, 181] on input "text" at bounding box center [183, 179] width 120 height 10
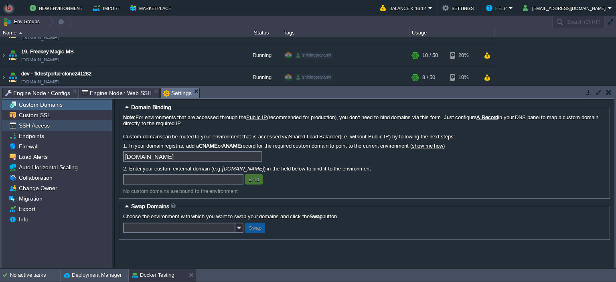
click at [33, 127] on span "SSH Access" at bounding box center [34, 125] width 34 height 7
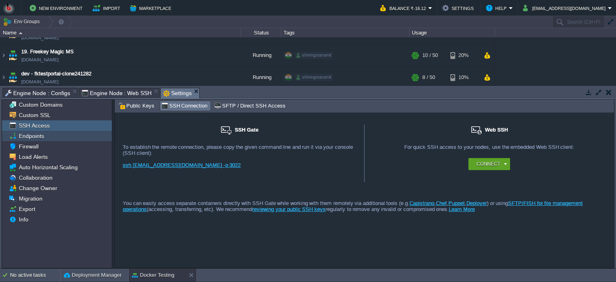
click at [31, 135] on span "Endpoints" at bounding box center [31, 135] width 28 height 7
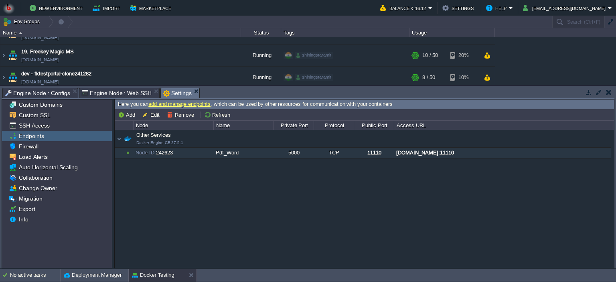
click at [159, 182] on div "Other Services Docker Engine CE 27.5.1 Other Services Docker Engine CE 27.5.1 N…" at bounding box center [364, 199] width 499 height 138
click at [303, 153] on div "5000" at bounding box center [293, 152] width 39 height 10
click at [174, 115] on button "Remove" at bounding box center [182, 114] width 30 height 7
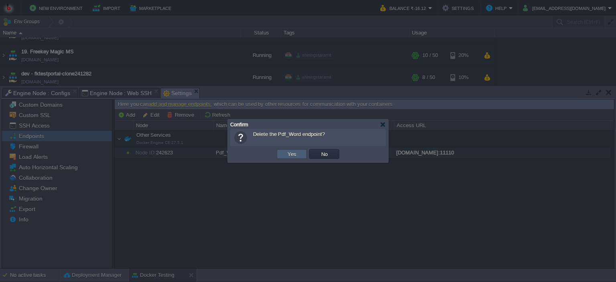
click at [285, 153] on button "Yes" at bounding box center [292, 153] width 14 height 7
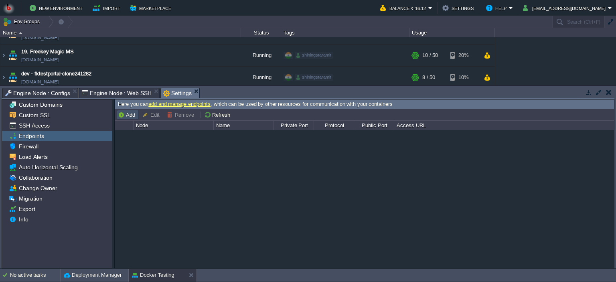
click at [128, 115] on button "Add" at bounding box center [128, 114] width 20 height 7
type input "Node ID: 242623"
type input "TCP"
type input "[DOMAIN_NAME]:{public_port}"
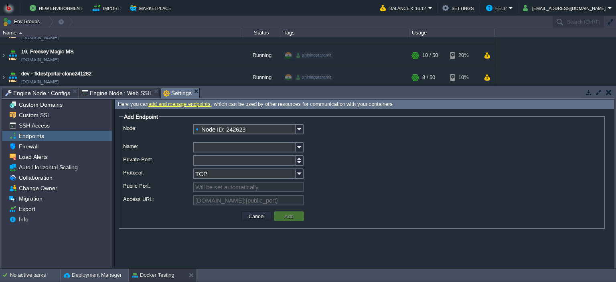
click at [222, 149] on input "Name:" at bounding box center [244, 147] width 102 height 10
click at [212, 148] on input "word_convert" at bounding box center [244, 147] width 102 height 10
type input "word_convert"
click at [200, 160] on input "Private Port:" at bounding box center [244, 160] width 102 height 10
type input "5000"
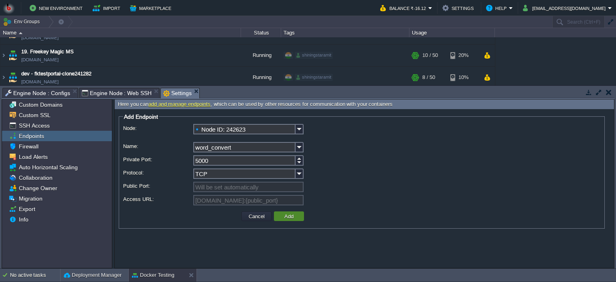
click at [283, 216] on button "Add" at bounding box center [289, 215] width 14 height 7
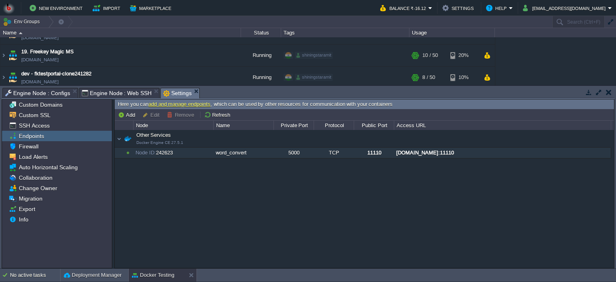
click at [451, 151] on div "[DOMAIN_NAME]:11110" at bounding box center [502, 152] width 216 height 10
type input "[DOMAIN_NAME]:11110"
click at [288, 212] on div "Other Services Docker Engine CE 27.5.1 Other Services Docker Engine CE 27.5.1 N…" at bounding box center [364, 199] width 499 height 138
click at [215, 115] on button "Refresh" at bounding box center [218, 114] width 28 height 7
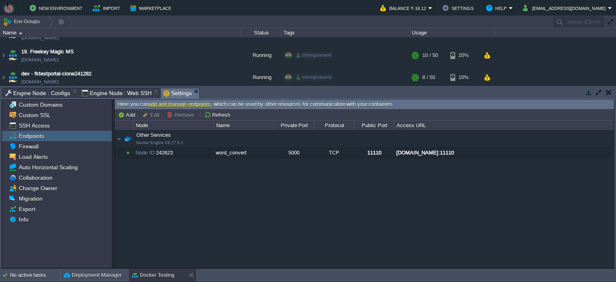
click at [113, 92] on span "Engine Node : Web SSH" at bounding box center [117, 93] width 70 height 10
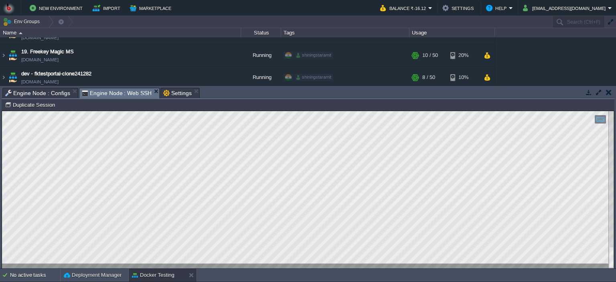
click at [2, 111] on html "Copy: Ctrl + Shift + C Paste: Ctrl + V Settings: Ctrl + Shift + Alt 0" at bounding box center [308, 111] width 612 height 0
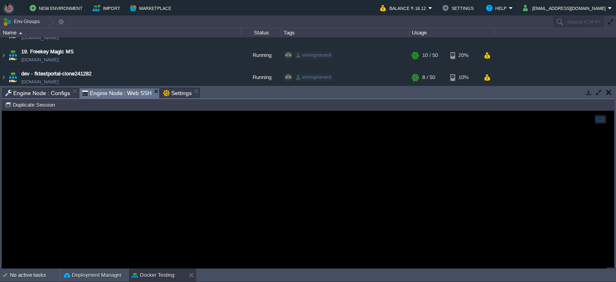
click at [176, 91] on span "Settings" at bounding box center [177, 93] width 28 height 10
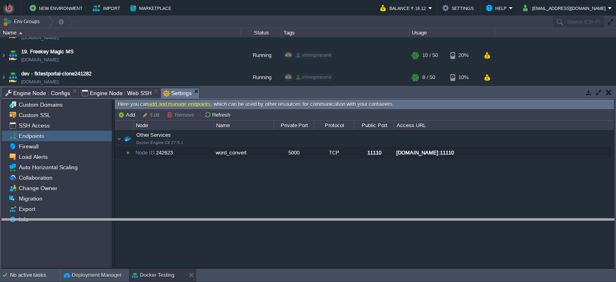
drag, startPoint x: 243, startPoint y: 95, endPoint x: 251, endPoint y: 226, distance: 130.9
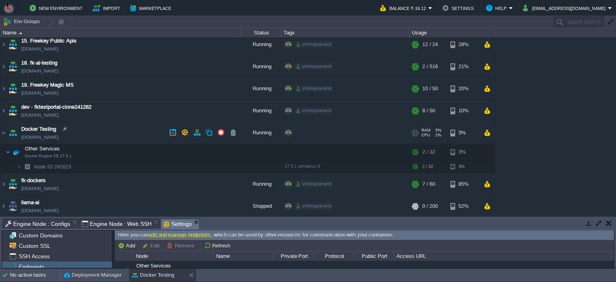
click at [144, 130] on td "Docker Testing env-8810350.in1.bitss.cloud" at bounding box center [120, 133] width 240 height 22
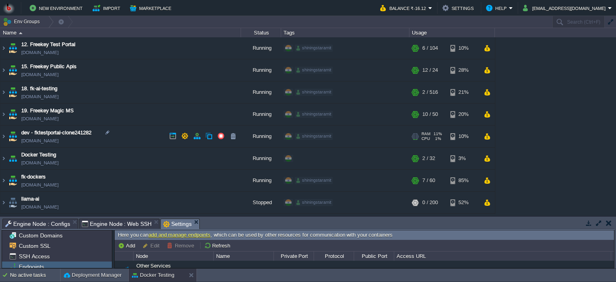
click at [144, 130] on td "dev - fktestportal-clone241282 fktestportal-clone241282.in1.bitss.cloud" at bounding box center [120, 136] width 240 height 22
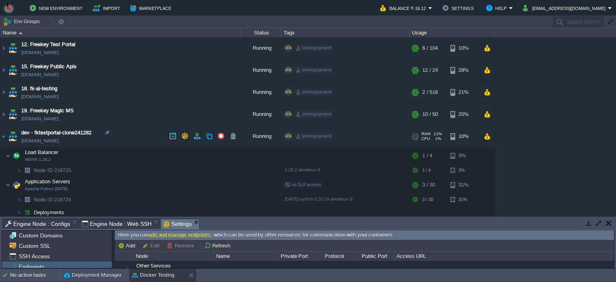
click at [144, 130] on td "dev - fktestportal-clone241282 fktestportal-clone241282.in1.bitss.cloud" at bounding box center [120, 136] width 240 height 22
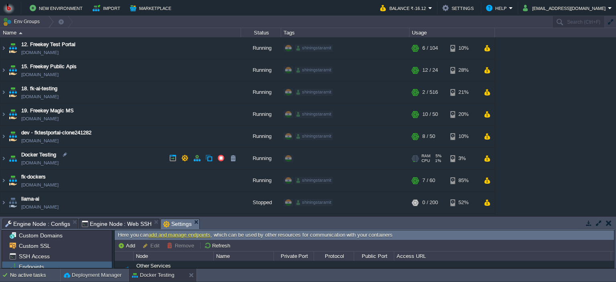
click at [139, 157] on td "Docker Testing env-8810350.in1.bitss.cloud" at bounding box center [120, 158] width 240 height 22
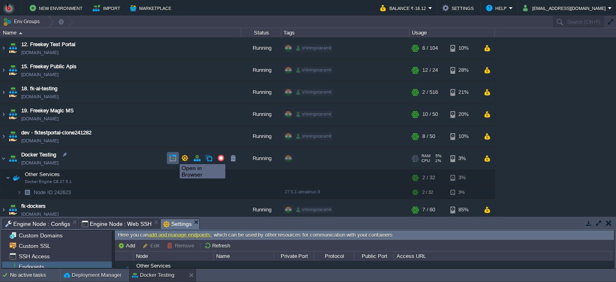
click at [174, 157] on button "button" at bounding box center [172, 157] width 7 height 7
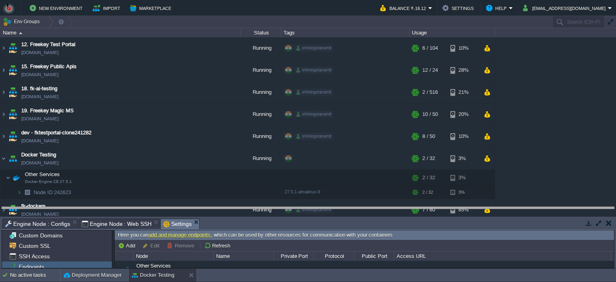
drag, startPoint x: 236, startPoint y: 223, endPoint x: 247, endPoint y: 211, distance: 16.2
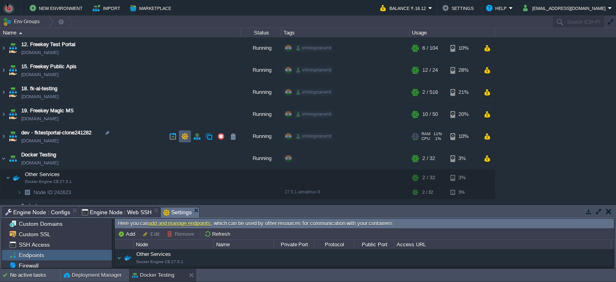
scroll to position [37, 0]
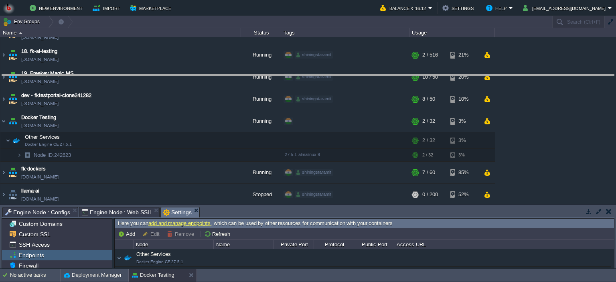
drag, startPoint x: 242, startPoint y: 213, endPoint x: 250, endPoint y: 82, distance: 131.7
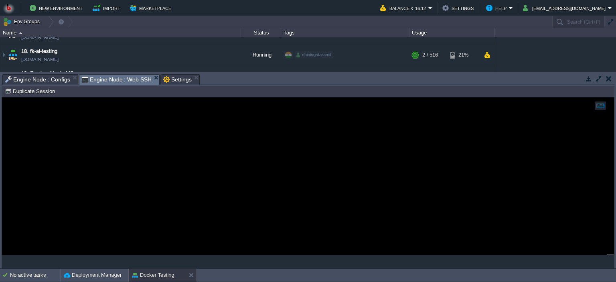
click at [123, 76] on span "Engine Node : Web SSH" at bounding box center [117, 80] width 70 height 10
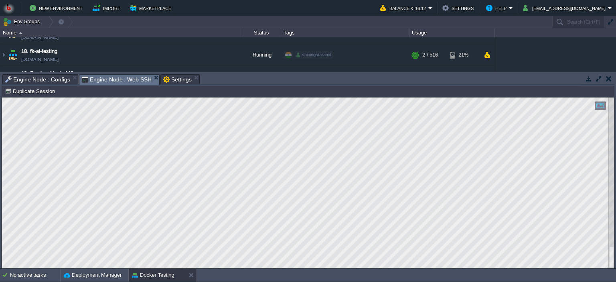
click at [24, 266] on div "Copy: Ctrl + Shift + C Paste: Ctrl + V Settings: Ctrl + Shift + Alt 0" at bounding box center [308, 182] width 612 height 171
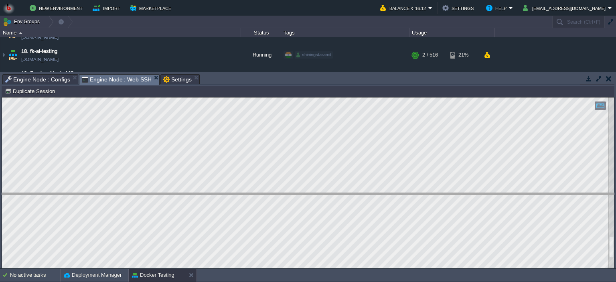
drag, startPoint x: 253, startPoint y: 87, endPoint x: 252, endPoint y: 203, distance: 115.8
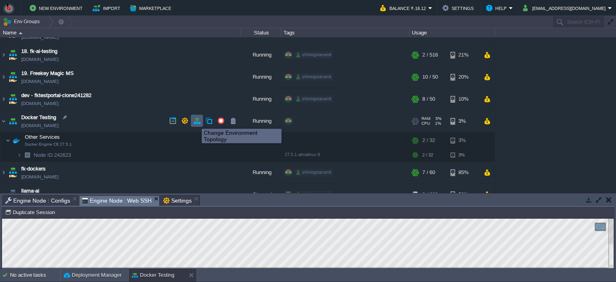
click at [196, 121] on button "button" at bounding box center [196, 120] width 7 height 7
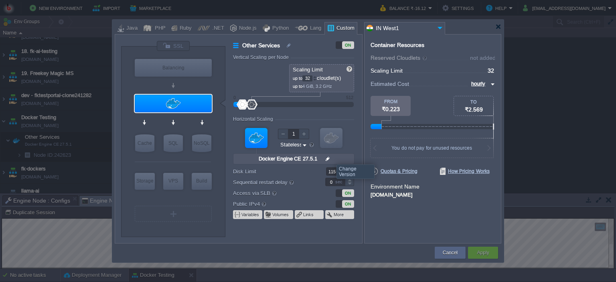
click at [327, 158] on img at bounding box center [327, 158] width 8 height 10
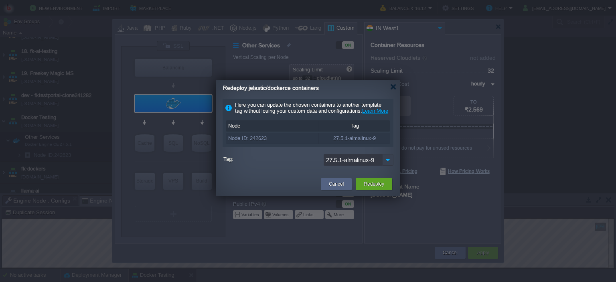
click at [388, 165] on img at bounding box center [387, 160] width 11 height 12
click at [414, 224] on div at bounding box center [308, 141] width 616 height 282
click at [335, 188] on button "Cancel" at bounding box center [336, 184] width 15 height 8
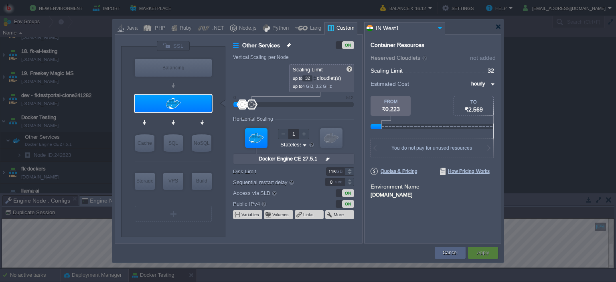
click at [288, 45] on img at bounding box center [289, 45] width 7 height 10
click at [346, 118] on div "Horizontal Scaling" at bounding box center [293, 119] width 121 height 7
click at [410, 227] on div "Container Resources From Reserved Cloudlets ... = not added To Scaling Limit ..…" at bounding box center [432, 138] width 137 height 209
click at [423, 216] on div "Container Resources From Reserved Cloudlets ... = not added To Scaling Limit ..…" at bounding box center [432, 138] width 137 height 209
type input "Docker Image"
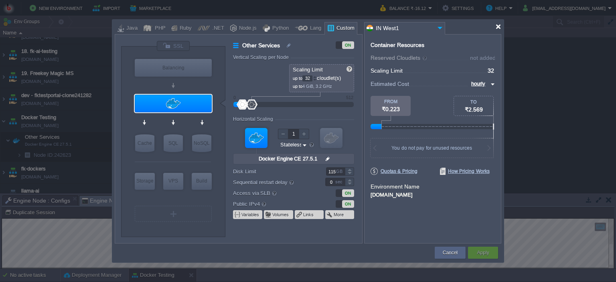
click at [499, 27] on div at bounding box center [498, 27] width 6 height 6
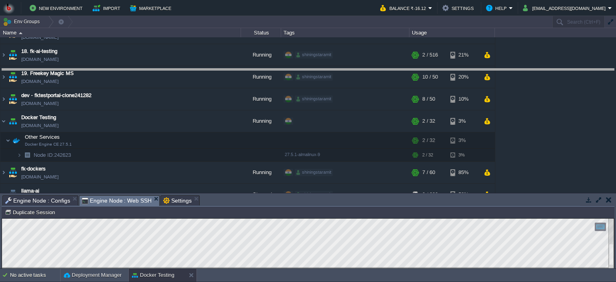
drag, startPoint x: 276, startPoint y: 202, endPoint x: 276, endPoint y: 76, distance: 126.6
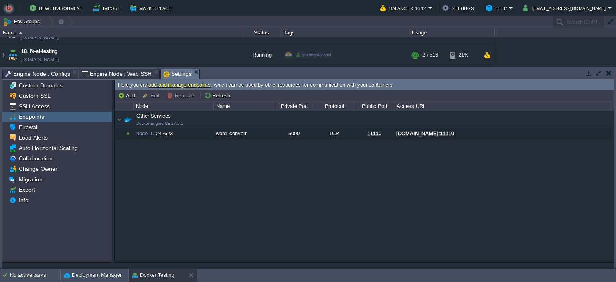
click at [165, 76] on span "Settings" at bounding box center [177, 74] width 28 height 10
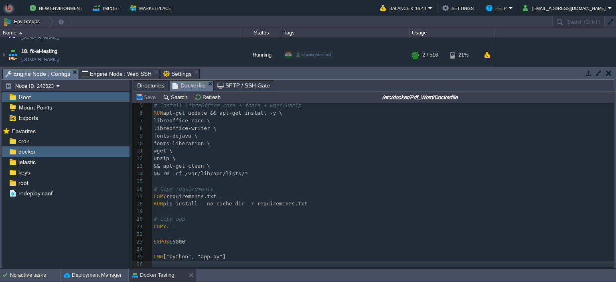
scroll to position [28, 0]
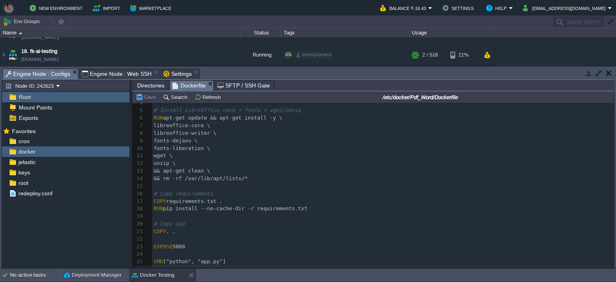
click at [38, 74] on span "Engine Node : Configs" at bounding box center [37, 74] width 65 height 10
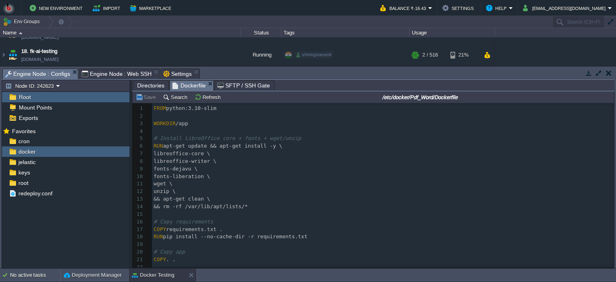
scroll to position [0, 0]
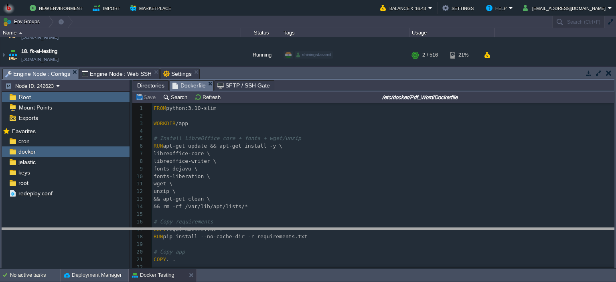
drag, startPoint x: 332, startPoint y: 75, endPoint x: 311, endPoint y: 234, distance: 160.5
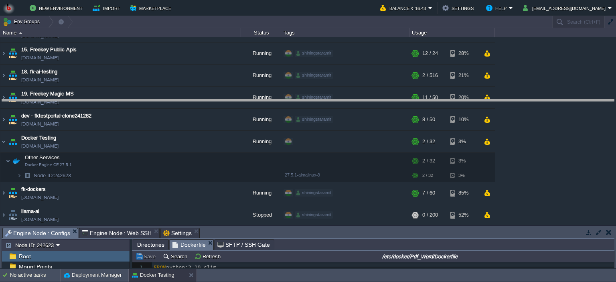
drag, startPoint x: 239, startPoint y: 235, endPoint x: 254, endPoint y: 107, distance: 129.1
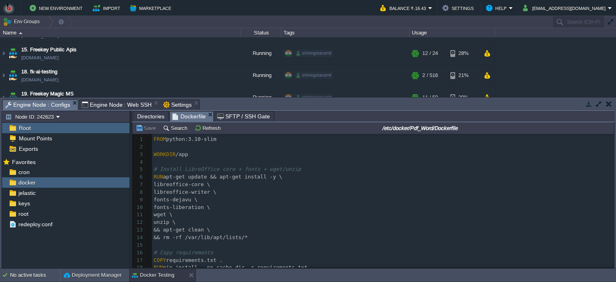
click at [170, 101] on span "Settings" at bounding box center [177, 105] width 28 height 10
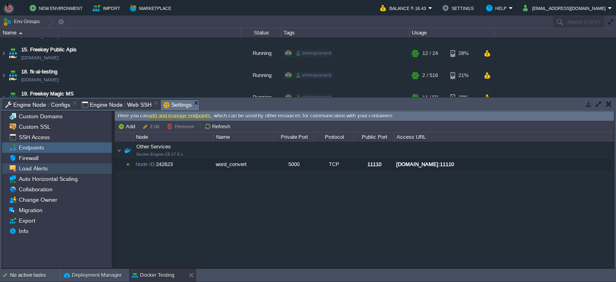
click at [41, 169] on span "Load Alerts" at bounding box center [33, 168] width 32 height 7
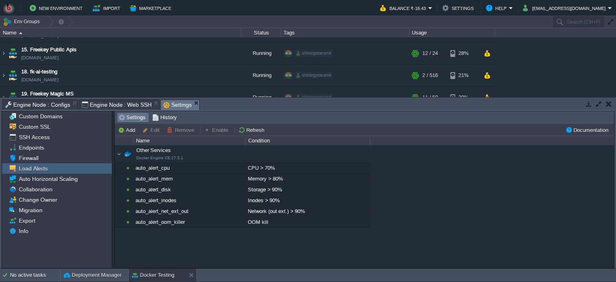
click at [164, 254] on div "Other Services Docker Engine CE 27.5.1 Other Services Docker Engine CE 27.5.1 a…" at bounding box center [364, 206] width 499 height 123
click at [44, 200] on span "Change Owner" at bounding box center [37, 199] width 41 height 7
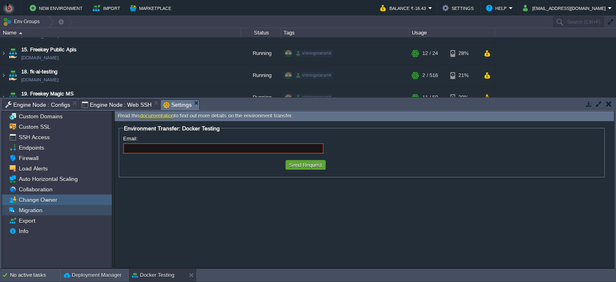
click at [38, 212] on span "Migration" at bounding box center [30, 209] width 26 height 7
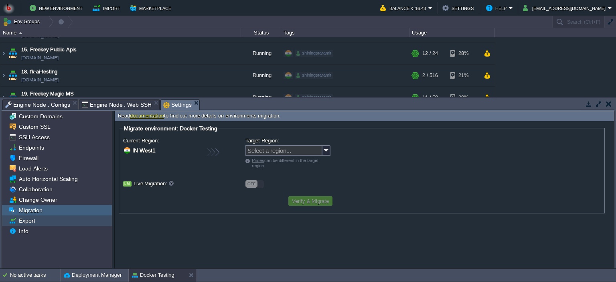
click at [51, 221] on div "Export" at bounding box center [57, 220] width 110 height 10
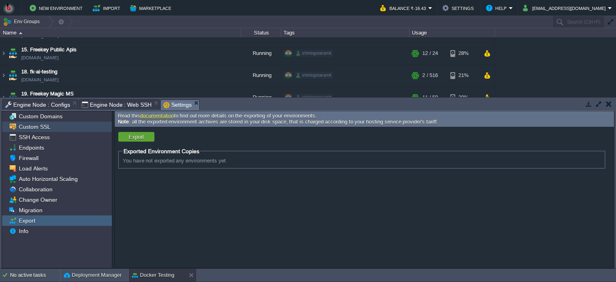
click at [45, 127] on span "Custom SSL" at bounding box center [34, 126] width 34 height 7
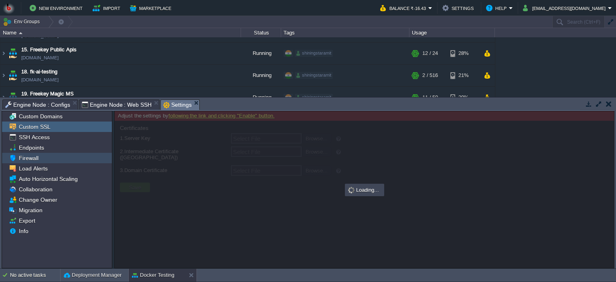
type input "Select File"
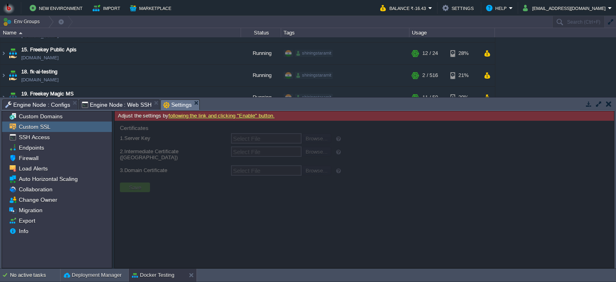
click at [224, 114] on link "following the link and clicking "Enable" button." at bounding box center [221, 116] width 106 height 6
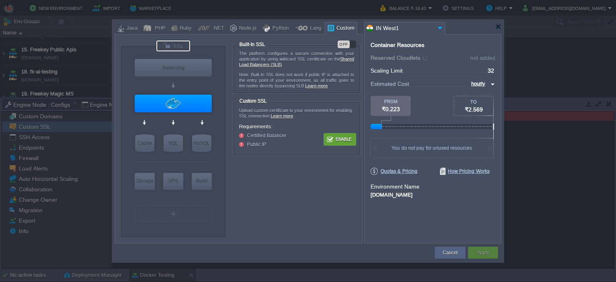
click at [333, 136] on button "Enable" at bounding box center [340, 139] width 30 height 10
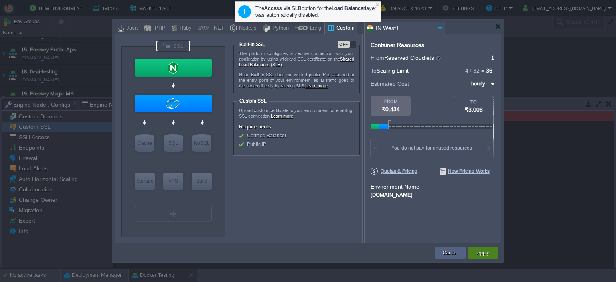
click at [487, 253] on button "Apply" at bounding box center [483, 252] width 12 height 8
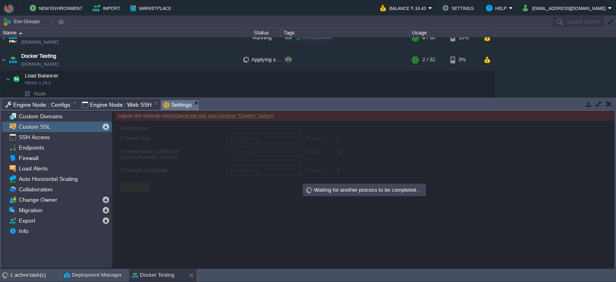
scroll to position [98, 0]
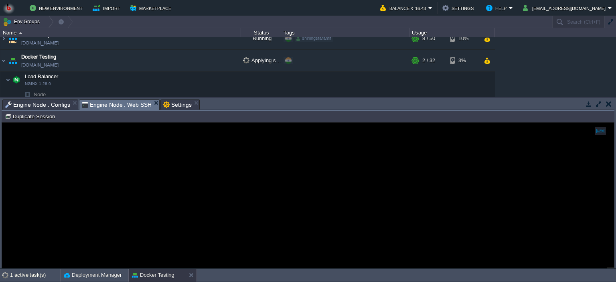
click at [116, 104] on span "Engine Node : Web SSH" at bounding box center [117, 105] width 70 height 10
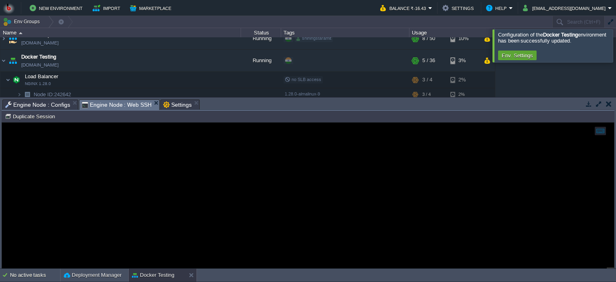
click at [173, 106] on span "Settings" at bounding box center [177, 105] width 28 height 10
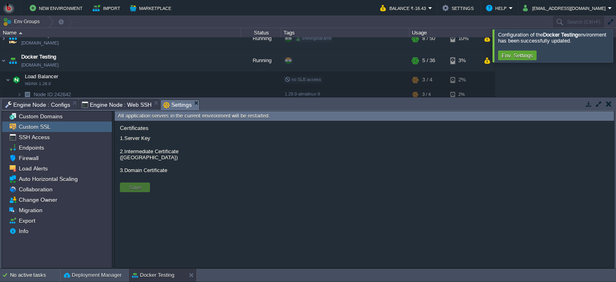
click at [115, 106] on span "Engine Node : Web SSH" at bounding box center [117, 105] width 70 height 10
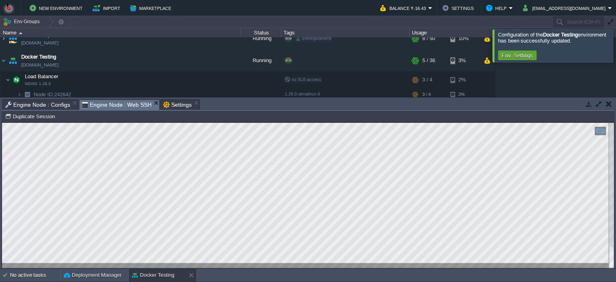
click at [163, 103] on span "Settings" at bounding box center [177, 105] width 28 height 10
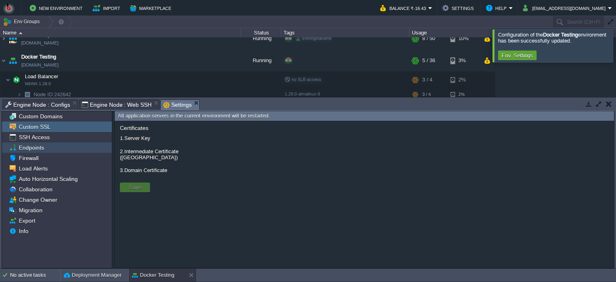
click at [33, 147] on span "Endpoints" at bounding box center [31, 147] width 28 height 7
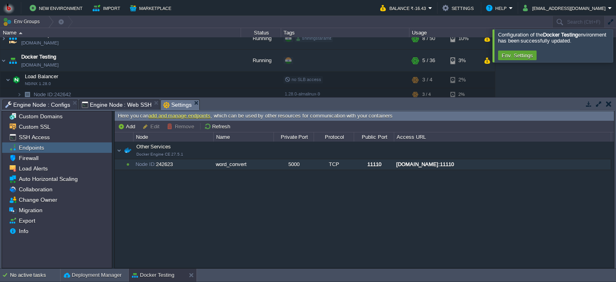
click at [428, 162] on div "[DOMAIN_NAME]:11110" at bounding box center [502, 164] width 216 height 10
type input "[DOMAIN_NAME]:11110"
click at [179, 116] on link "add and manage endpoints" at bounding box center [179, 116] width 62 height 6
click at [169, 154] on span "Docker Engine CE 27.5.1" at bounding box center [159, 154] width 47 height 4
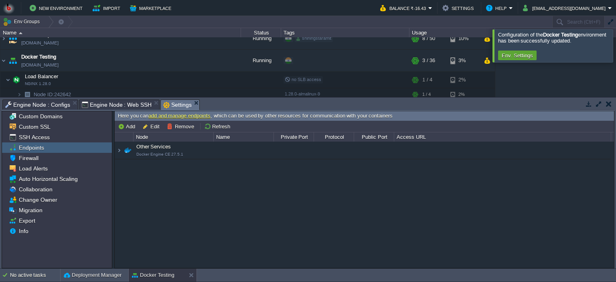
click at [119, 150] on div "Other Services Docker Engine CE 27.5.1" at bounding box center [363, 150] width 496 height 17
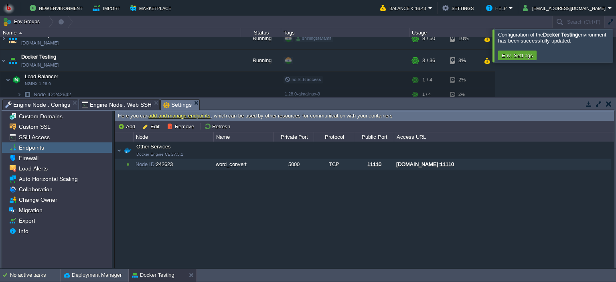
click at [163, 162] on div "Node ID: 242623" at bounding box center [172, 164] width 79 height 10
click at [236, 164] on div "word_convert" at bounding box center [243, 164] width 59 height 10
click at [316, 167] on div "TCP" at bounding box center [333, 164] width 39 height 10
click at [365, 166] on div "11110" at bounding box center [373, 164] width 39 height 10
type input "11110"
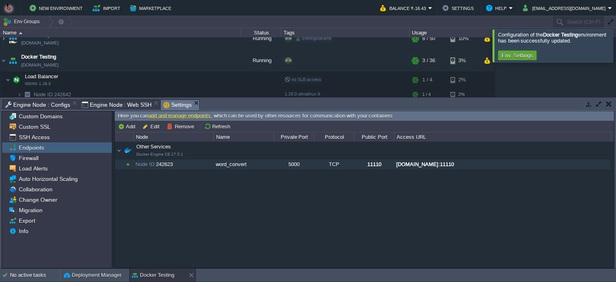
click at [407, 163] on div "[DOMAIN_NAME]:11110" at bounding box center [502, 164] width 216 height 10
type input "[DOMAIN_NAME]:11110"
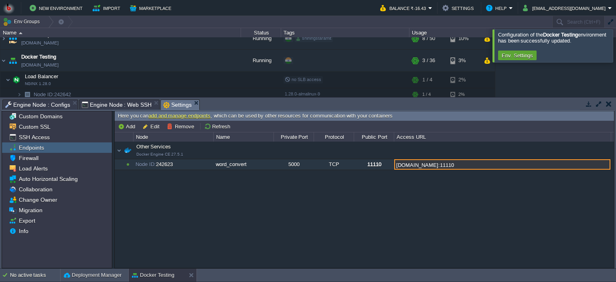
click at [432, 189] on div "Other Services Docker Engine CE 27.5.1 Other Services Docker Engine CE 27.5.1 N…" at bounding box center [364, 204] width 499 height 127
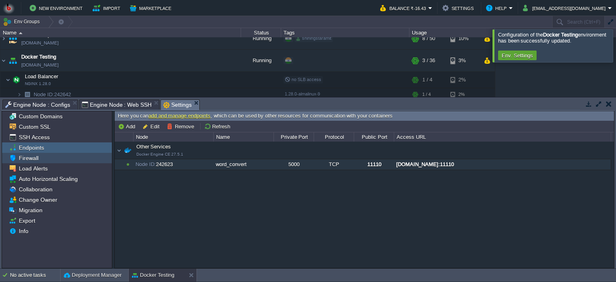
click at [34, 159] on span "Firewall" at bounding box center [28, 157] width 22 height 7
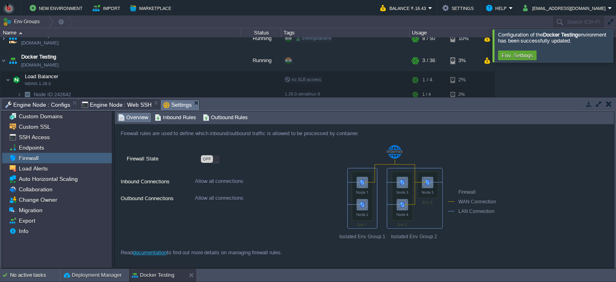
click at [210, 157] on div "OFF" at bounding box center [207, 159] width 12 height 8
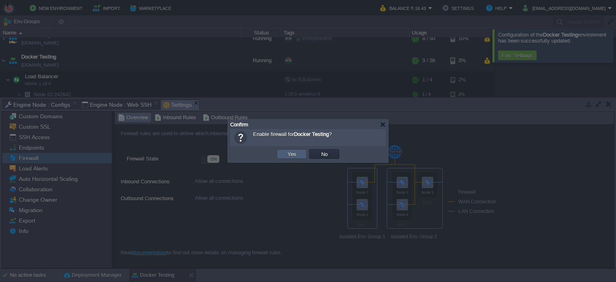
click at [289, 151] on button "Yes" at bounding box center [292, 153] width 14 height 7
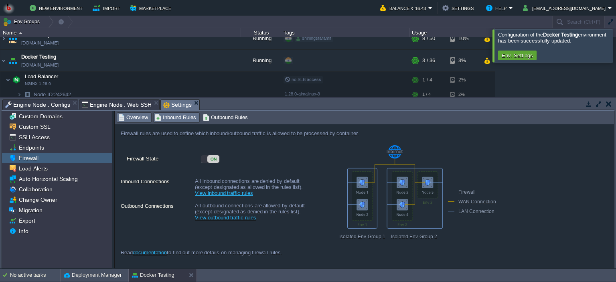
click at [182, 115] on span "Inbound Rules" at bounding box center [175, 117] width 41 height 9
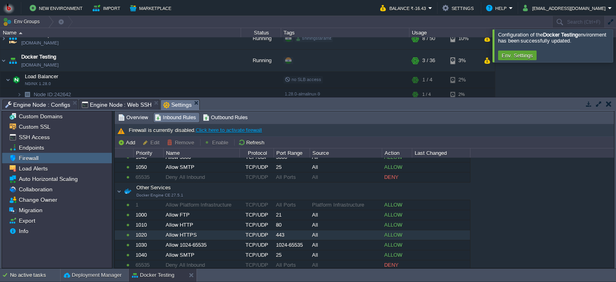
scroll to position [0, 0]
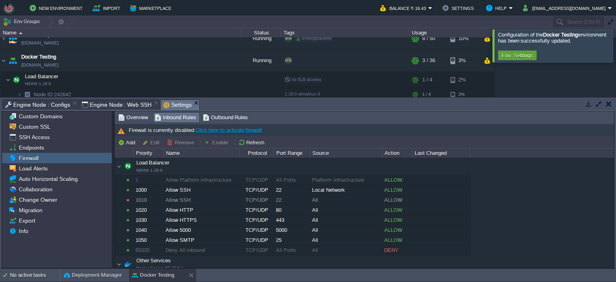
click at [233, 130] on link "Click here to activate firewall" at bounding box center [229, 130] width 66 height 6
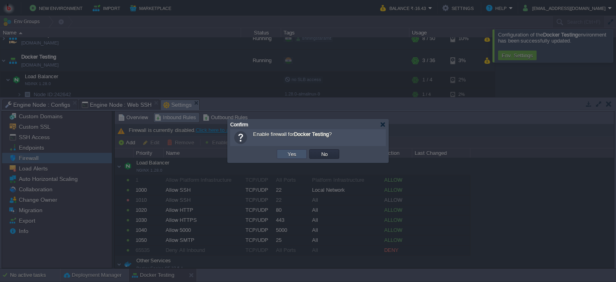
click at [289, 152] on button "Yes" at bounding box center [292, 153] width 14 height 7
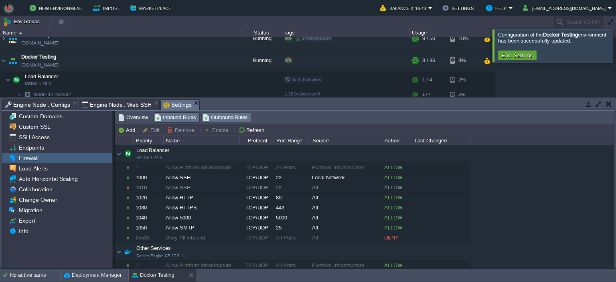
click at [223, 119] on span "Outbound Rules" at bounding box center [225, 117] width 45 height 9
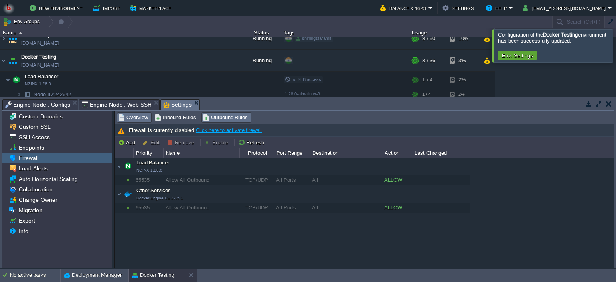
click at [135, 119] on span "Overview" at bounding box center [133, 117] width 30 height 9
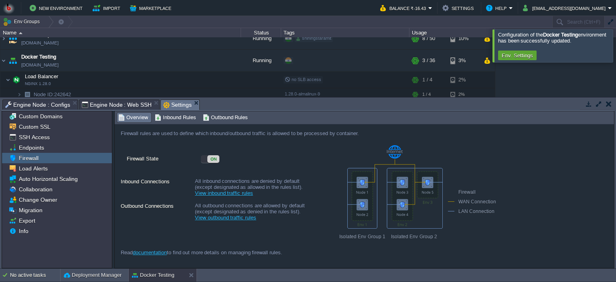
click at [212, 158] on div "ON" at bounding box center [213, 159] width 12 height 8
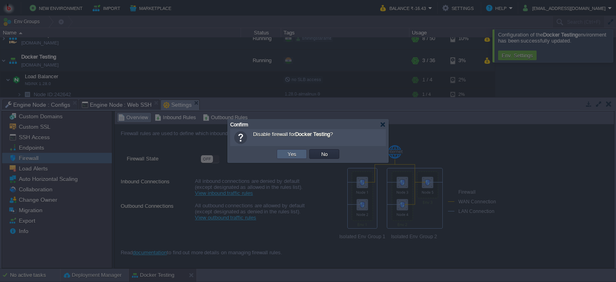
click at [282, 156] on td "Yes" at bounding box center [292, 154] width 30 height 10
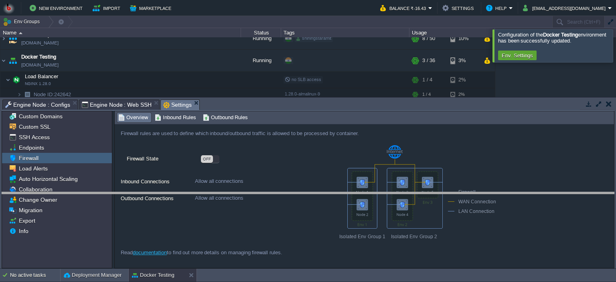
drag, startPoint x: 316, startPoint y: 102, endPoint x: 316, endPoint y: 195, distance: 92.6
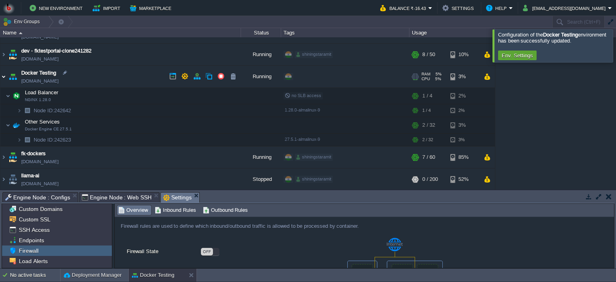
click at [4, 75] on img at bounding box center [3, 77] width 6 height 22
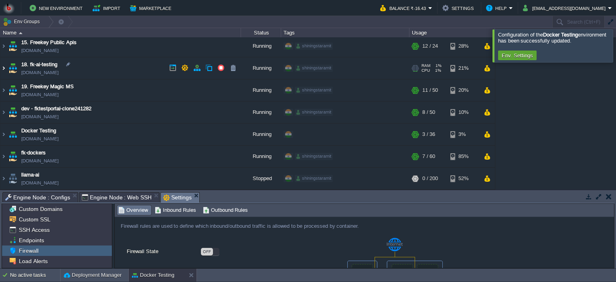
scroll to position [23, 0]
click at [111, 135] on td "Docker Testing env-8810350.in1.bitss.cloud" at bounding box center [120, 135] width 240 height 22
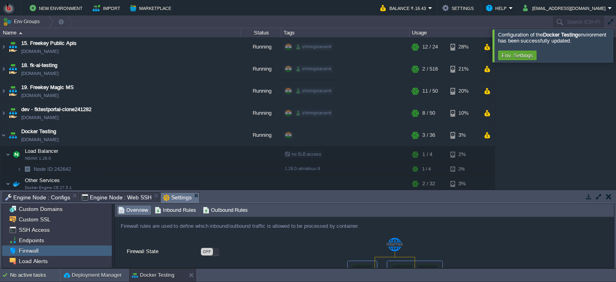
scroll to position [82, 0]
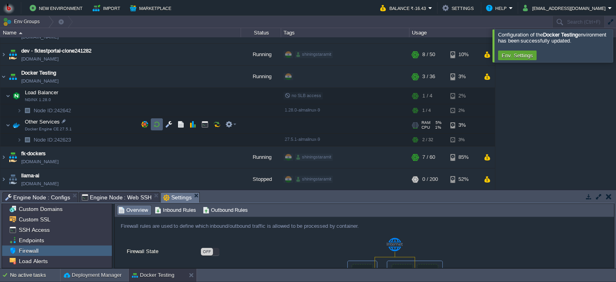
click at [156, 127] on button "button" at bounding box center [156, 124] width 7 height 7
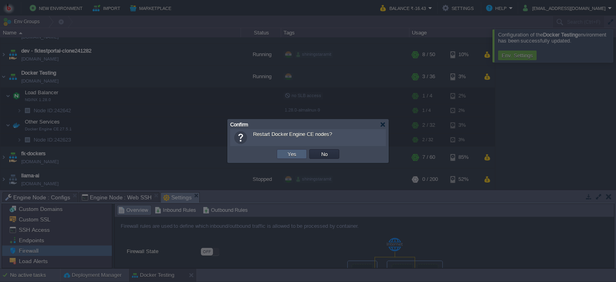
click at [282, 155] on td "Yes" at bounding box center [292, 154] width 30 height 10
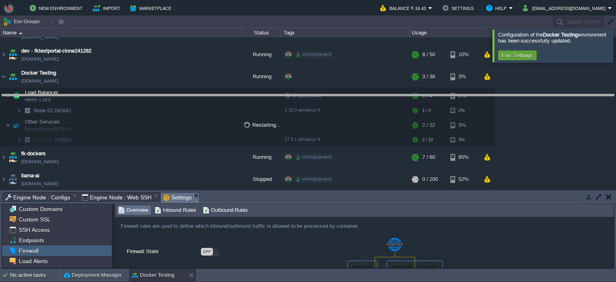
drag, startPoint x: 265, startPoint y: 202, endPoint x: 263, endPoint y: 104, distance: 97.8
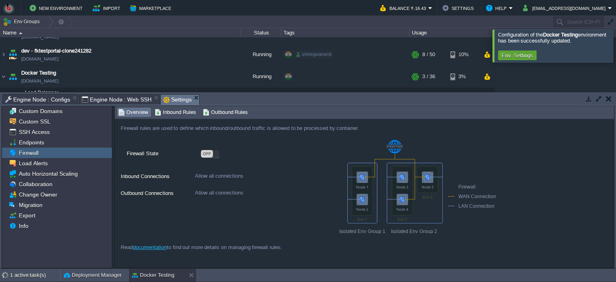
click at [118, 97] on span "Engine Node : Web SSH" at bounding box center [117, 100] width 70 height 10
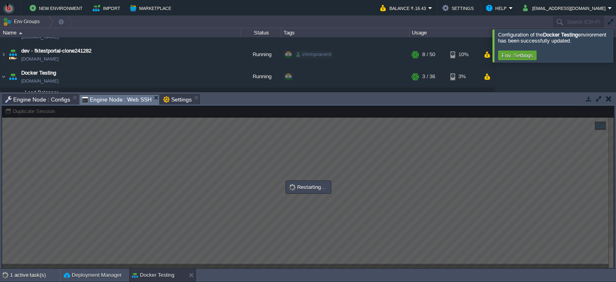
scroll to position [114, 0]
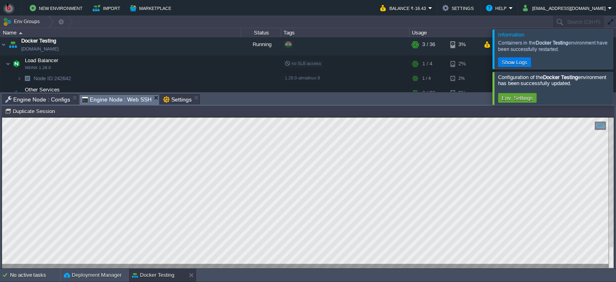
click at [615, 51] on div at bounding box center [625, 48] width 0 height 39
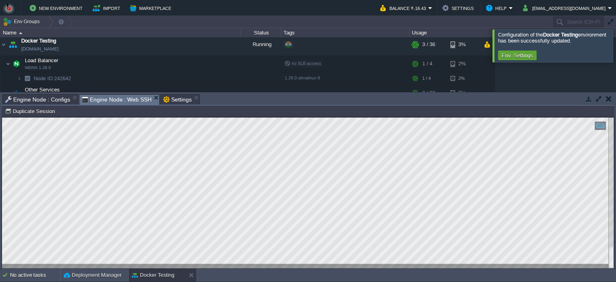
click at [2, 117] on html "Copy: Ctrl + Shift + C Paste: Ctrl + V Settings: Ctrl + Shift + Alt 0" at bounding box center [308, 117] width 612 height 0
click at [183, 117] on html "Copy: Ctrl + Shift + C Paste: Ctrl + V Settings: Ctrl + Shift + Alt 0" at bounding box center [308, 117] width 612 height 0
click at [2, 117] on html "Copy: Ctrl + Shift + C Paste: Ctrl + V Settings: Ctrl + Shift + Alt 0" at bounding box center [308, 117] width 612 height 0
click at [39, 98] on span "Engine Node : Configs" at bounding box center [37, 100] width 65 height 10
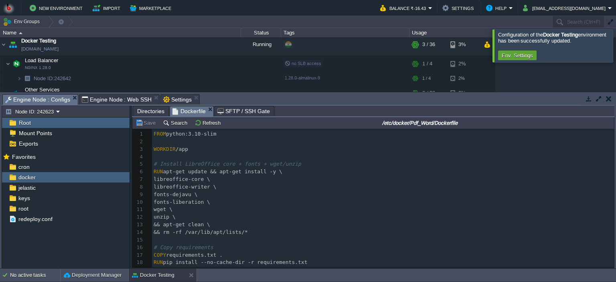
click at [151, 112] on span "Directories" at bounding box center [150, 111] width 27 height 10
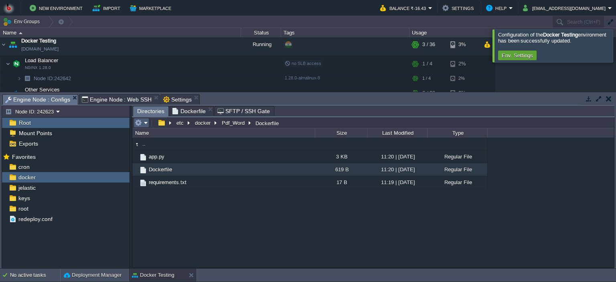
click at [146, 124] on em at bounding box center [141, 122] width 13 height 7
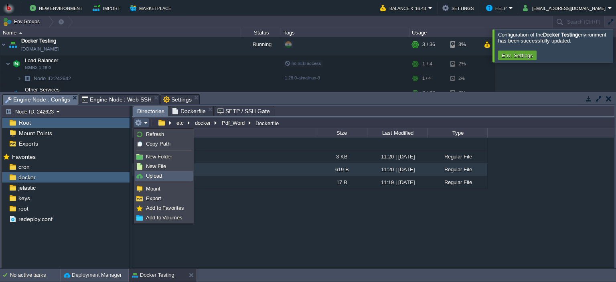
click at [161, 177] on span "Upload" at bounding box center [154, 176] width 16 height 6
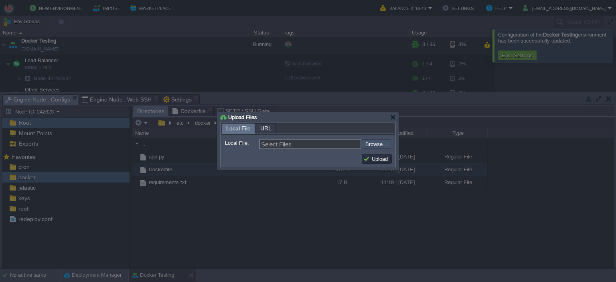
click at [365, 147] on input "file" at bounding box center [339, 144] width 101 height 10
type input "C:\fakepath\1755149240.pdf"
type input "1755149240.pdf"
click at [392, 117] on div at bounding box center [393, 117] width 6 height 6
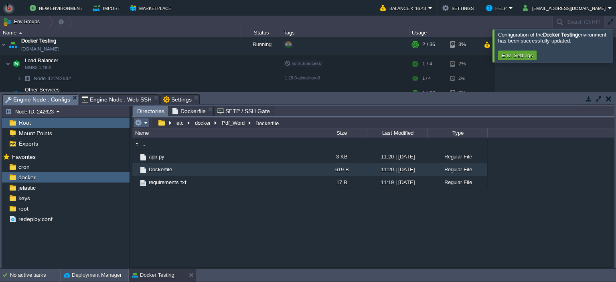
click at [139, 121] on button "button" at bounding box center [138, 122] width 7 height 7
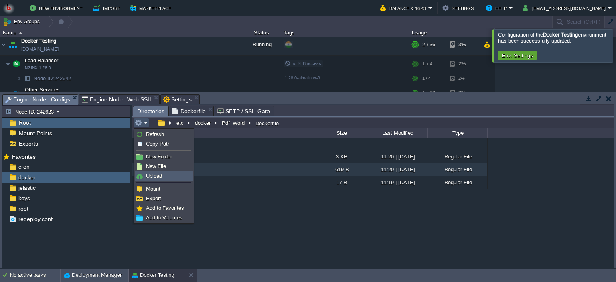
click at [155, 172] on link "Upload" at bounding box center [163, 176] width 57 height 9
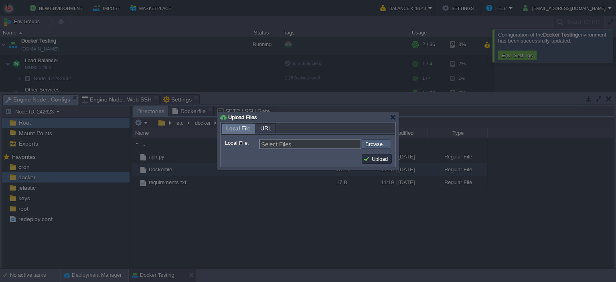
click at [375, 145] on input "file" at bounding box center [339, 144] width 101 height 10
type input "C:\fakepath\test.pdf"
type input "test.pdf"
click at [372, 160] on button "Upload" at bounding box center [376, 158] width 27 height 7
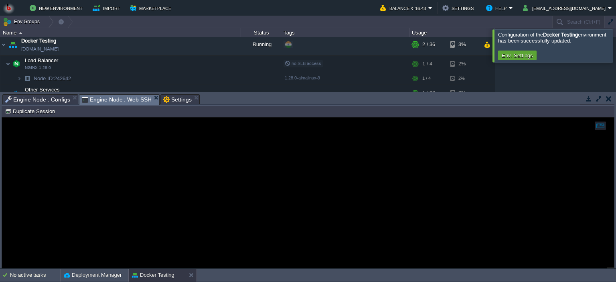
click at [111, 101] on span "Engine Node : Web SSH" at bounding box center [117, 100] width 70 height 10
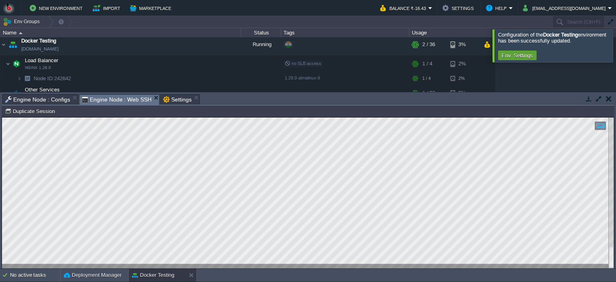
click at [209, 117] on html "Copy: Ctrl + Shift + C Paste: Ctrl + V Settings: Ctrl + Shift + Alt 0" at bounding box center [308, 117] width 612 height 0
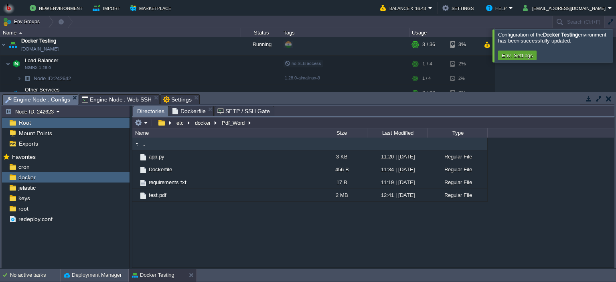
click at [58, 96] on span "Engine Node : Configs" at bounding box center [37, 100] width 65 height 10
click at [189, 232] on div ".. app.py 3 KB 11:20 | 16 Aug 2025 Regular File Dockerfile 456 B 11:34 | 16 Aug…" at bounding box center [372, 202] width 481 height 130
click at [207, 121] on button "docker" at bounding box center [203, 122] width 19 height 7
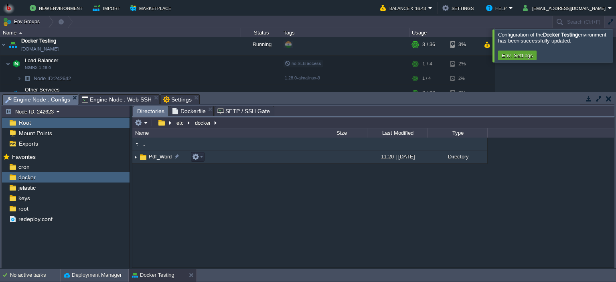
click at [239, 155] on td "Pdf_Word" at bounding box center [223, 156] width 182 height 13
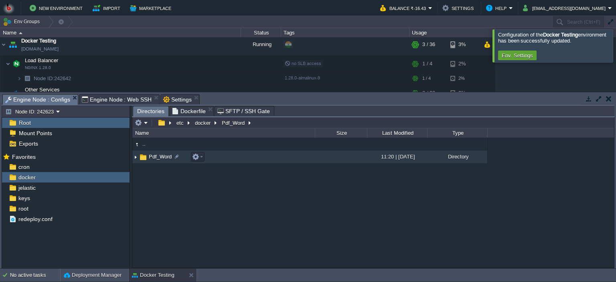
click at [239, 155] on td "Pdf_Word" at bounding box center [223, 156] width 182 height 13
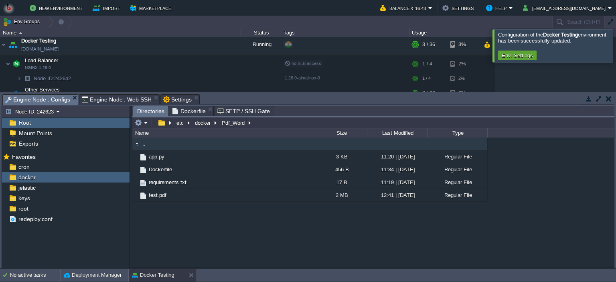
click at [225, 233] on div ".. app.py 3 KB 11:20 | 16 Aug 2025 Regular File Dockerfile 456 B 11:34 | 16 Aug…" at bounding box center [372, 202] width 481 height 130
click at [106, 99] on span "Engine Node : Web SSH" at bounding box center [117, 100] width 70 height 10
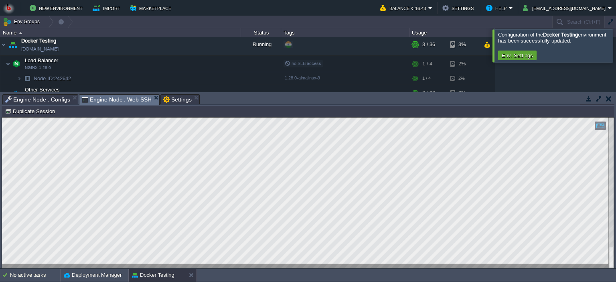
click at [2, 117] on html "Copy: Ctrl + Shift + C Paste: Ctrl + V Settings: Ctrl + Shift + Alt 0" at bounding box center [308, 117] width 612 height 0
click at [181, 117] on html "Copy: Ctrl + Shift + C Paste: Ctrl + V Settings: Ctrl + Shift + Alt 0" at bounding box center [308, 117] width 612 height 0
click at [22, 117] on html "Copy: Ctrl + Shift + C Paste: Ctrl + V Settings: Ctrl + Shift + Alt 0" at bounding box center [308, 117] width 612 height 0
click at [36, 267] on div at bounding box center [308, 192] width 612 height 151
click at [2, 117] on html "Copy: Ctrl + Shift + C Paste: Ctrl + V Settings: Ctrl + Shift + Alt 0" at bounding box center [308, 117] width 612 height 0
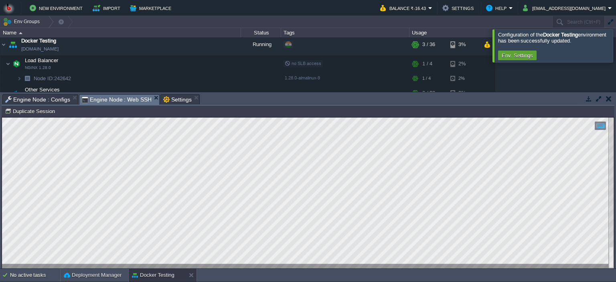
click at [2, 117] on html "Copy: Ctrl + Shift + C Paste: Ctrl + V Settings: Ctrl + Shift + Alt 0" at bounding box center [308, 117] width 612 height 0
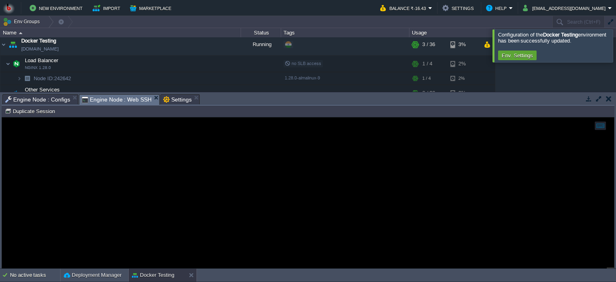
click at [38, 101] on span "Engine Node : Configs" at bounding box center [37, 100] width 65 height 10
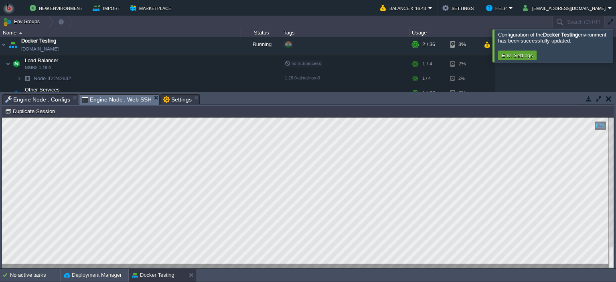
click at [109, 97] on span "Engine Node : Web SSH" at bounding box center [117, 100] width 70 height 10
click at [51, 97] on span "Engine Node : Configs" at bounding box center [37, 100] width 65 height 10
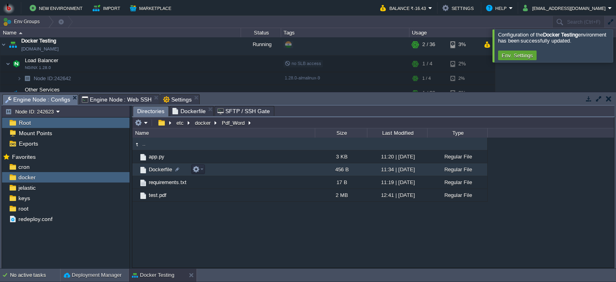
click at [250, 168] on td "Dockerfile" at bounding box center [223, 169] width 182 height 13
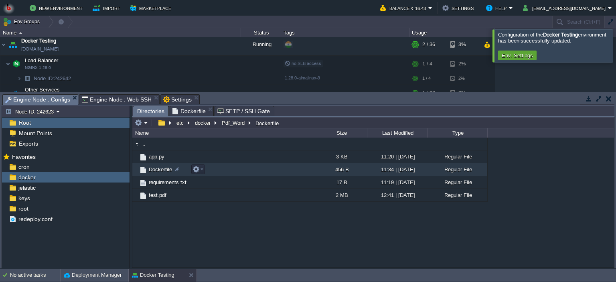
click at [250, 168] on td "Dockerfile" at bounding box center [223, 169] width 182 height 13
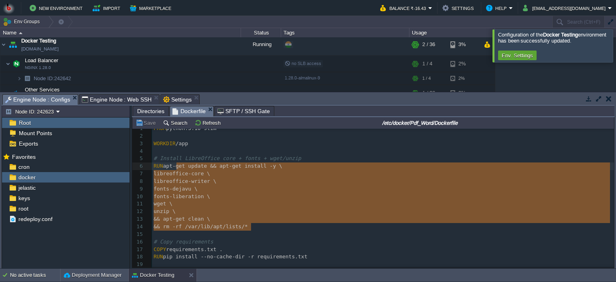
scroll to position [1, 0]
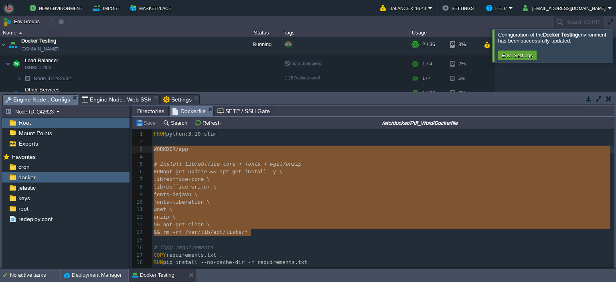
type textarea "FROM python:3.10-slim WORKDIR /app # Install LibreOffice core + fonts + wget/un…"
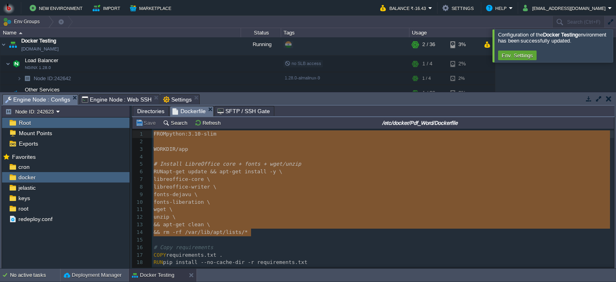
drag, startPoint x: 256, startPoint y: 172, endPoint x: 150, endPoint y: 137, distance: 111.8
paste textarea
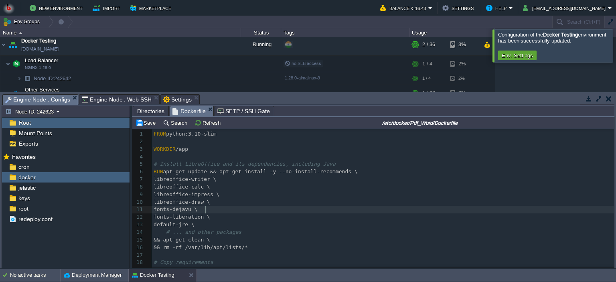
click at [293, 211] on pre "fonts-dejavu \" at bounding box center [383, 210] width 462 height 8
type textarea "FROM python:3.10-slim WORKDIR /app # Install LibreOffice and its dependencies, …"
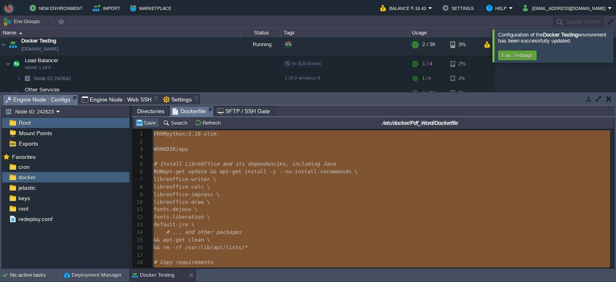
click at [142, 125] on button "Save" at bounding box center [146, 122] width 22 height 7
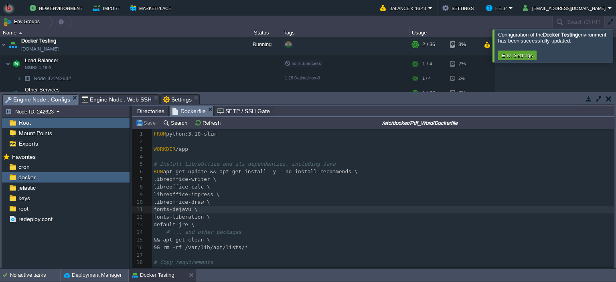
click at [115, 96] on span "Engine Node : Web SSH" at bounding box center [117, 100] width 70 height 10
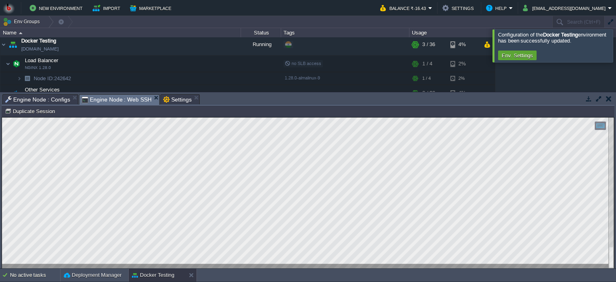
click at [2, 117] on html "Copy: Ctrl + Shift + C Paste: Ctrl + V Settings: Ctrl + Shift + Alt 0" at bounding box center [308, 117] width 612 height 0
click at [60, 117] on html "Copy: Ctrl + Shift + C Paste: Ctrl + V Settings: Ctrl + Shift + Alt 0" at bounding box center [308, 117] width 612 height 0
click at [37, 117] on html "Copy: Ctrl + Shift + C Paste: Ctrl + V Settings: Ctrl + Shift + Alt 0" at bounding box center [308, 117] width 612 height 0
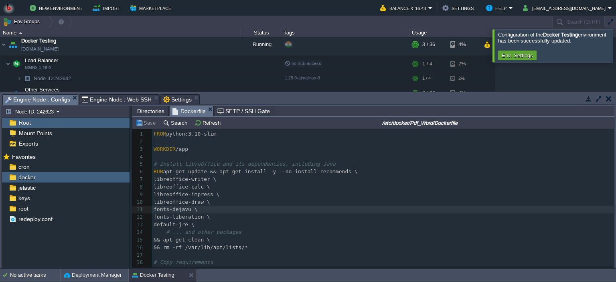
click at [46, 97] on span "Engine Node : Configs" at bounding box center [37, 100] width 65 height 10
click at [297, 200] on pre "libreoffice-draw \" at bounding box center [383, 202] width 462 height 8
type textarea "FROM python:3.10-slim WORKDIR /app # Install LibreOffice and its dependencies, …"
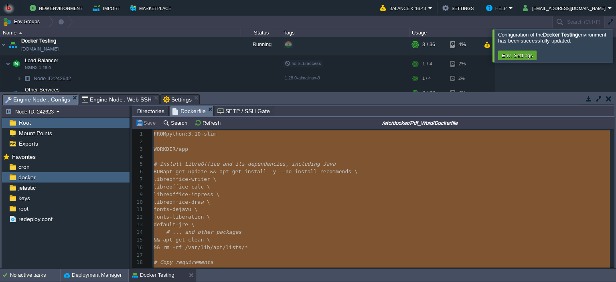
click at [115, 99] on span "Engine Node : Web SSH" at bounding box center [117, 100] width 70 height 10
click at [53, 98] on span "Engine Node : Configs" at bounding box center [37, 100] width 65 height 10
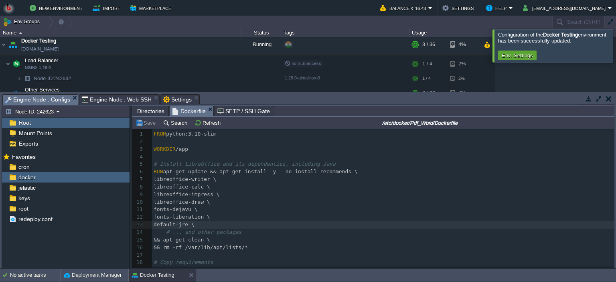
click at [293, 205] on pre "libreoffice-draw \" at bounding box center [383, 202] width 462 height 8
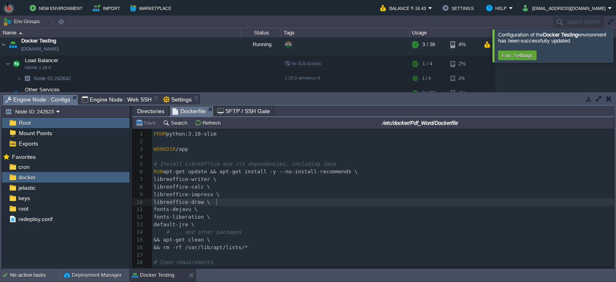
type textarea "FROM python:3.10-slim WORKDIR /app # Install LibreOffice and its dependencies, …"
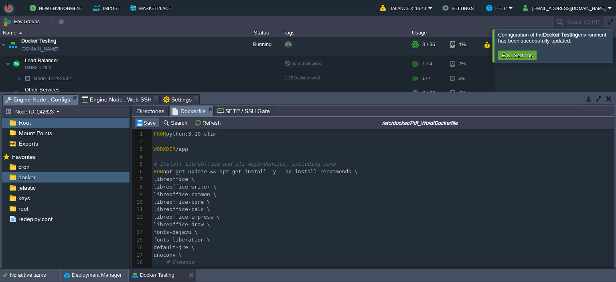
click at [144, 121] on button "Save" at bounding box center [146, 122] width 22 height 7
click at [111, 97] on span "Engine Node : Web SSH" at bounding box center [117, 100] width 70 height 10
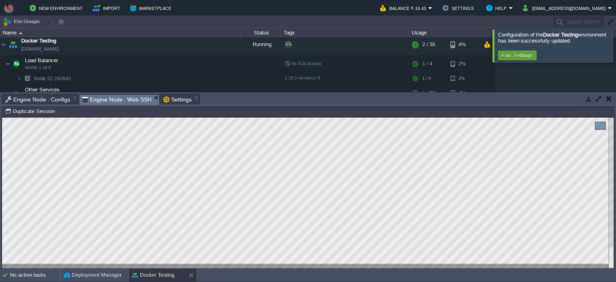
click at [186, 268] on div at bounding box center [308, 192] width 612 height 151
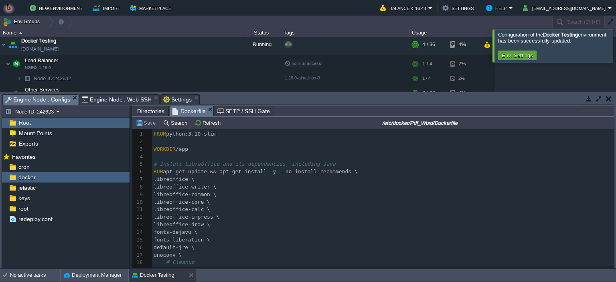
click at [35, 96] on span "Engine Node : Configs" at bounding box center [37, 100] width 65 height 10
click at [261, 236] on pre "fonts-dejavu \" at bounding box center [383, 232] width 462 height 8
type textarea "FROM python:3.10-slim WORKDIR /app # Install LibreOffice and its dependencies, …"
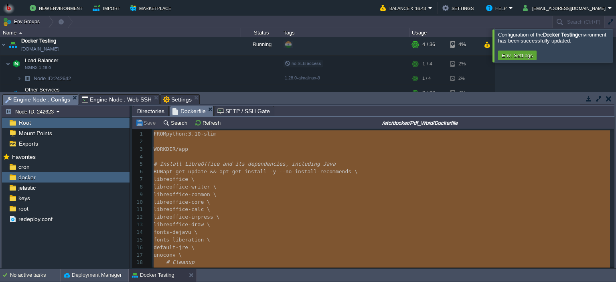
scroll to position [98, 0]
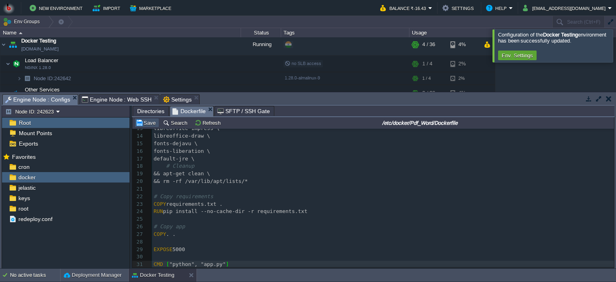
click at [146, 121] on button "Save" at bounding box center [146, 122] width 22 height 7
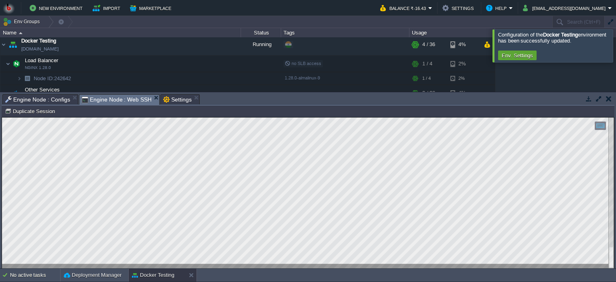
click at [116, 98] on span "Engine Node : Web SSH" at bounding box center [117, 100] width 70 height 10
click at [2, 117] on html "Copy: Ctrl + Shift + C Paste: Ctrl + V Settings: Ctrl + Shift + Alt 0" at bounding box center [308, 117] width 612 height 0
drag, startPoint x: 2, startPoint y: 138, endPoint x: 147, endPoint y: 279, distance: 202.4
click at [147, 117] on html "Copy: Ctrl + Shift + C Paste: Ctrl + V Settings: Ctrl + Shift + Alt 0" at bounding box center [308, 117] width 612 height 0
click at [113, 104] on span "Engine Node : Web SSH" at bounding box center [117, 100] width 70 height 10
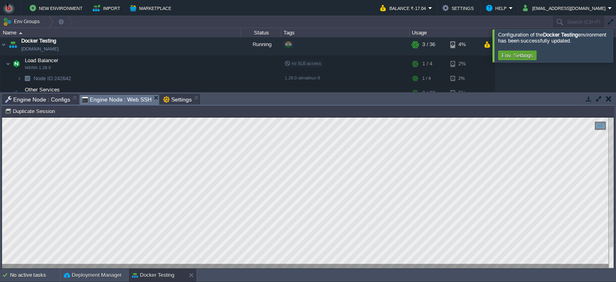
click at [111, 101] on span "Engine Node : Web SSH" at bounding box center [117, 100] width 70 height 10
click at [35, 99] on span "Engine Node : Configs" at bounding box center [37, 100] width 65 height 10
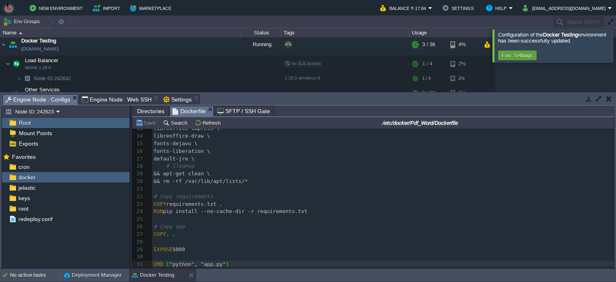
click at [246, 230] on pre "COPY . ." at bounding box center [383, 234] width 462 height 8
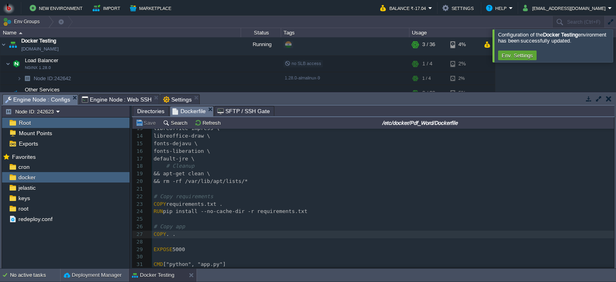
type textarea "FROM python:3.10-slim WORKDIR /app # Install LibreOffice, Java, and other depen…"
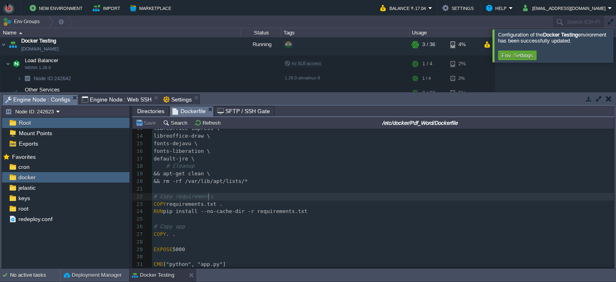
click at [306, 196] on pre "# Copy requirements" at bounding box center [383, 197] width 462 height 8
type textarea "FROM python:3.10-slim WORKDIR /app # Install LibreOffice, Java, and other depen…"
click at [222, 195] on pre "# dependencies कॉपी करें" at bounding box center [383, 197] width 462 height 8
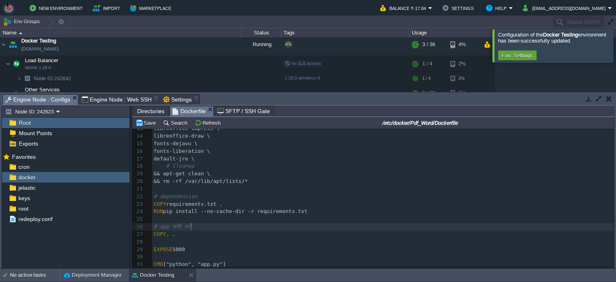
click at [192, 224] on div "xxxxxxxxxx 1 FROM python:3.10-slim 2 ​ 3 WORKDIR /app 4 ​ 5 # LibreOffice, Java…" at bounding box center [383, 151] width 462 height 234
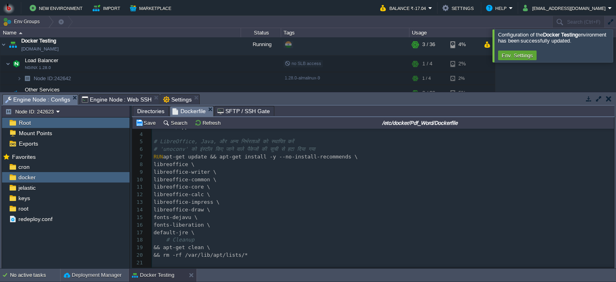
scroll to position [0, 0]
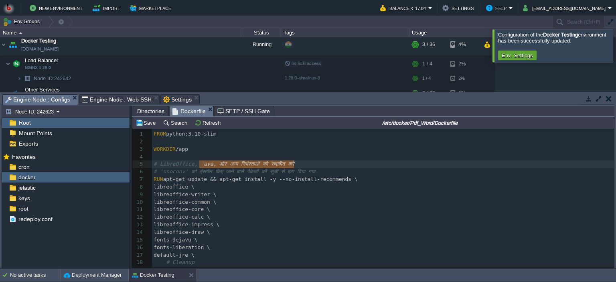
type textarea "ce, Java, और अन्य निर्भरताओं को स्थापित करें"
drag, startPoint x: 333, startPoint y: 169, endPoint x: 189, endPoint y: 171, distance: 144.7
click at [184, 169] on pre "# 'unoconv' को इंस्टॉल किए जाने वाले पैकेजों की सूची से हटा दिया गया" at bounding box center [383, 172] width 462 height 8
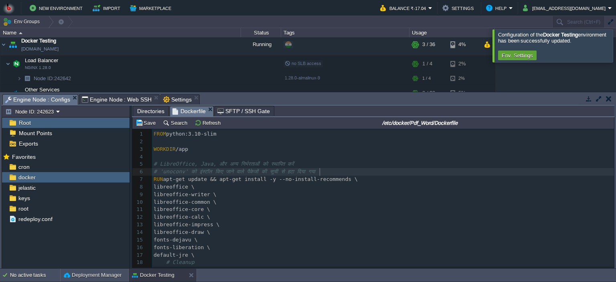
click at [329, 174] on pre "# 'unoconv' को इंस्टॉल किए जाने वाले पैकेजों की सूची से हटा दिया गया" at bounding box center [383, 172] width 462 height 8
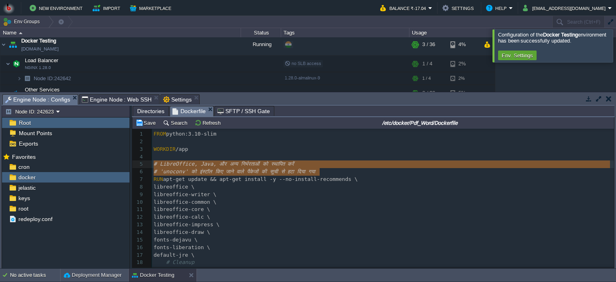
type textarea "# LibreOffice, Java, और अन्य निर्भरताओं को स्थापित करें # 'unoconv' को इंस्टॉल …"
drag, startPoint x: 320, startPoint y: 173, endPoint x: 147, endPoint y: 166, distance: 172.5
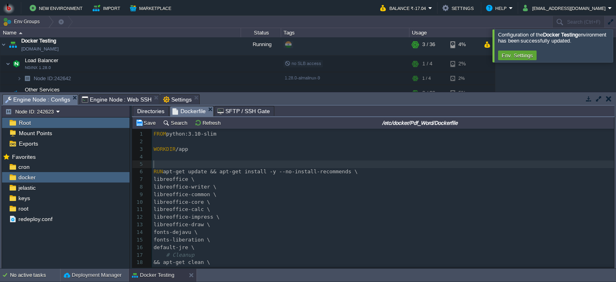
scroll to position [91, 0]
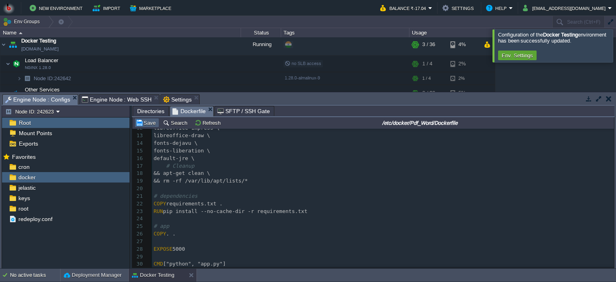
click at [141, 126] on button "Save" at bounding box center [146, 122] width 22 height 7
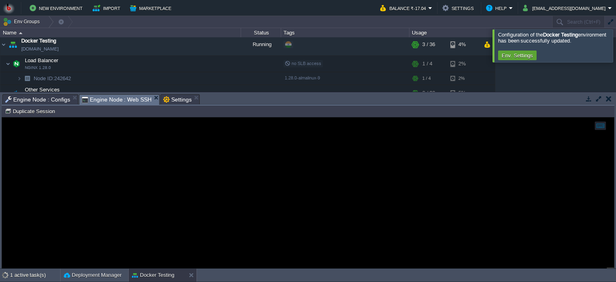
click at [107, 101] on span "Engine Node : Web SSH" at bounding box center [117, 100] width 70 height 10
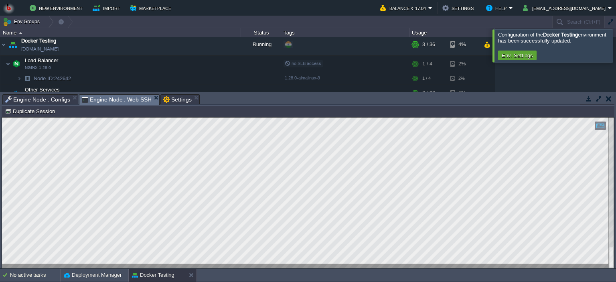
click at [2, 117] on html "Copy: Ctrl + Shift + C Paste: Ctrl + V Settings: Ctrl + Shift + Alt 0" at bounding box center [308, 117] width 612 height 0
click at [54, 117] on html "Copy: Ctrl + Shift + C Paste: Ctrl + V Settings: Ctrl + Shift + Alt 0" at bounding box center [308, 117] width 612 height 0
click at [2, 117] on html "Copy: Ctrl + Shift + C Paste: Ctrl + V Settings: Ctrl + Shift + Alt 0" at bounding box center [308, 117] width 612 height 0
click at [48, 99] on span "Engine Node : Configs" at bounding box center [37, 100] width 65 height 10
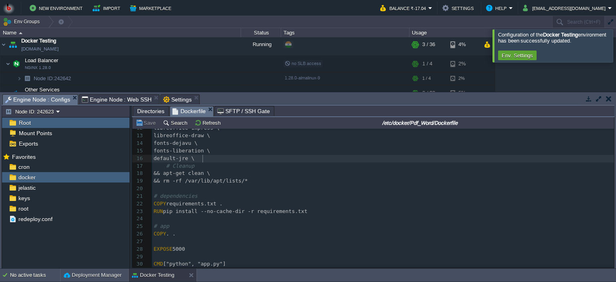
click at [205, 156] on pre "default-jre \" at bounding box center [383, 159] width 462 height 8
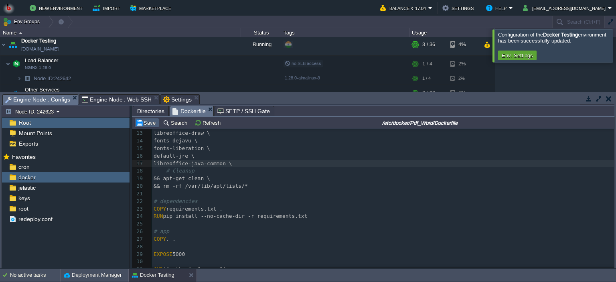
click at [144, 119] on td "Save" at bounding box center [146, 123] width 25 height 10
click at [36, 100] on span "Engine Node : Configs" at bounding box center [37, 100] width 65 height 10
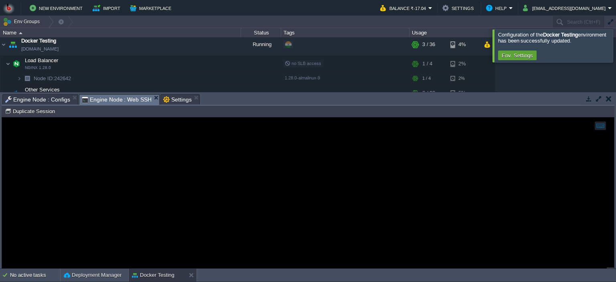
click at [109, 99] on span "Engine Node : Web SSH" at bounding box center [117, 100] width 70 height 10
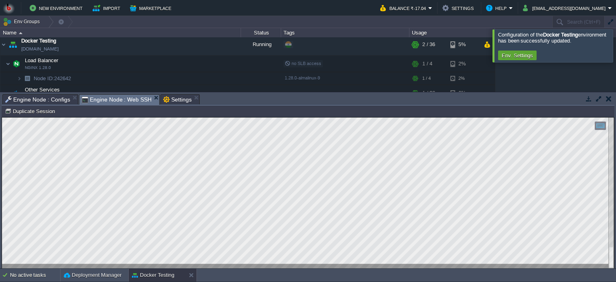
click at [2, 117] on html "Copy: Ctrl + Shift + C Paste: Ctrl + V Settings: Ctrl + Shift + Alt 0" at bounding box center [308, 117] width 612 height 0
click at [37, 117] on html "Copy: Ctrl + Shift + C Paste: Ctrl + V Settings: Ctrl + Shift + Alt 0" at bounding box center [308, 117] width 612 height 0
click at [29, 265] on div at bounding box center [308, 192] width 612 height 151
click at [39, 265] on div at bounding box center [308, 192] width 612 height 151
click at [26, 264] on div at bounding box center [308, 192] width 612 height 151
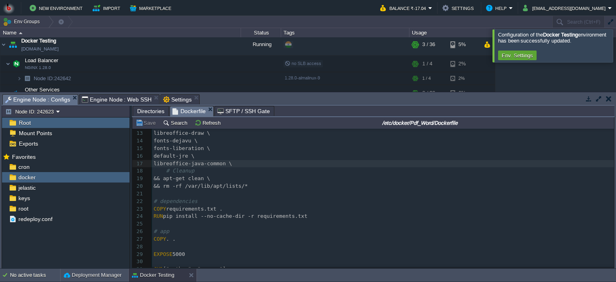
click at [52, 99] on span "Engine Node : Configs" at bounding box center [37, 100] width 65 height 10
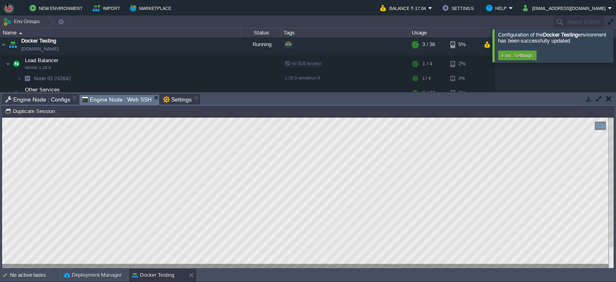
click at [115, 96] on span "Engine Node : Web SSH" at bounding box center [117, 100] width 70 height 10
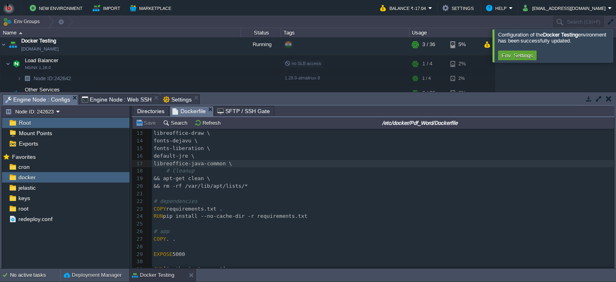
click at [35, 95] on span "Engine Node : Configs" at bounding box center [37, 100] width 65 height 10
click at [150, 111] on span "Directories" at bounding box center [150, 111] width 27 height 10
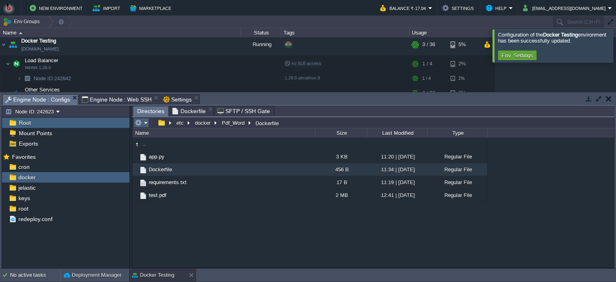
click at [142, 121] on em at bounding box center [141, 122] width 13 height 7
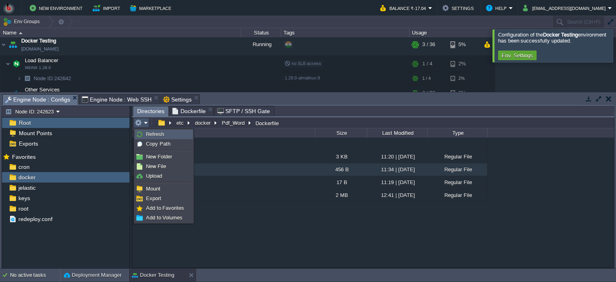
click at [153, 131] on span "Refresh" at bounding box center [155, 134] width 18 height 6
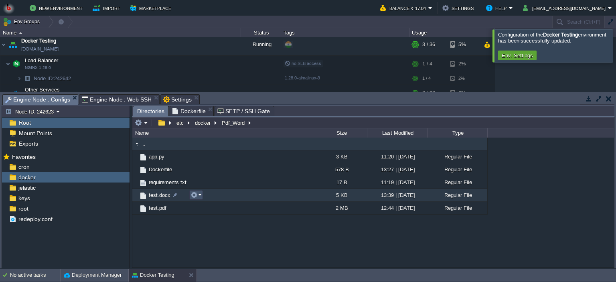
click at [195, 195] on button "button" at bounding box center [193, 194] width 7 height 7
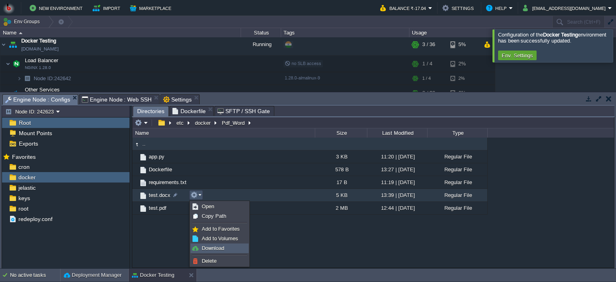
click at [210, 248] on span "Download" at bounding box center [213, 248] width 22 height 6
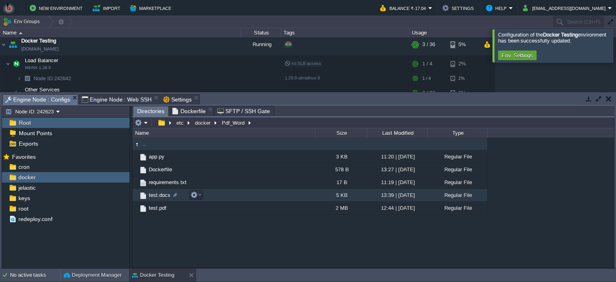
click at [232, 195] on td "test.docx" at bounding box center [223, 195] width 182 height 13
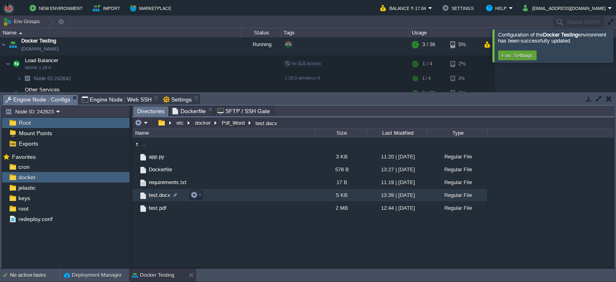
click at [232, 195] on td "test.docx" at bounding box center [223, 195] width 182 height 13
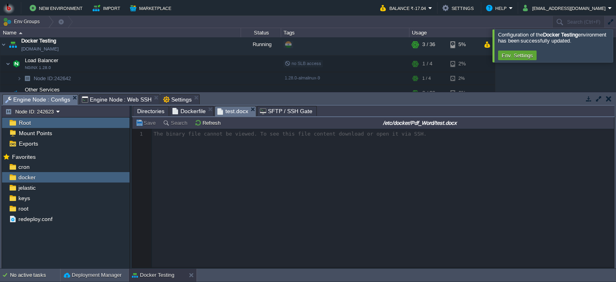
click at [190, 110] on span "Dockerfile" at bounding box center [188, 111] width 33 height 10
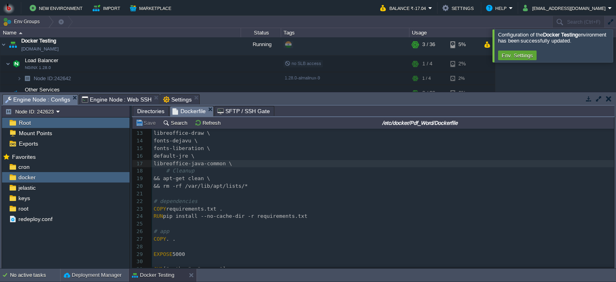
click at [615, 41] on div at bounding box center [625, 45] width 0 height 32
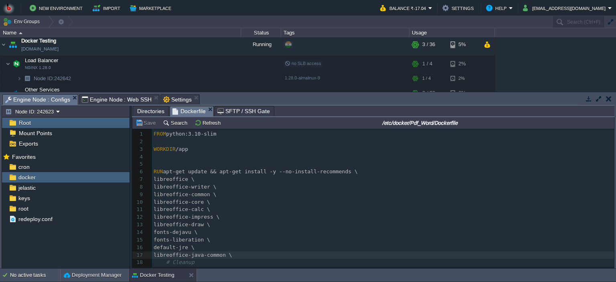
scroll to position [0, 0]
